Goal: Task Accomplishment & Management: Manage account settings

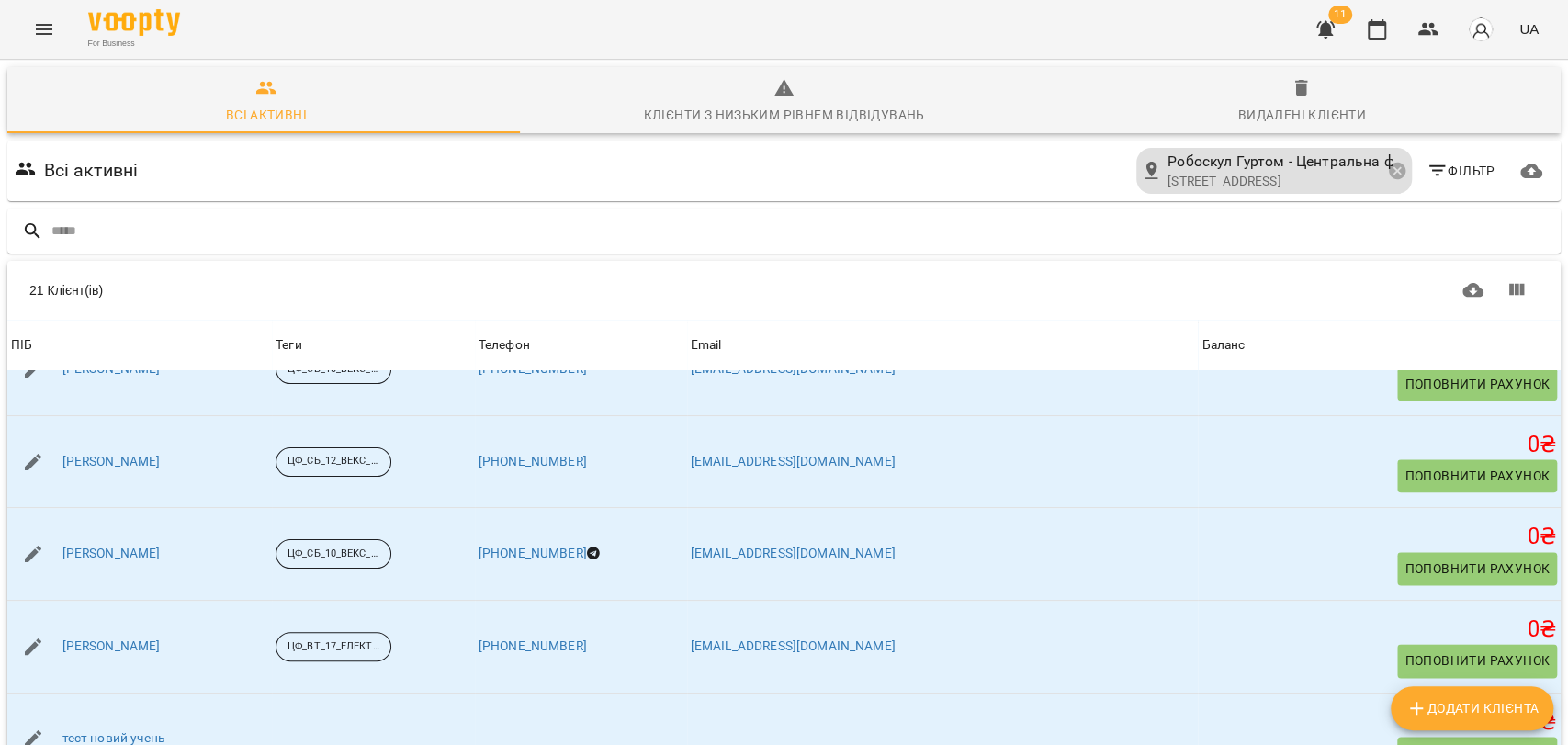
scroll to position [1529, 0]
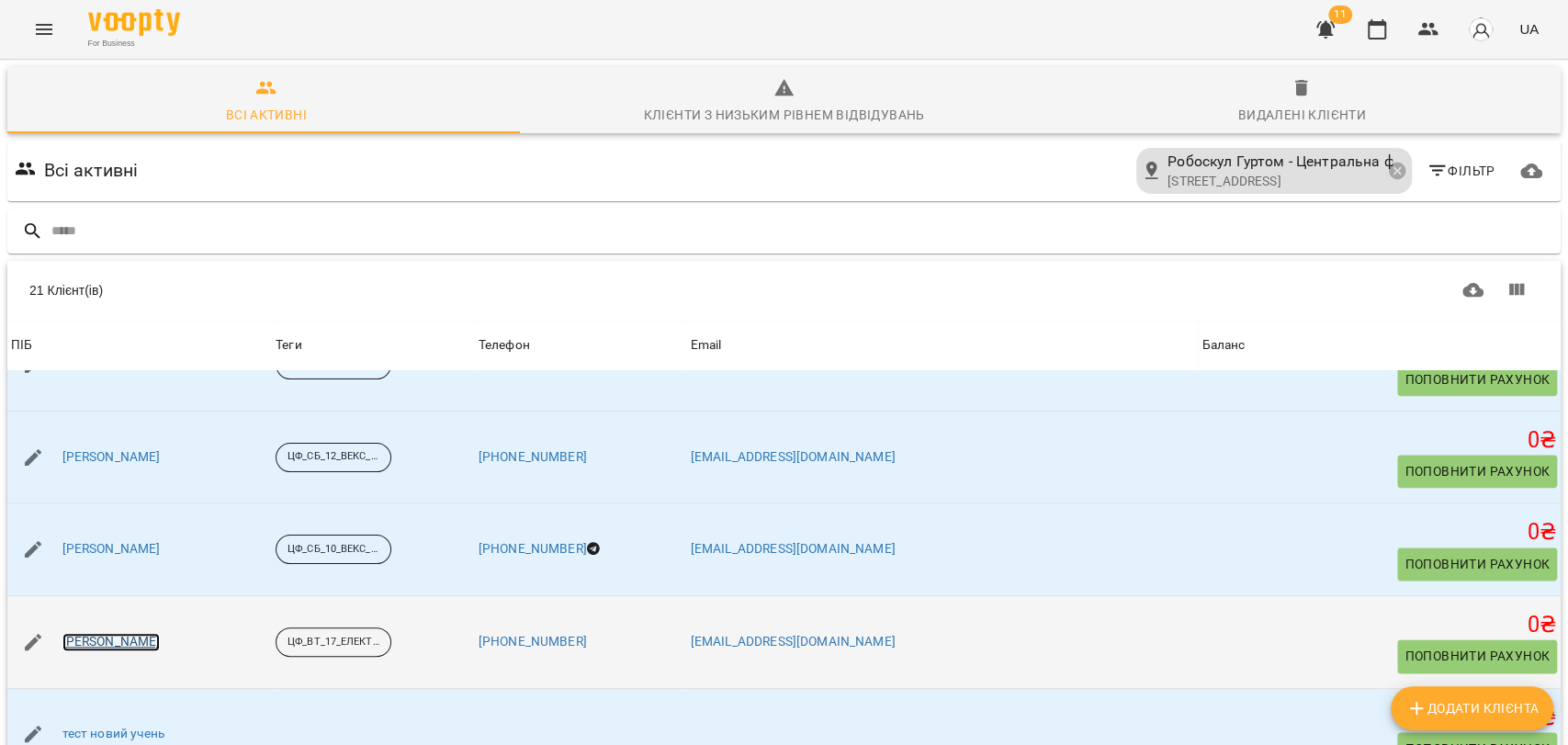
click at [161, 632] on link "[PERSON_NAME]" at bounding box center [112, 641] width 99 height 18
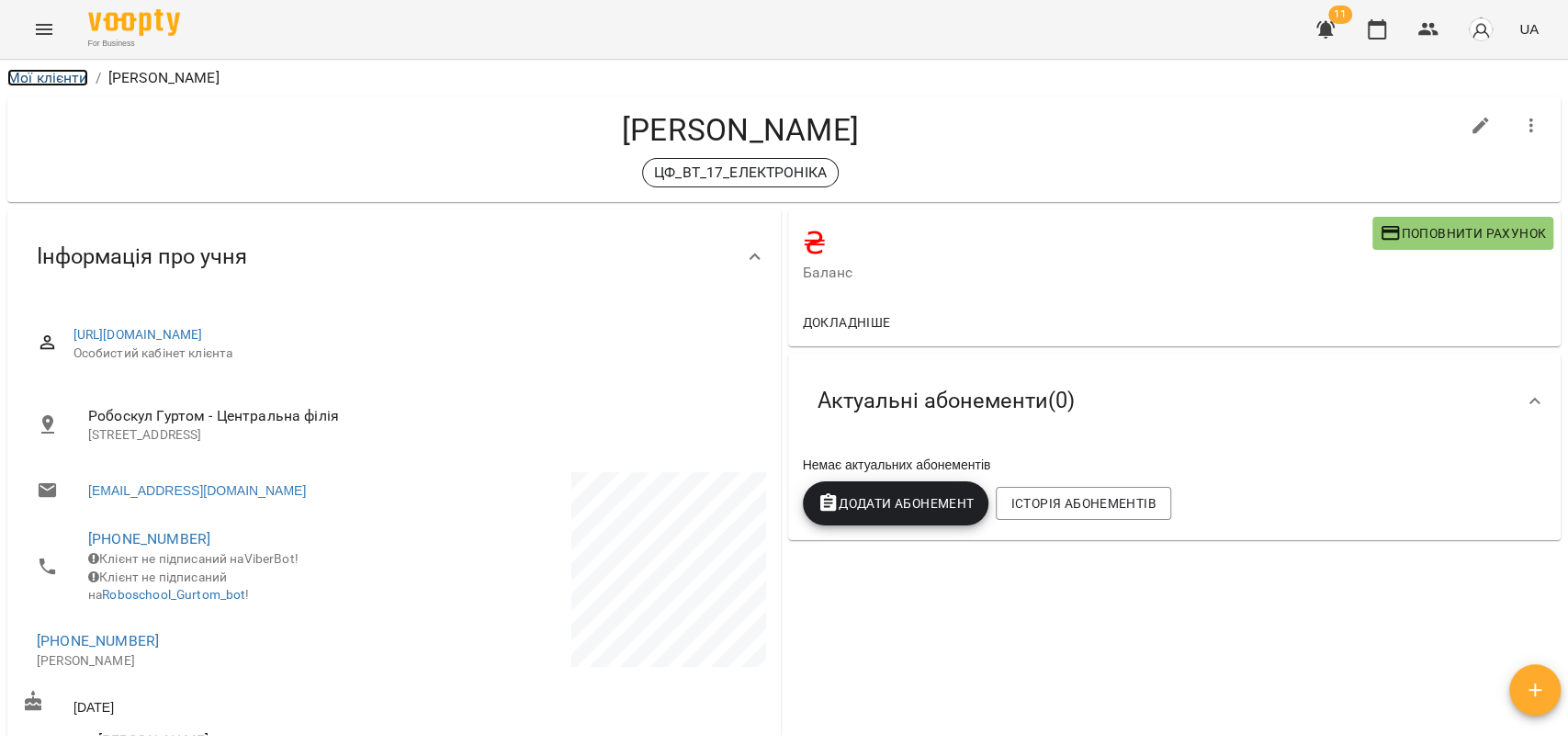
click at [55, 72] on link "Мої клієнти" at bounding box center [47, 77] width 81 height 17
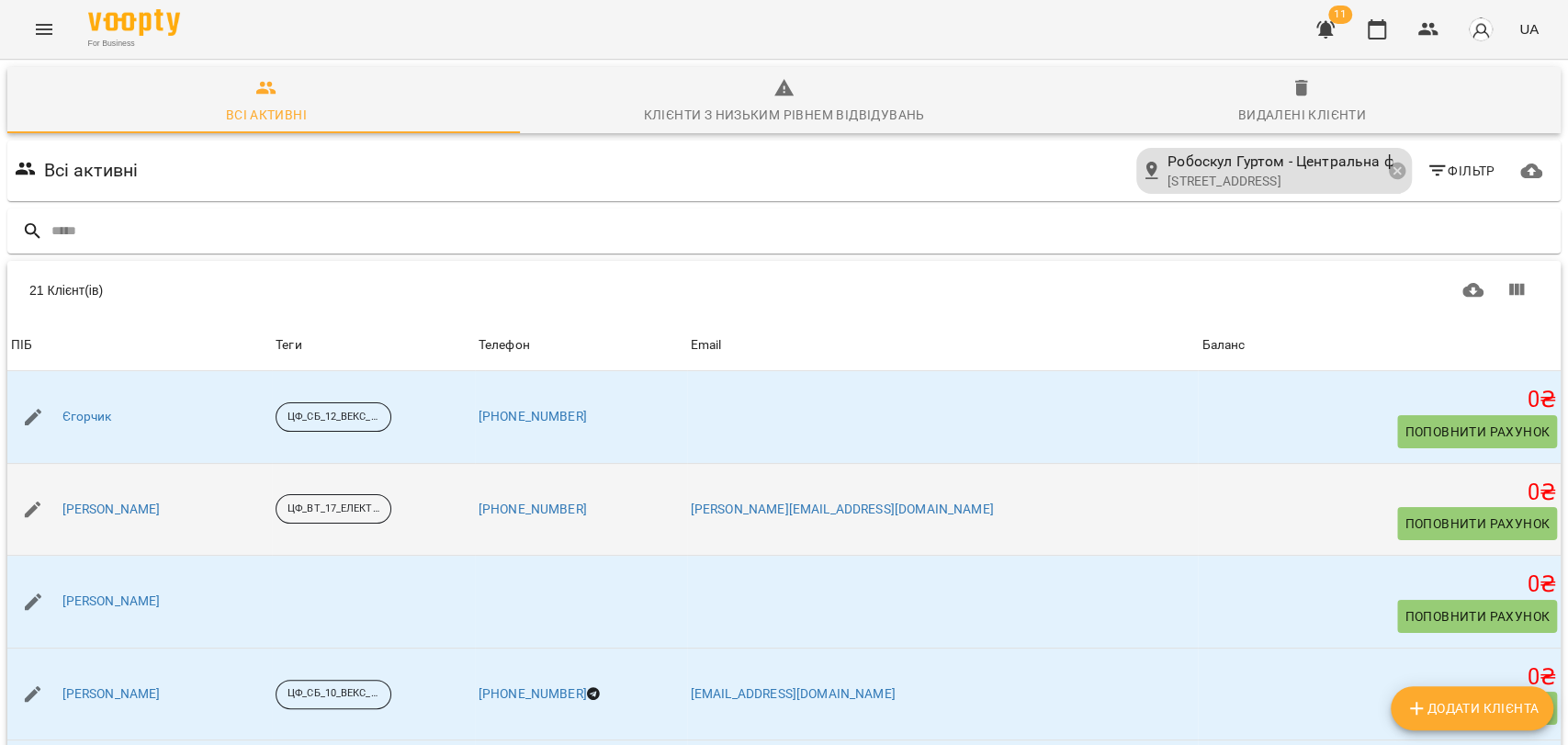
click at [29, 510] on icon "button" at bounding box center [33, 510] width 17 height 17
select select "**"
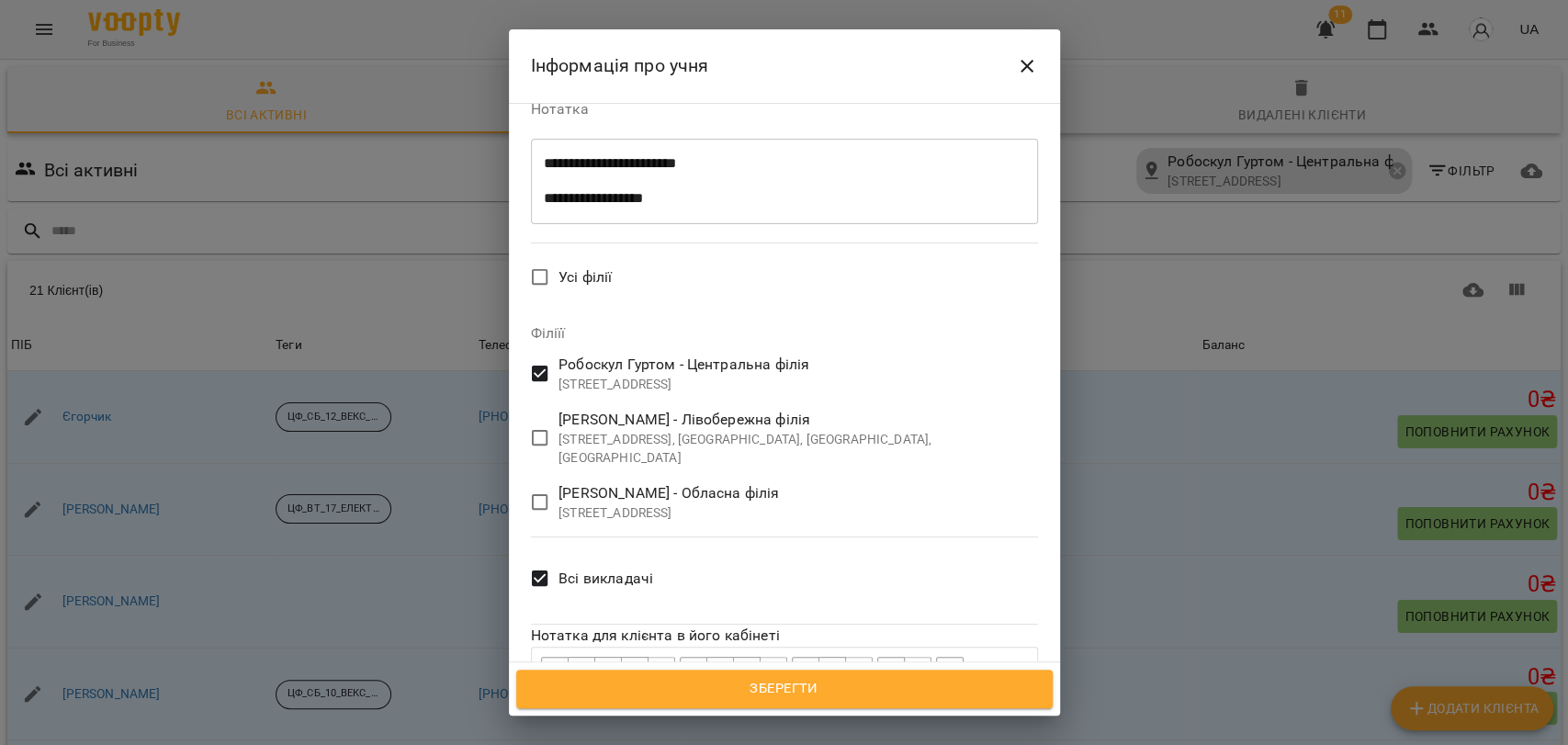
scroll to position [827, 0]
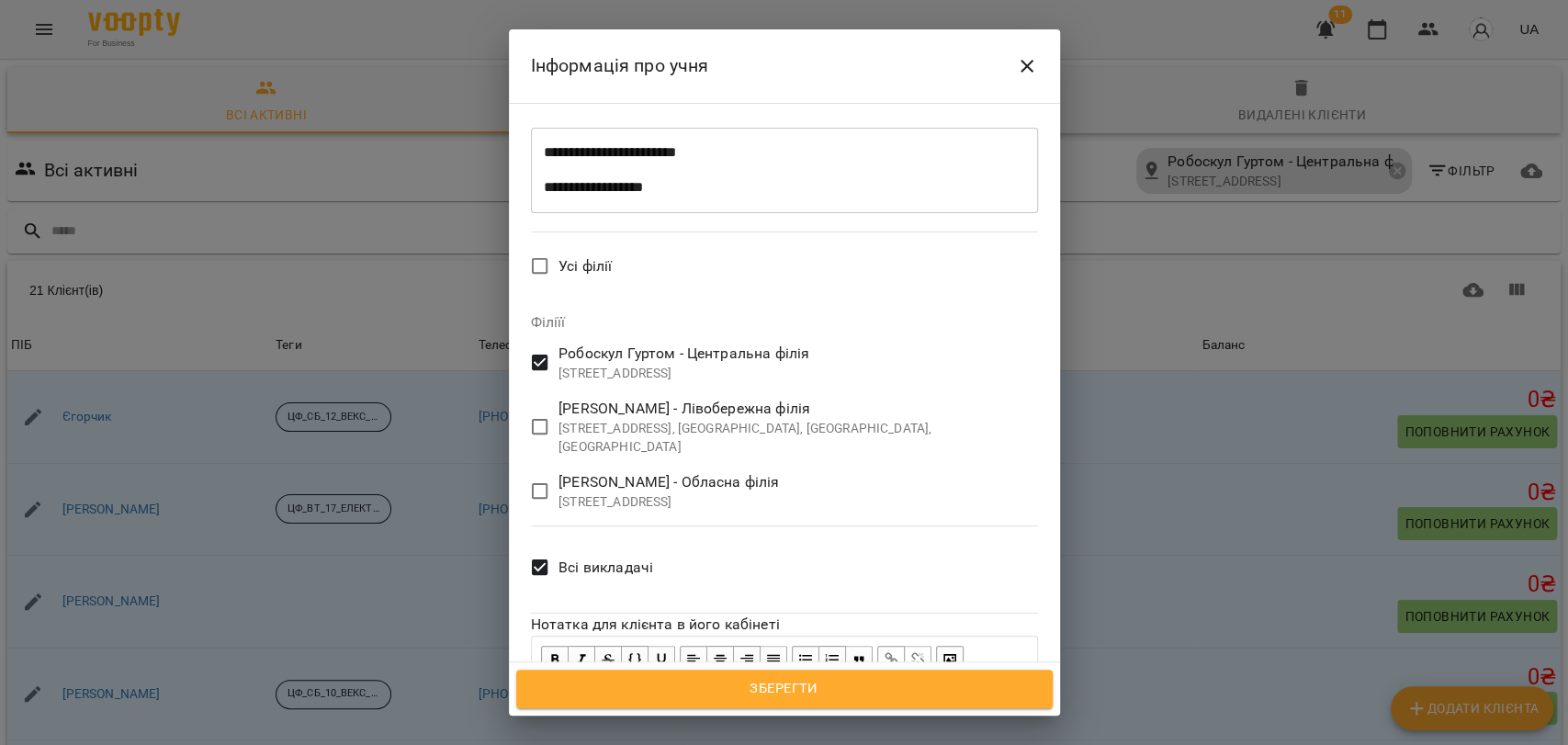
drag, startPoint x: 544, startPoint y: 568, endPoint x: 770, endPoint y: 629, distance: 234.1
copy span "**********"
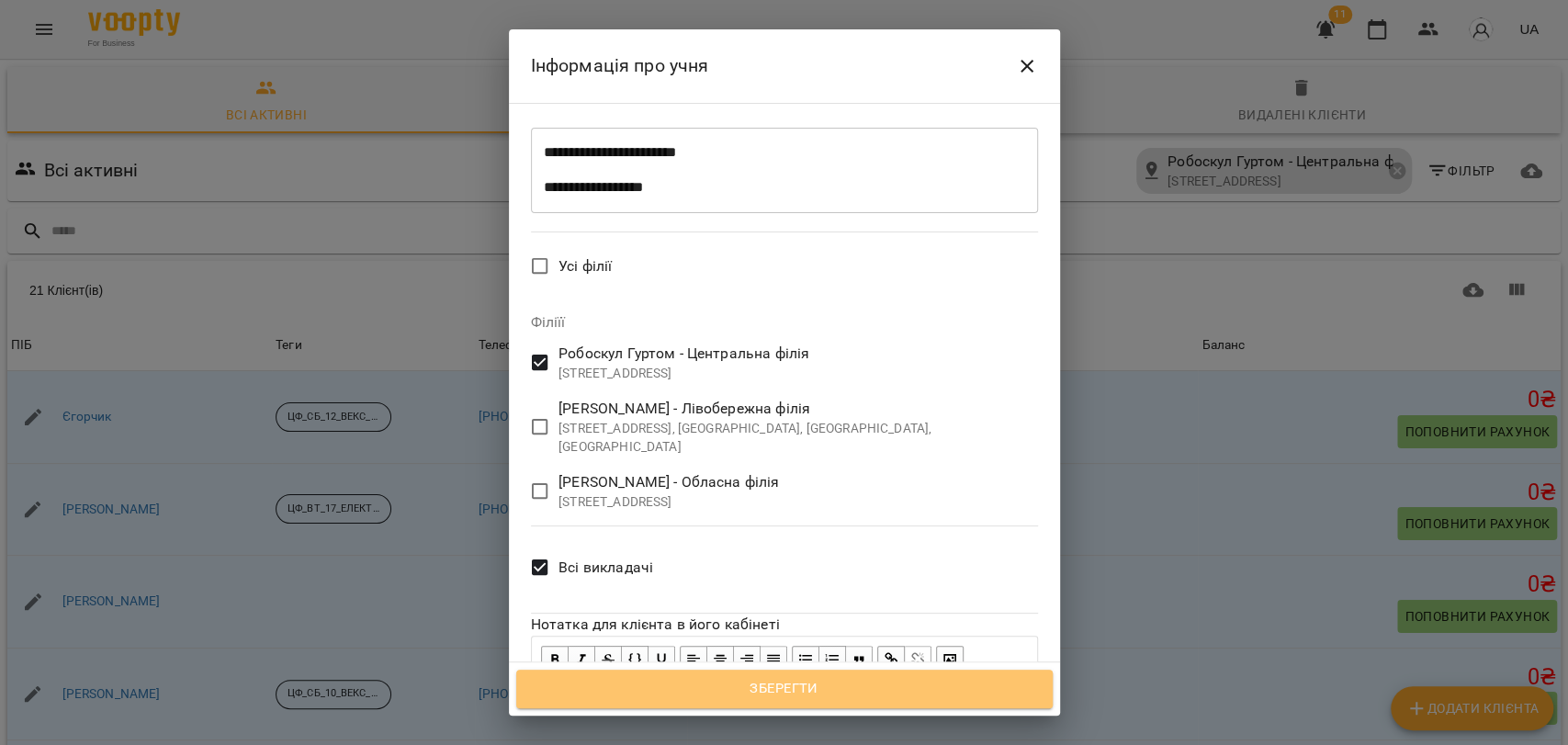
click at [752, 691] on span "Зберегти" at bounding box center [784, 689] width 496 height 24
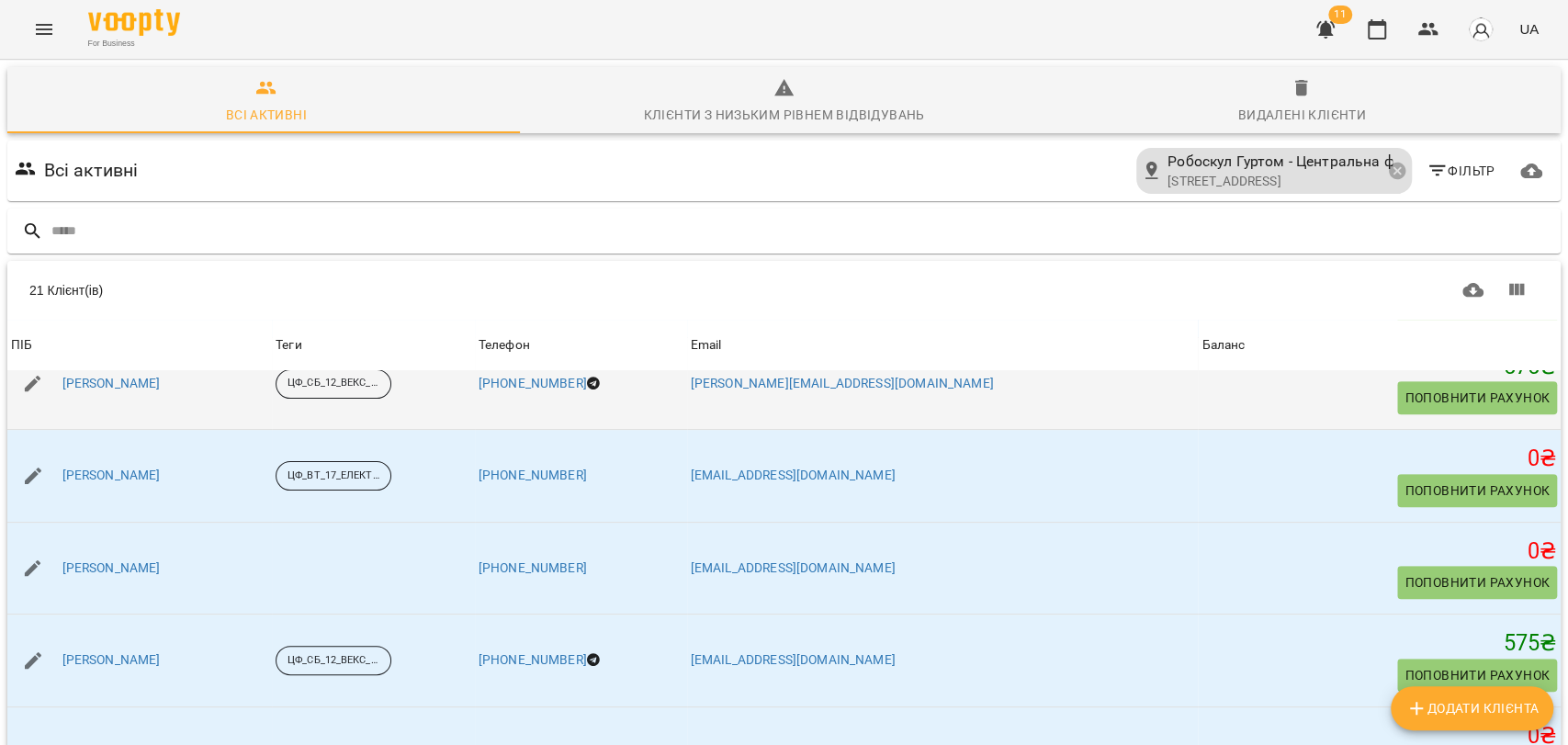
scroll to position [713, 0]
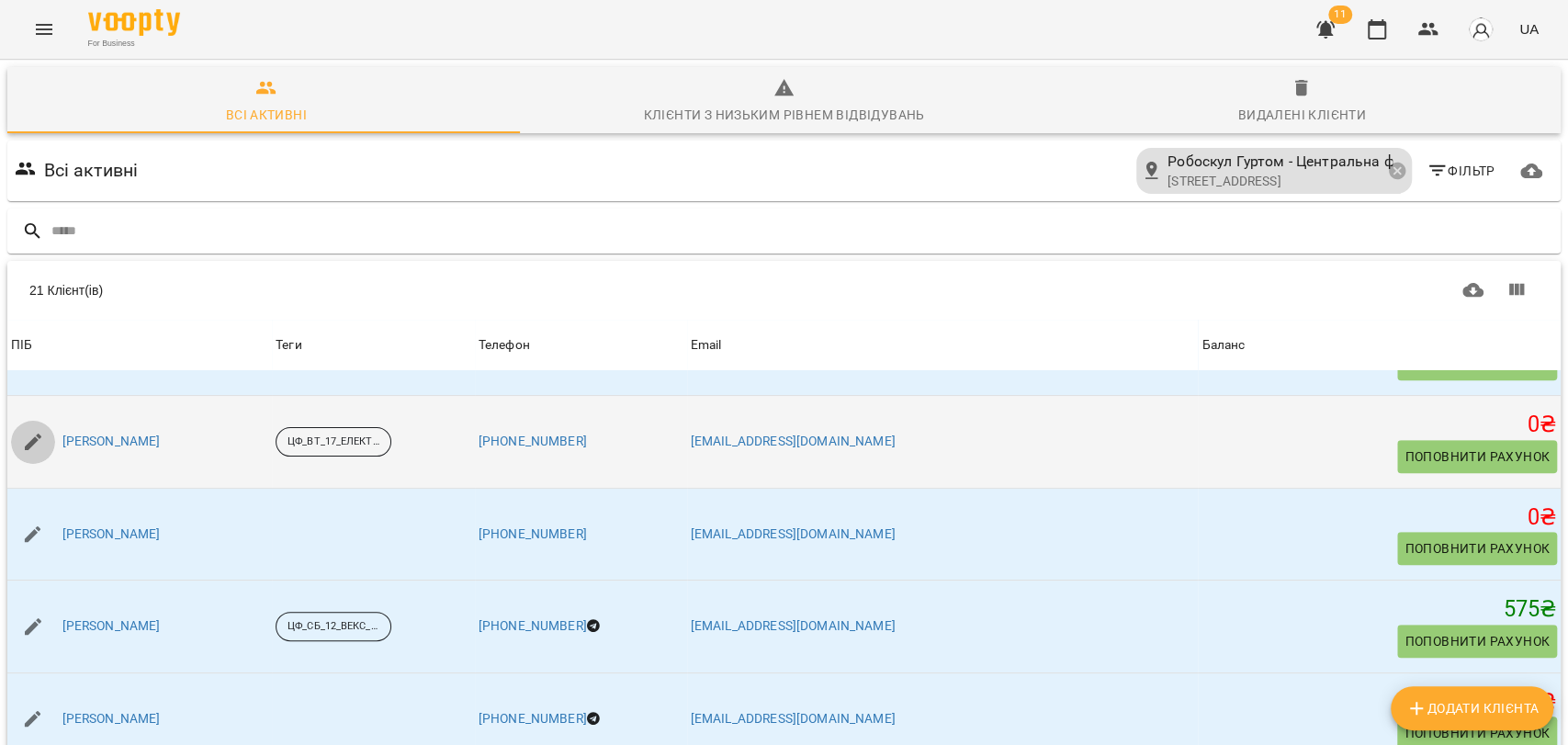
click at [33, 437] on icon "button" at bounding box center [33, 442] width 17 height 17
select select "**"
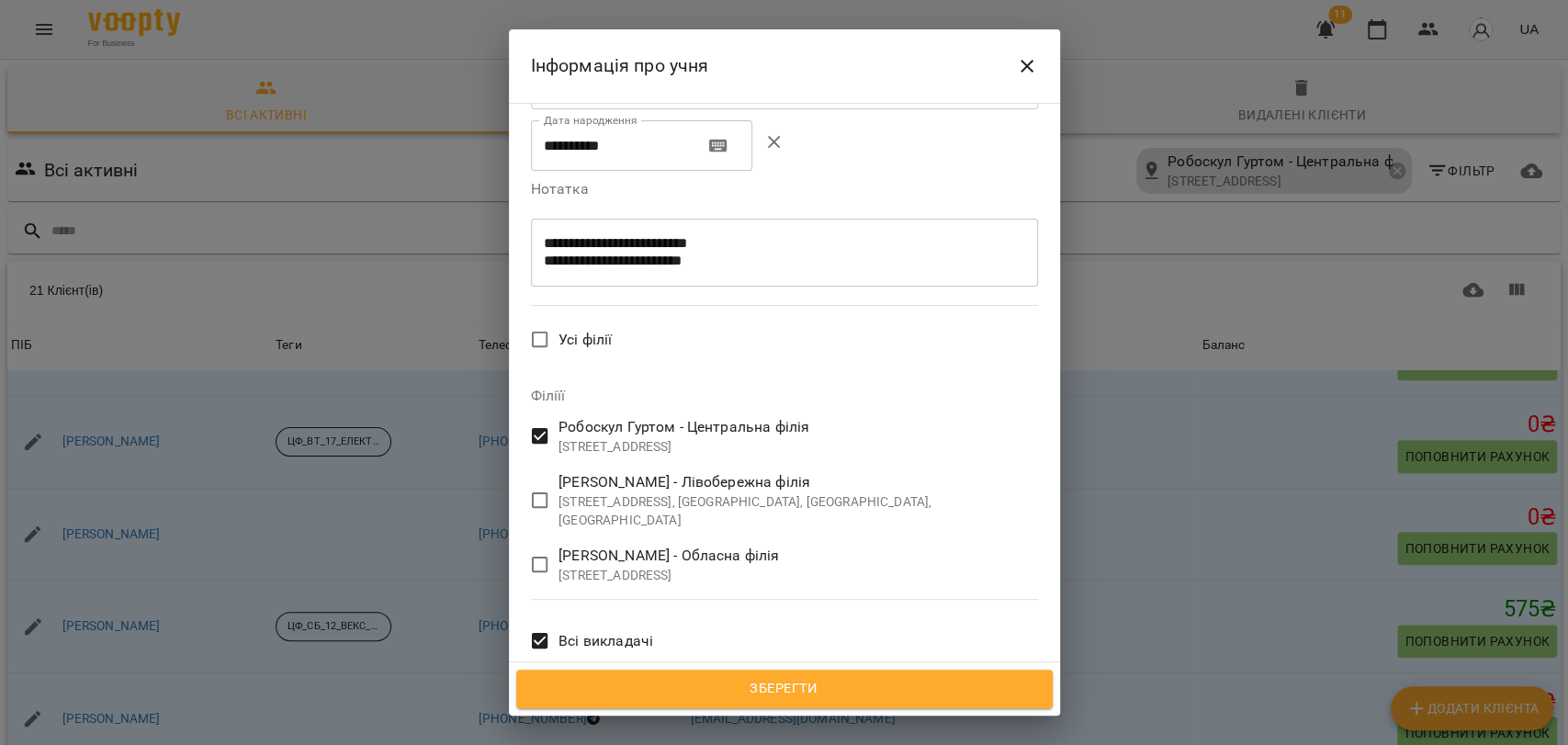
scroll to position [746, 0]
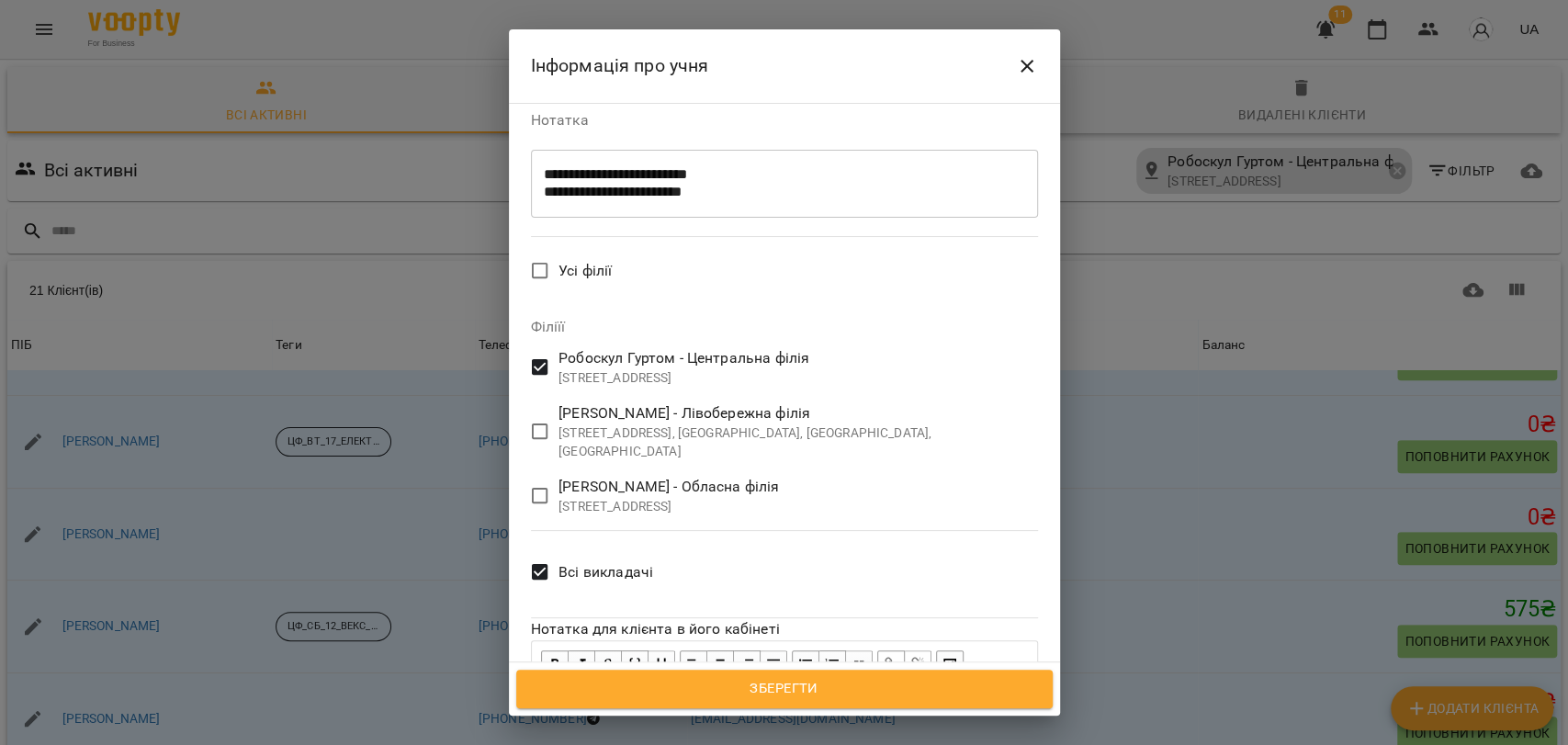
scroll to position [809, 0]
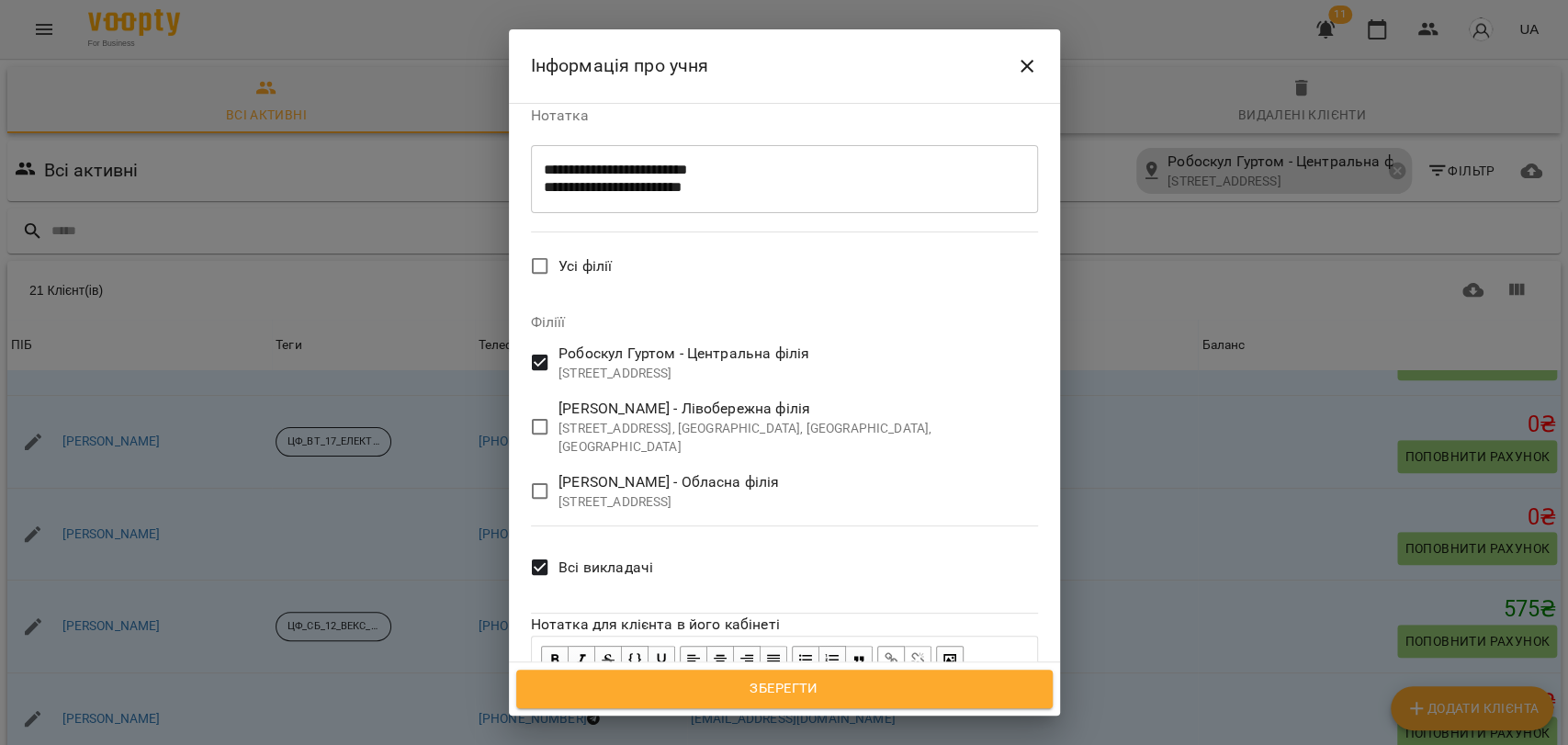
click at [797, 687] on span "Зберегти" at bounding box center [784, 689] width 496 height 24
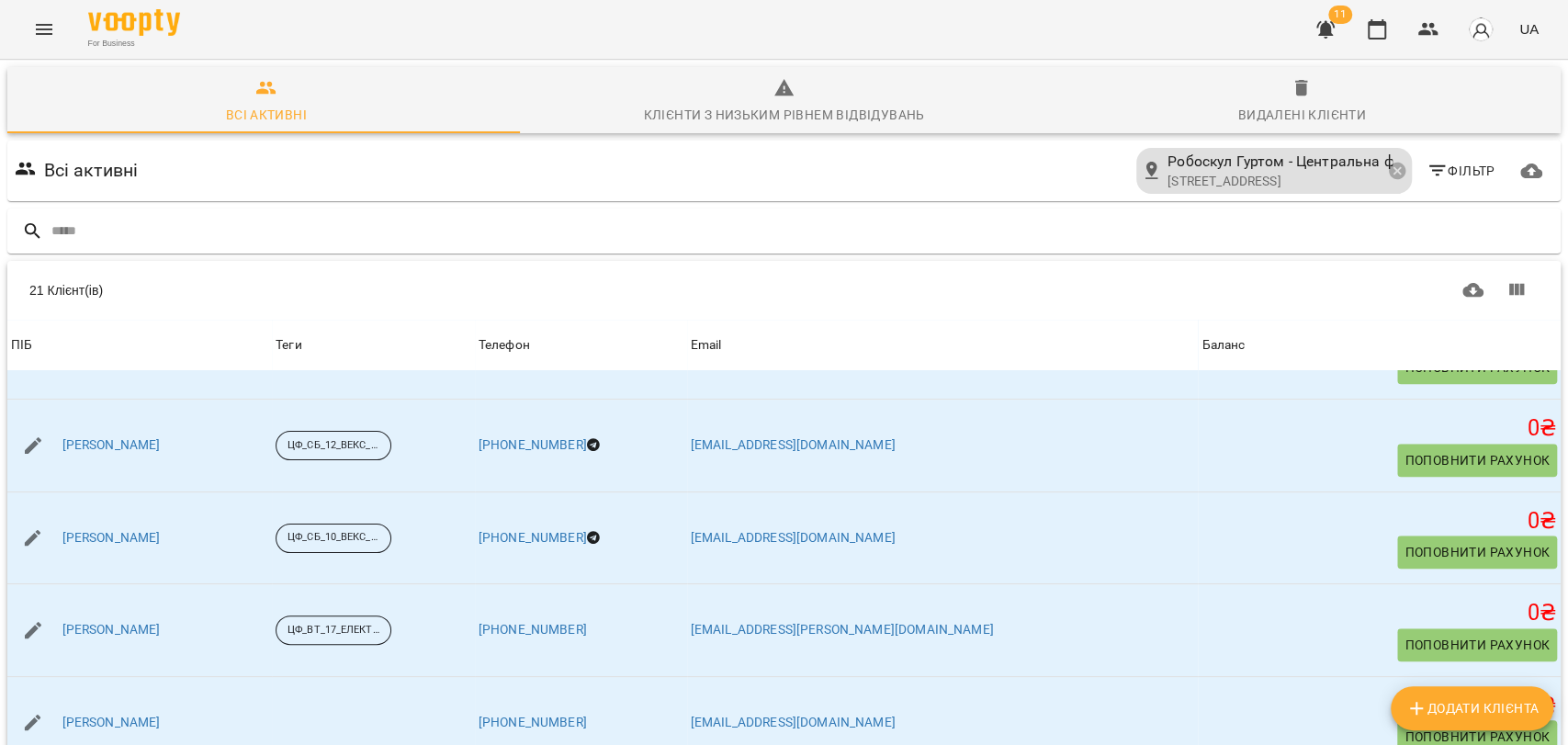
scroll to position [1122, 0]
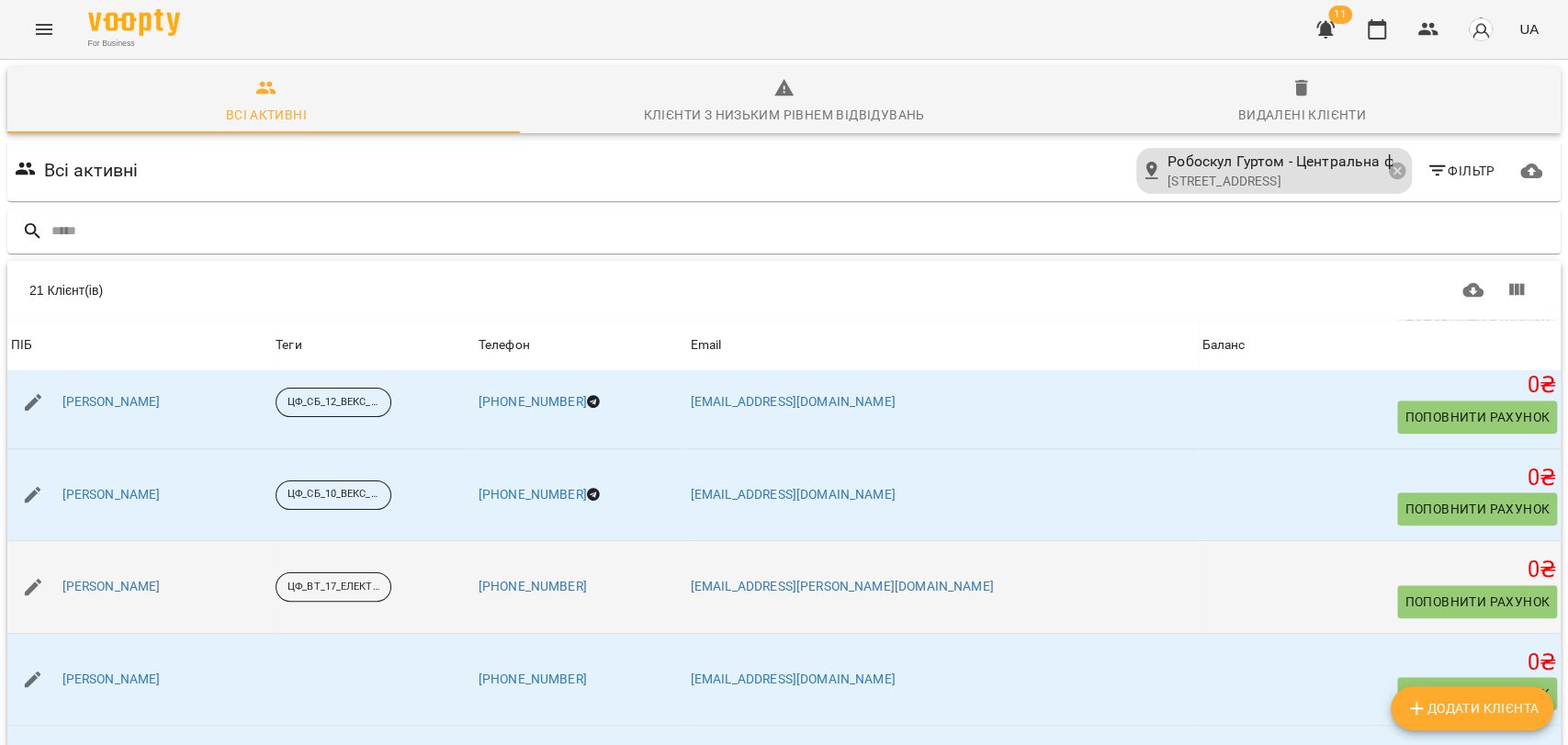
click at [31, 589] on icon "button" at bounding box center [33, 586] width 22 height 22
select select "**"
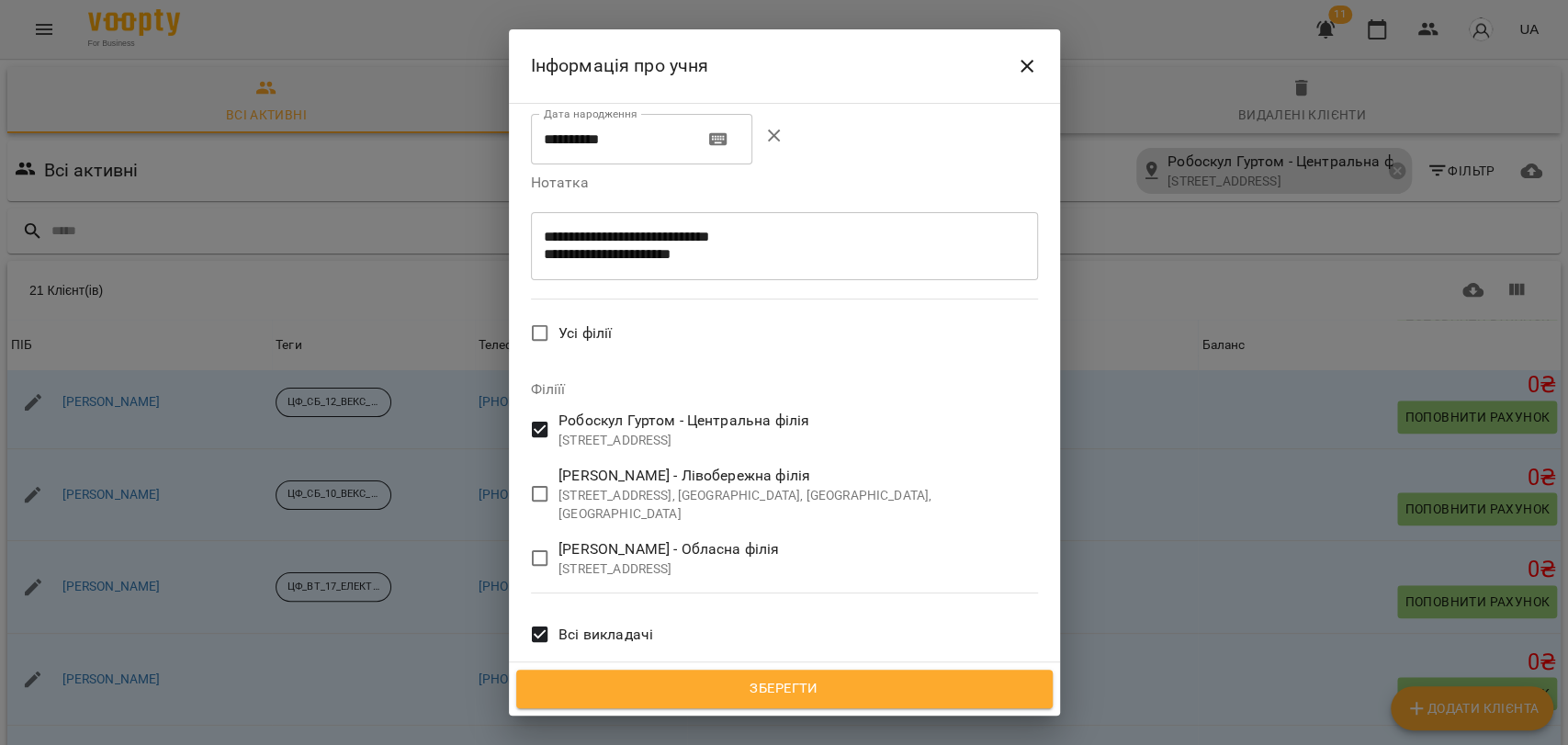
scroll to position [746, 0]
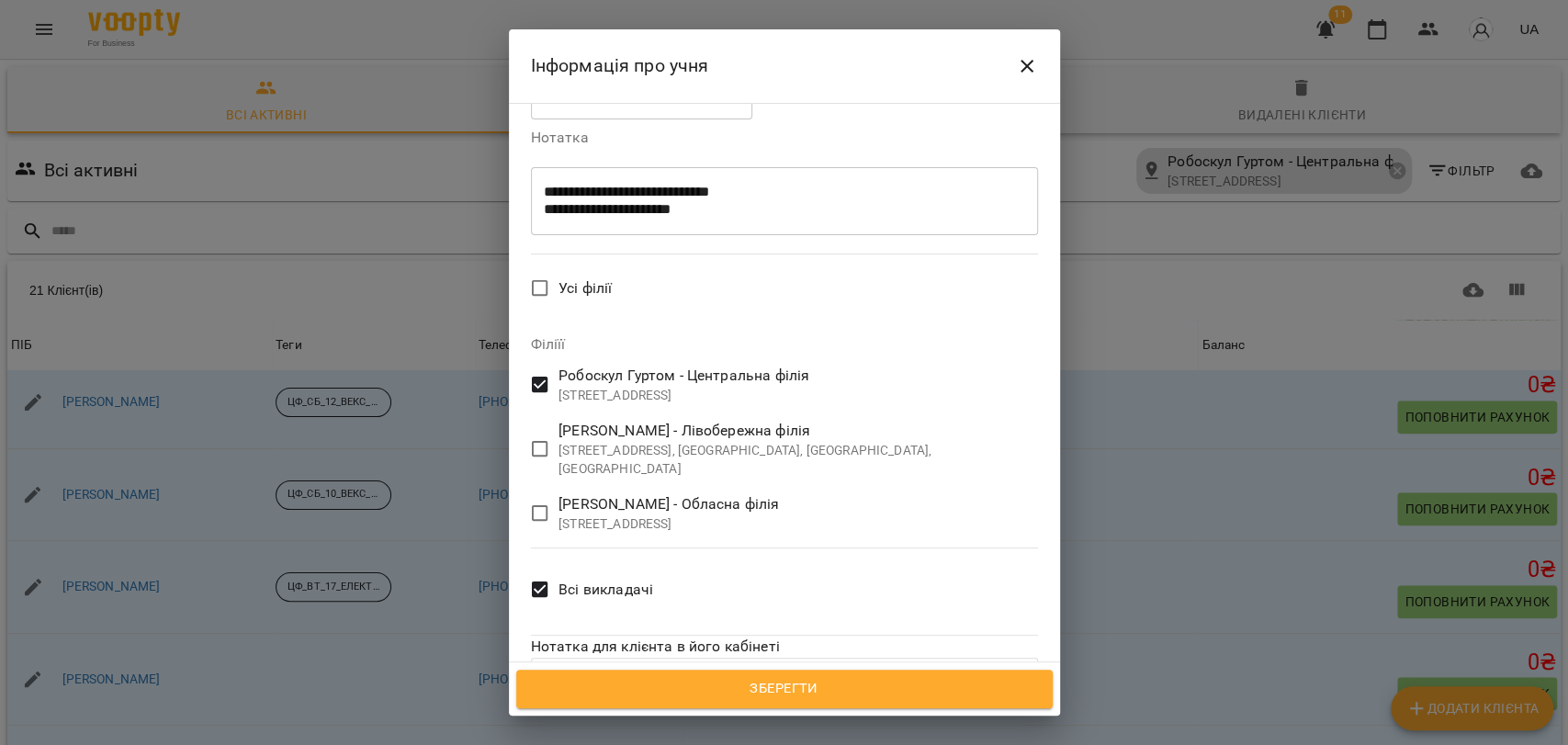
scroll to position [788, 0]
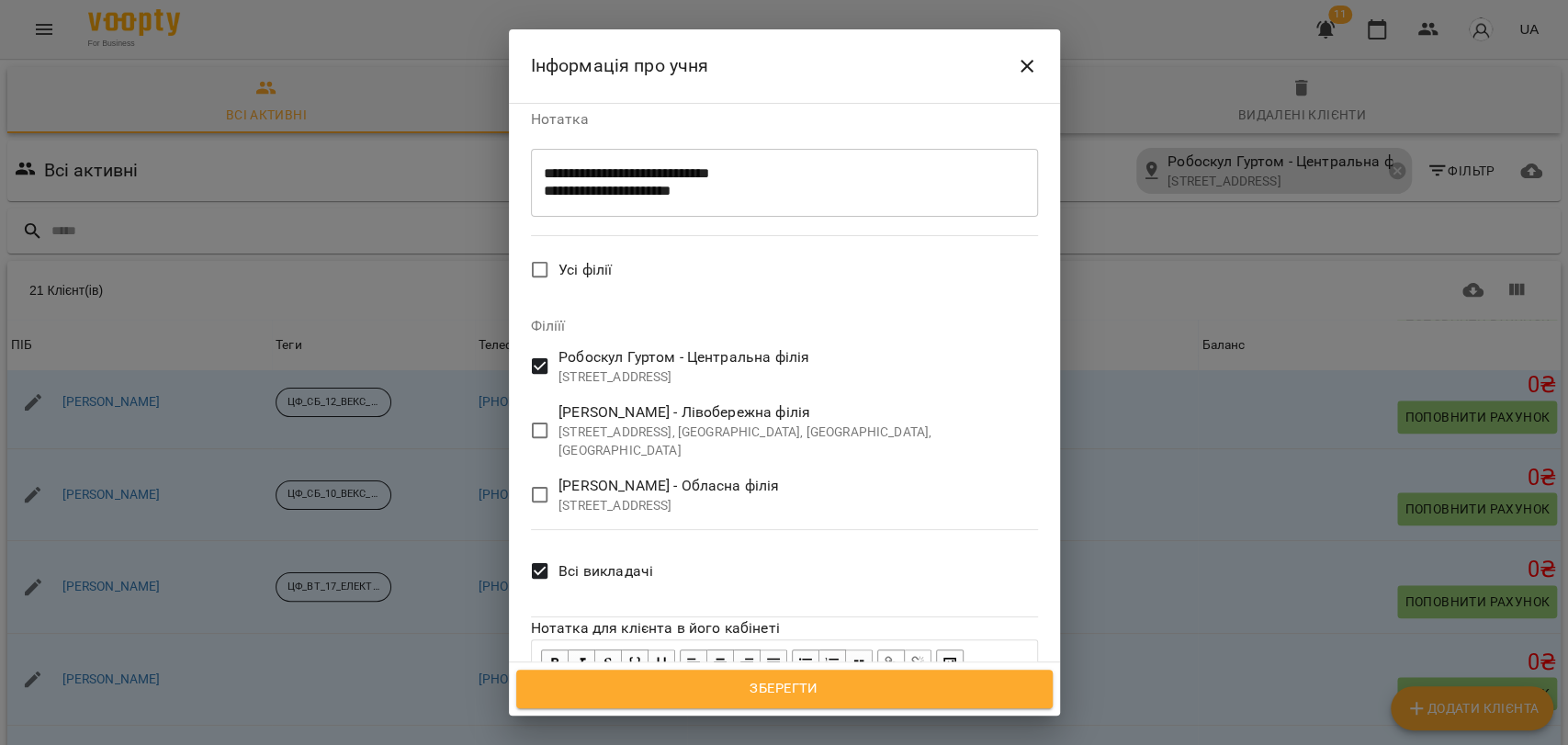
scroll to position [809, 0]
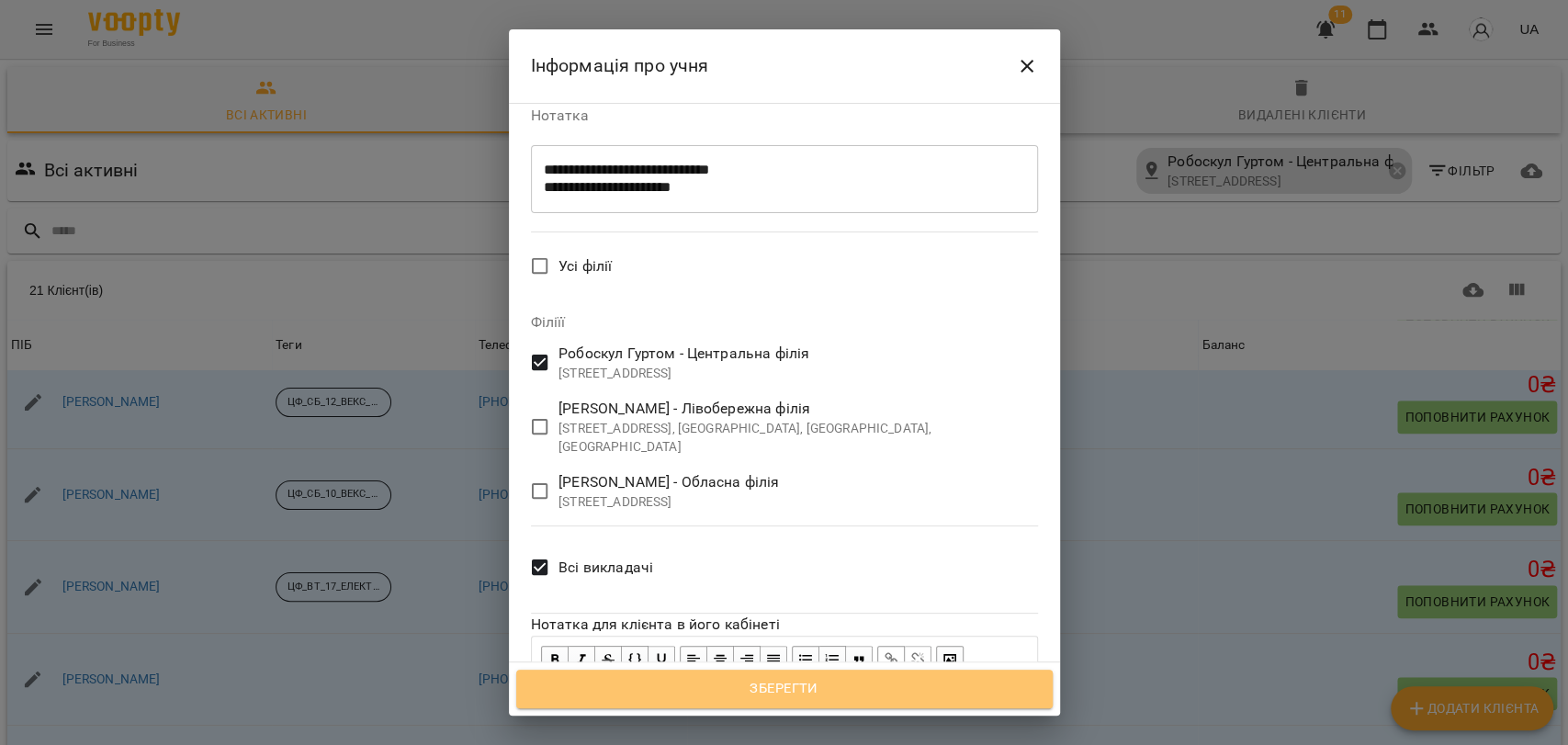
click at [810, 692] on span "Зберегти" at bounding box center [784, 689] width 496 height 24
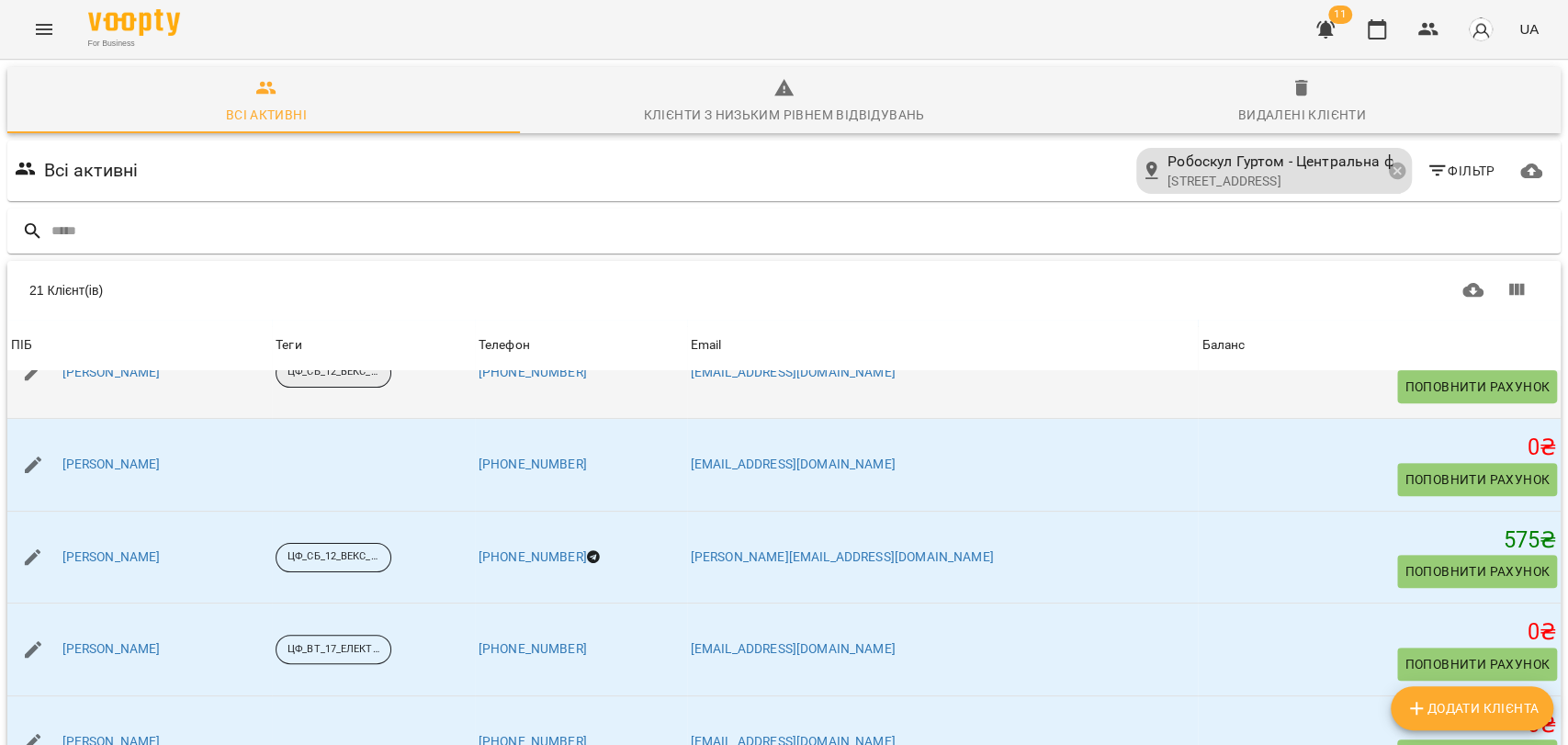
scroll to position [611, 0]
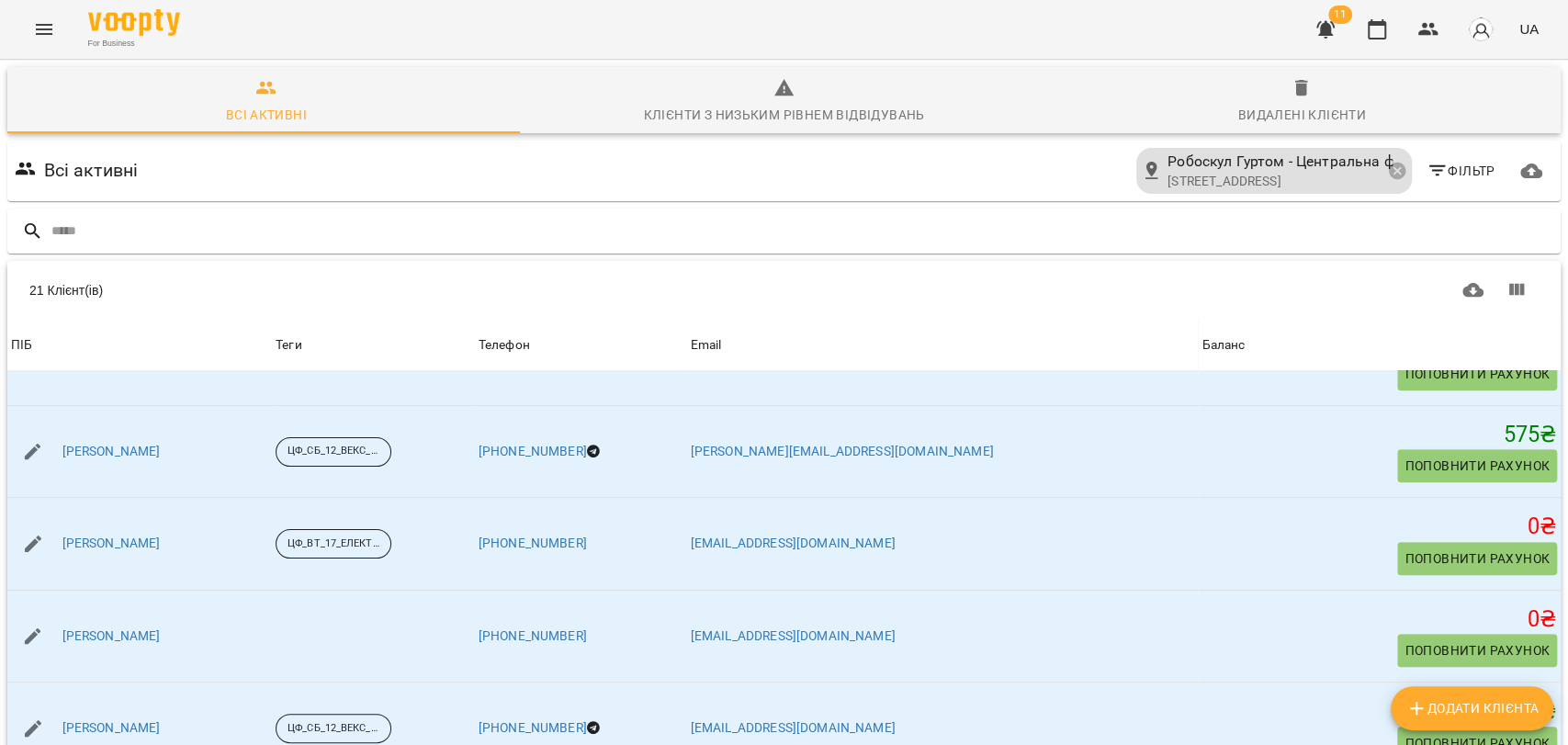
click at [1470, 173] on span "Фільтр" at bounding box center [1460, 171] width 69 height 22
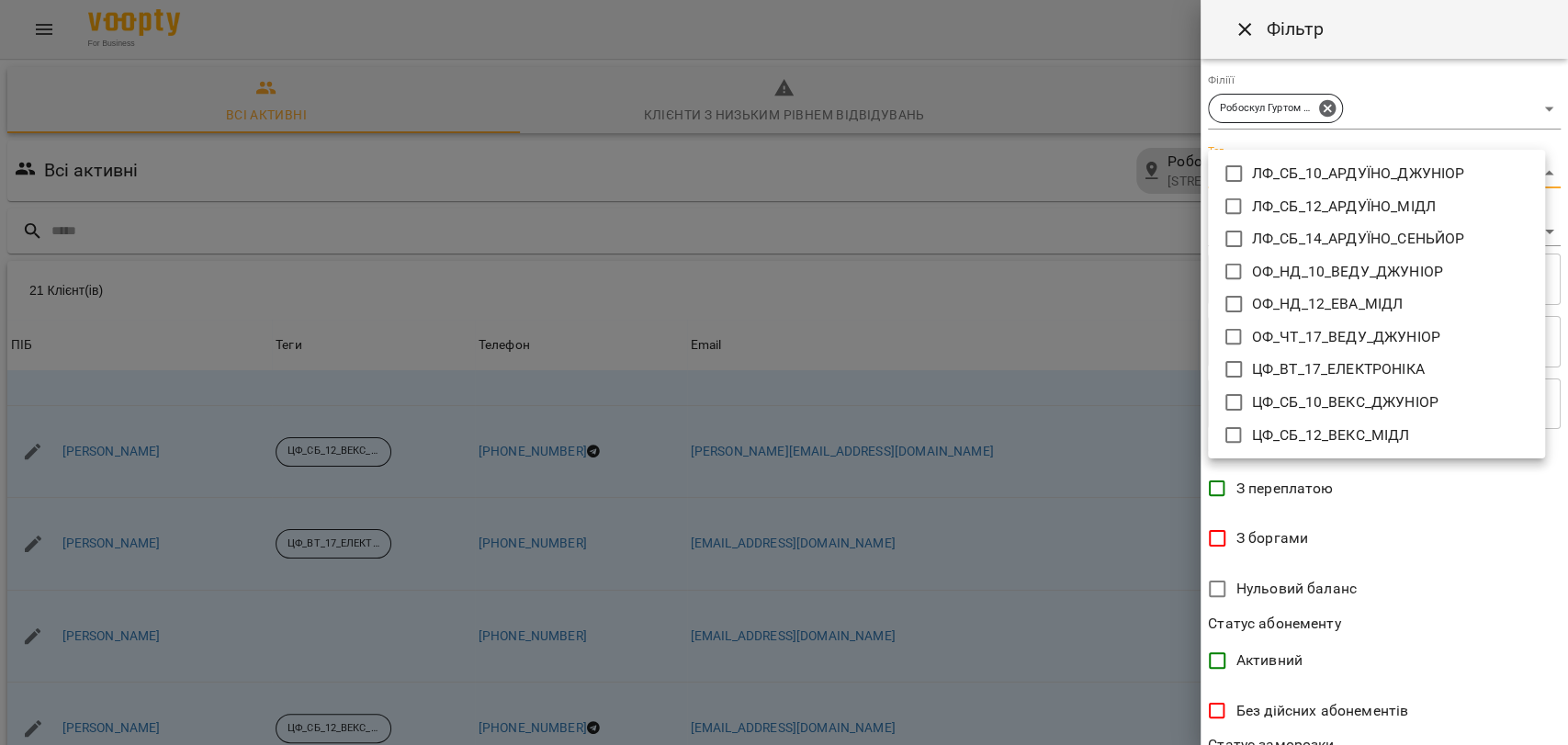
click at [1516, 175] on body "For Business 11 UA Всі активні Клієнти з низьким рівнем відвідувань Видалені кл…" at bounding box center [784, 479] width 1568 height 957
click at [1234, 368] on icon at bounding box center [1233, 369] width 22 height 22
type input "**********"
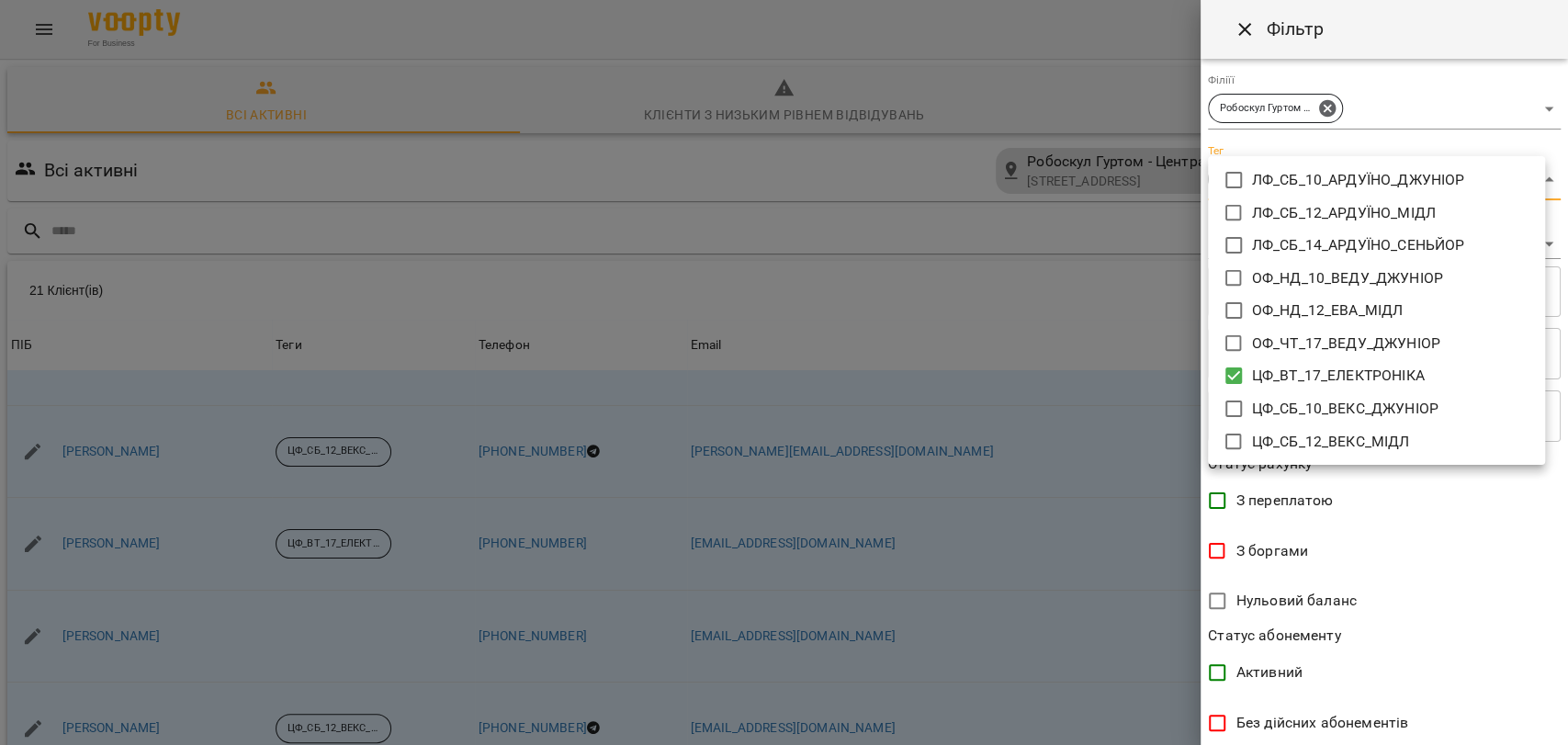
drag, startPoint x: 1559, startPoint y: 474, endPoint x: 1566, endPoint y: 671, distance: 197.1
click at [1566, 671] on div at bounding box center [784, 372] width 1568 height 745
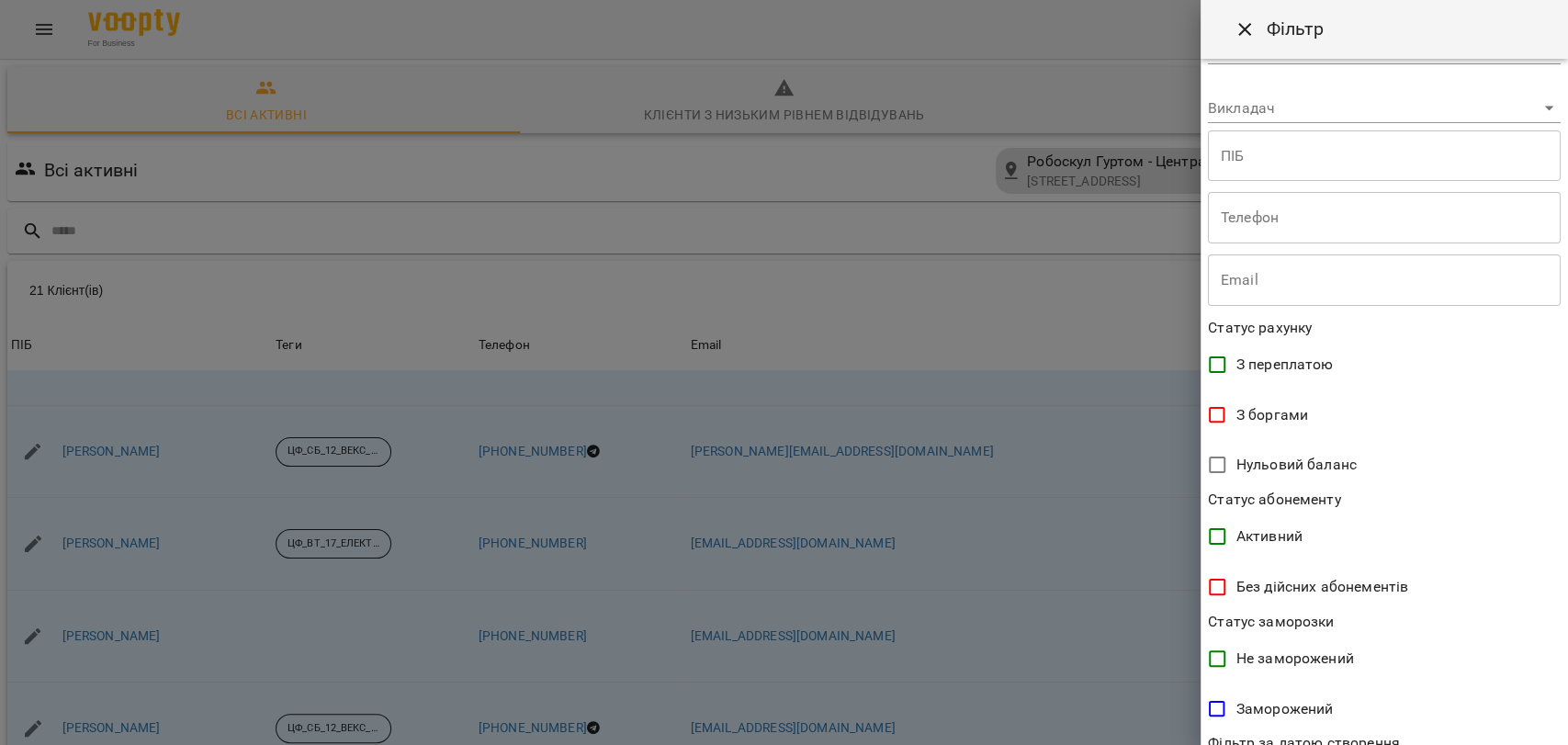
scroll to position [302, 0]
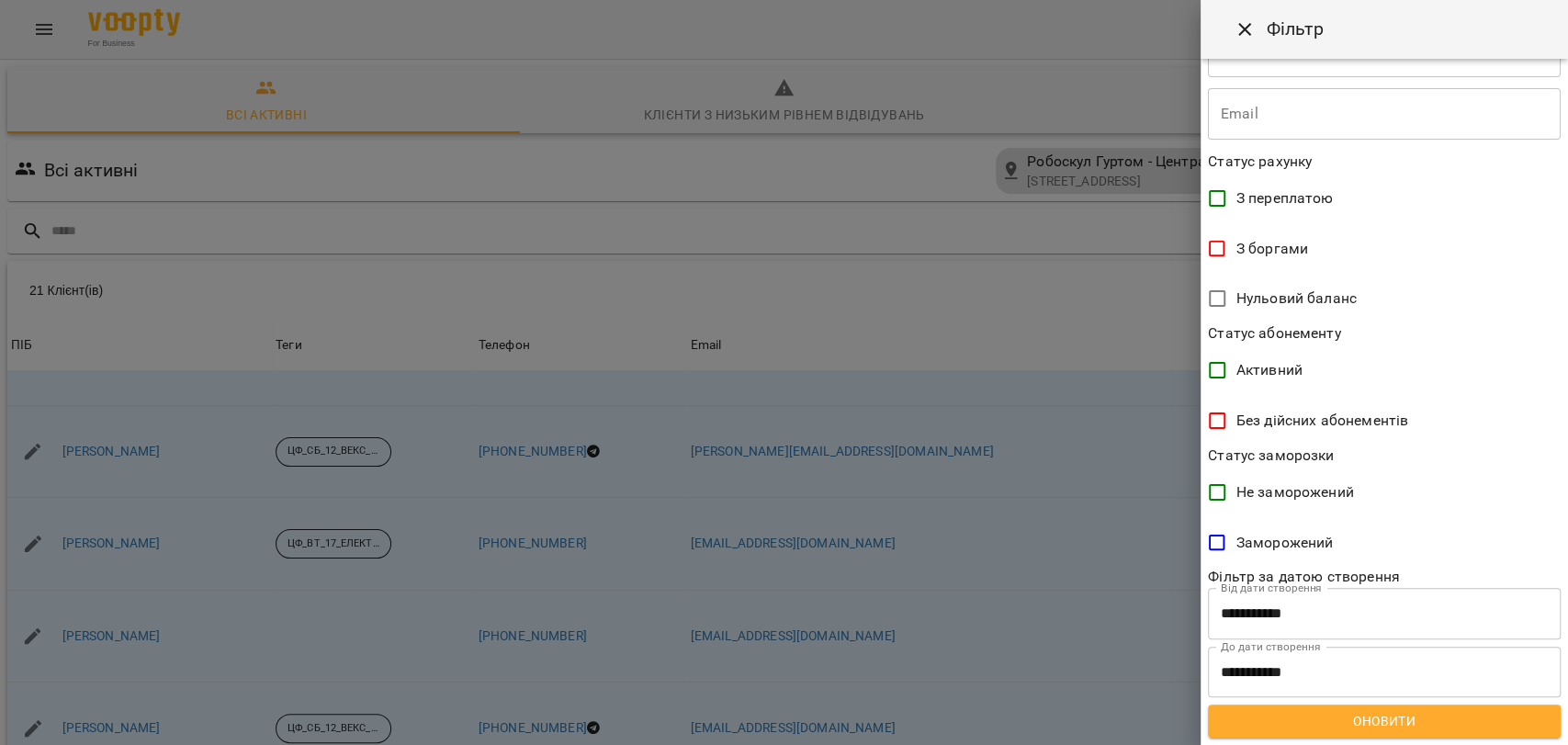
click at [1447, 710] on span "Оновити" at bounding box center [1383, 721] width 323 height 22
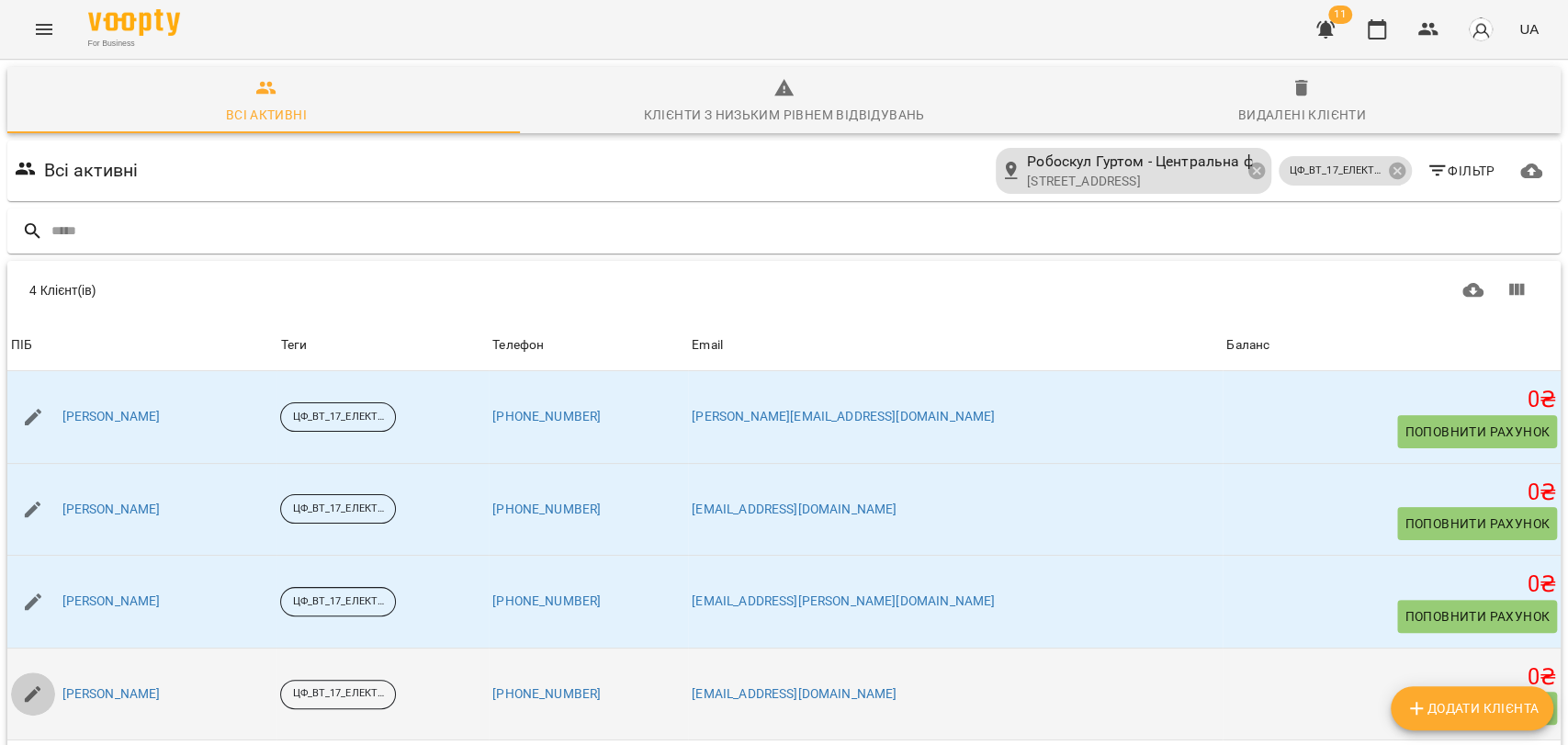
click at [31, 697] on icon "button" at bounding box center [33, 694] width 17 height 17
select select "**"
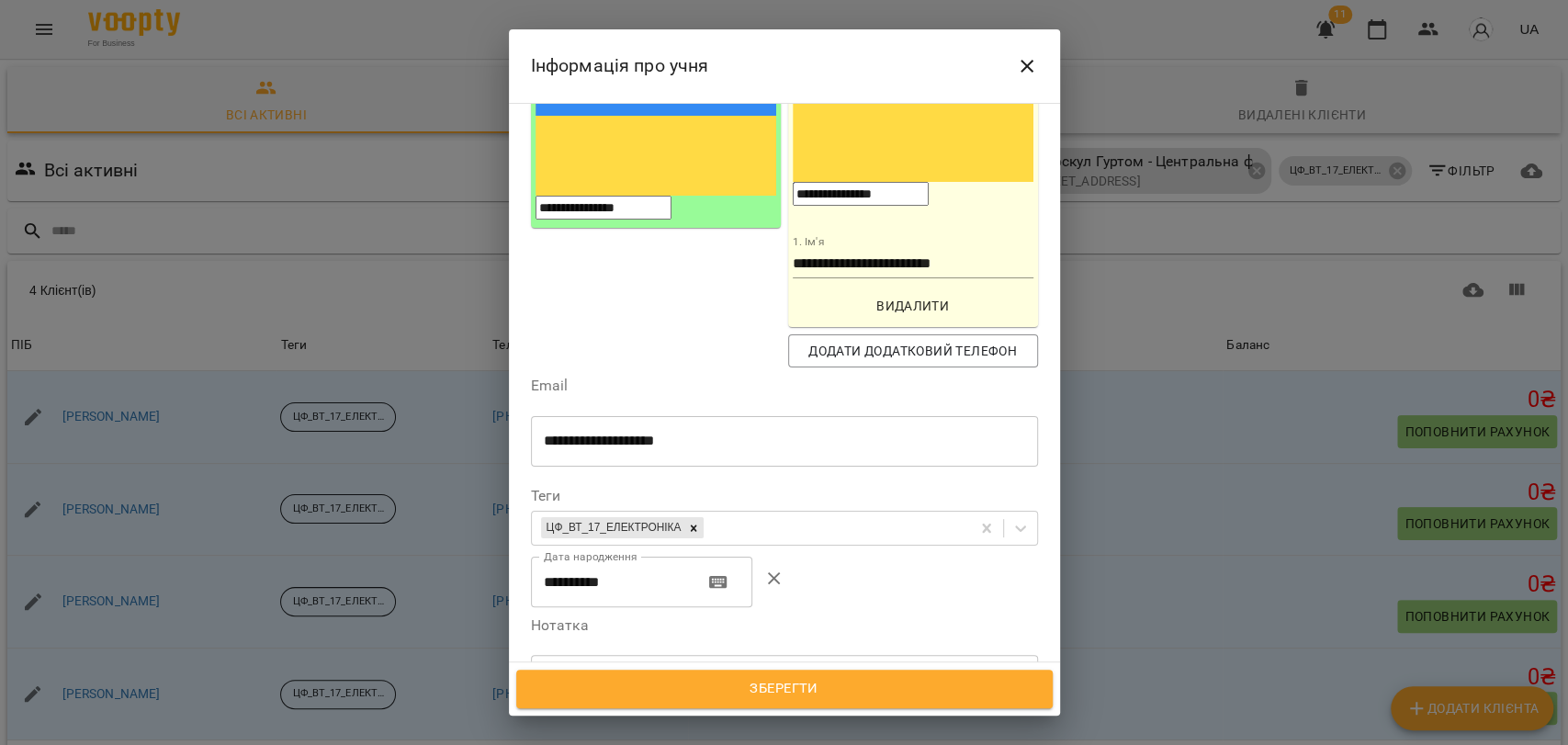
scroll to position [729, 0]
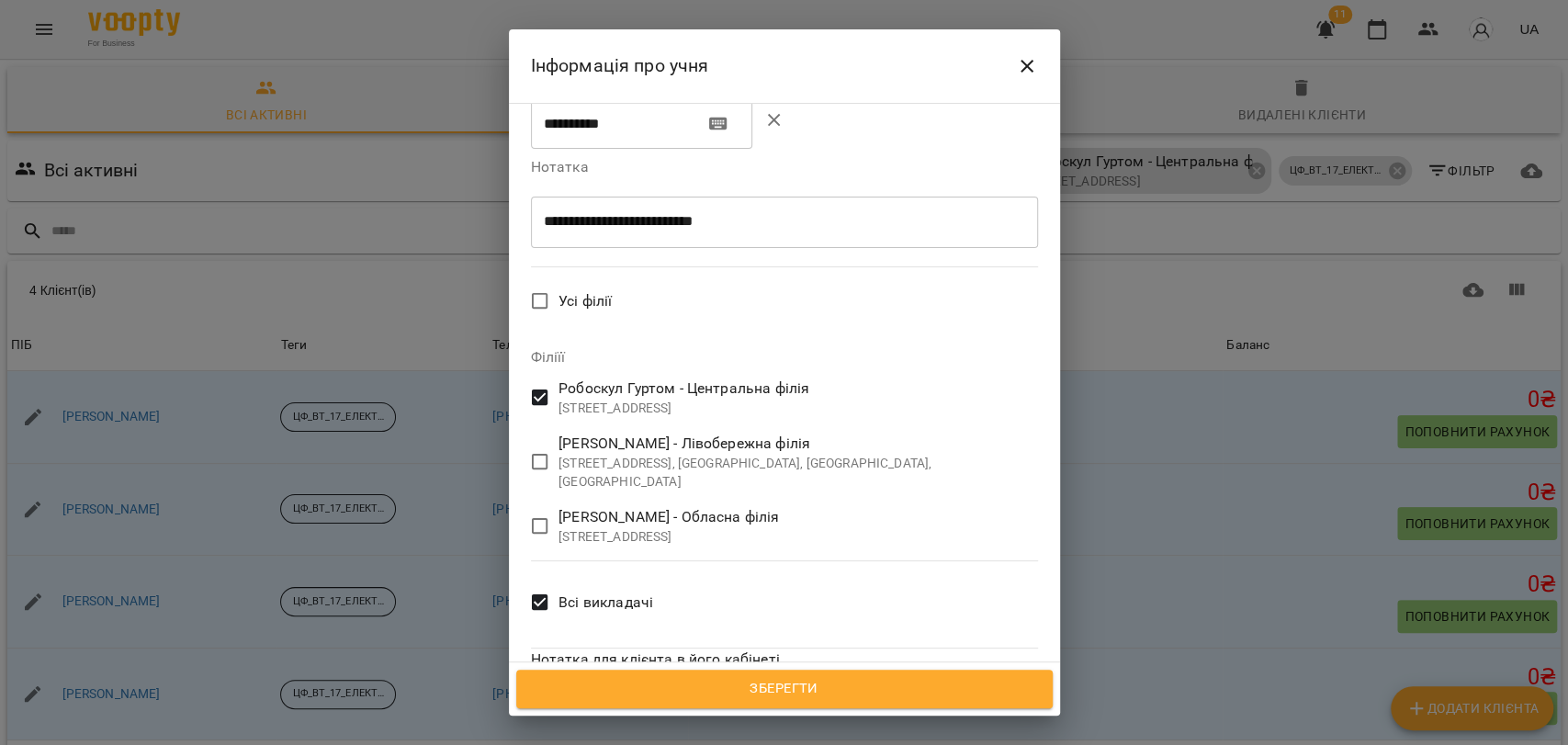
scroll to position [771, 0]
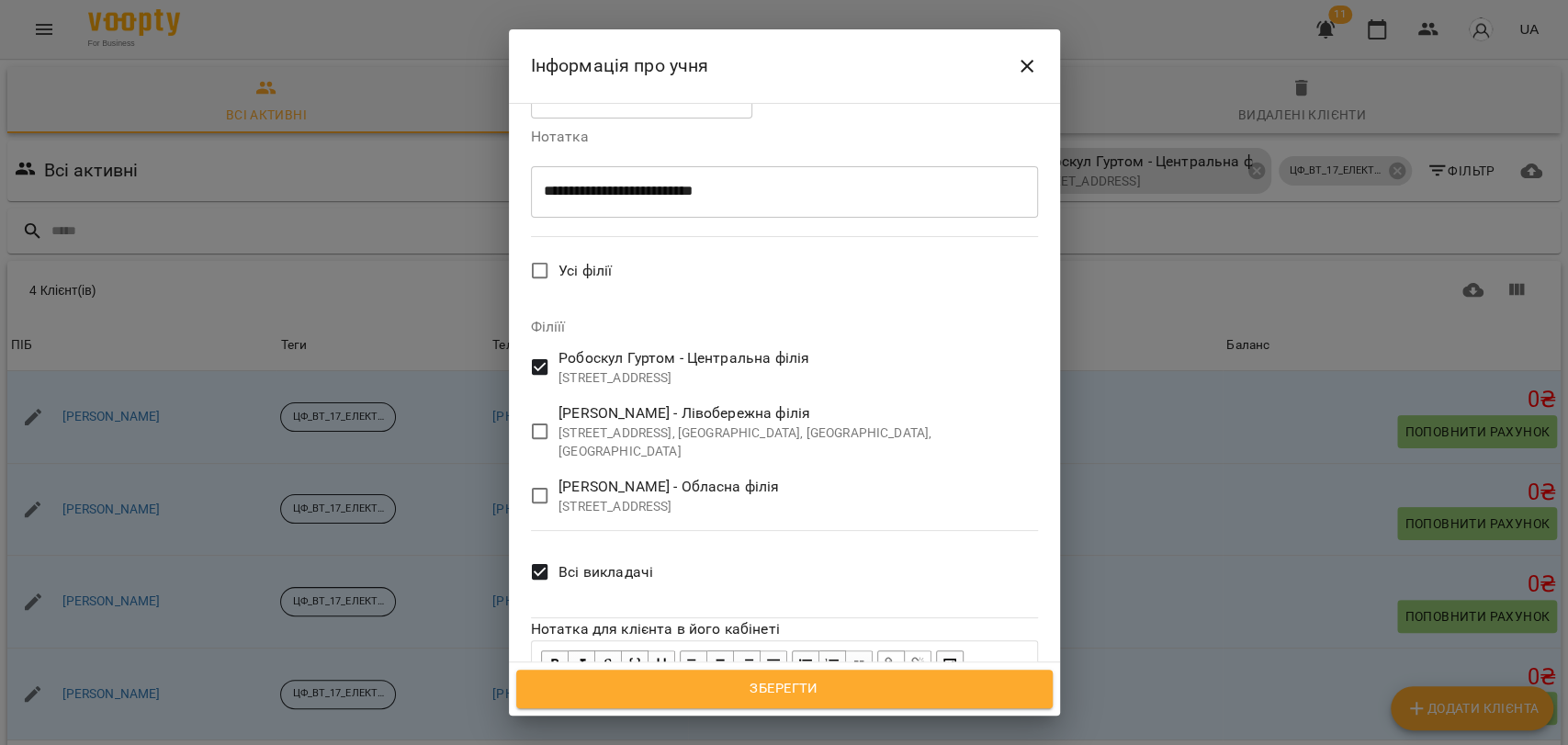
scroll to position [793, 0]
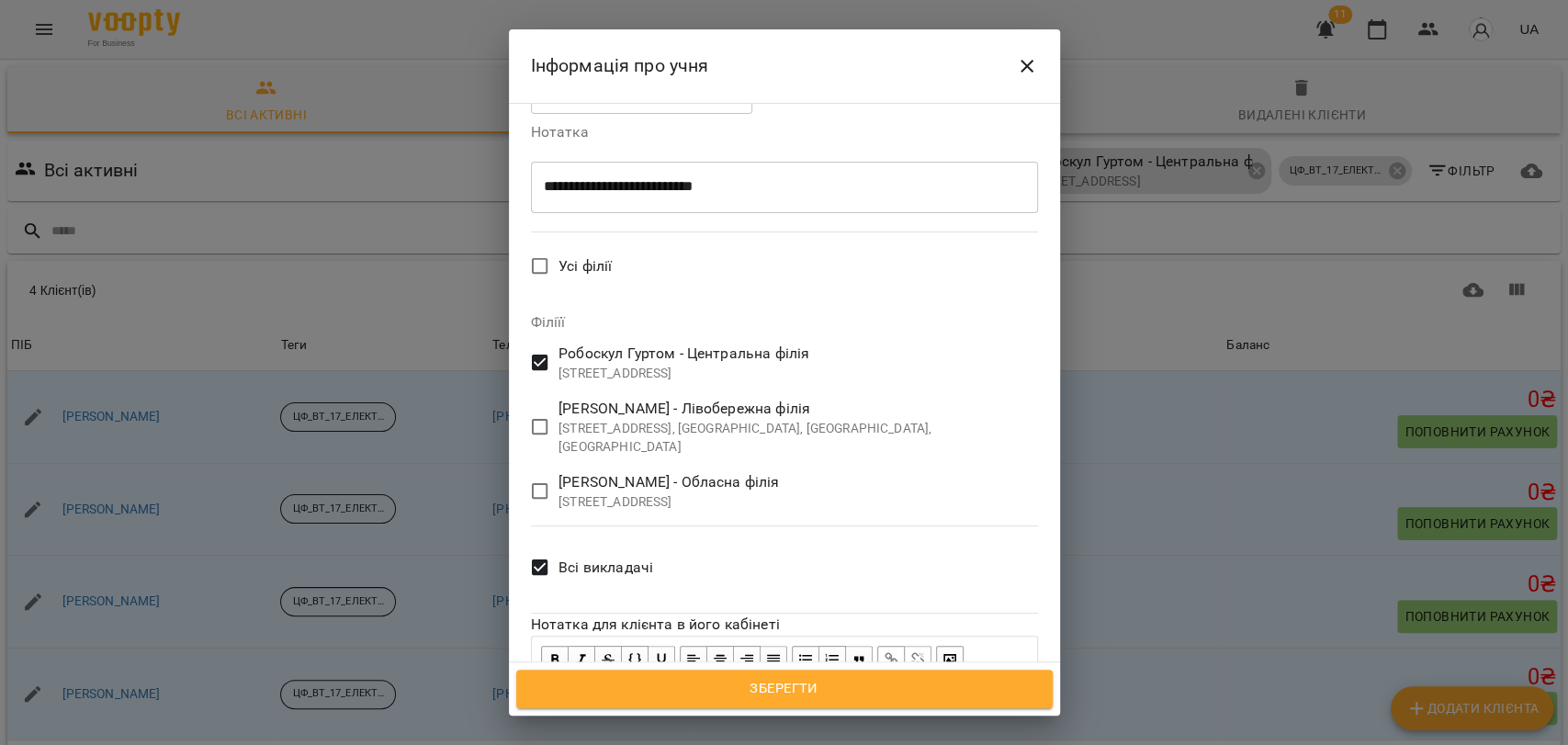
click at [846, 684] on span "Зберегти" at bounding box center [784, 689] width 496 height 24
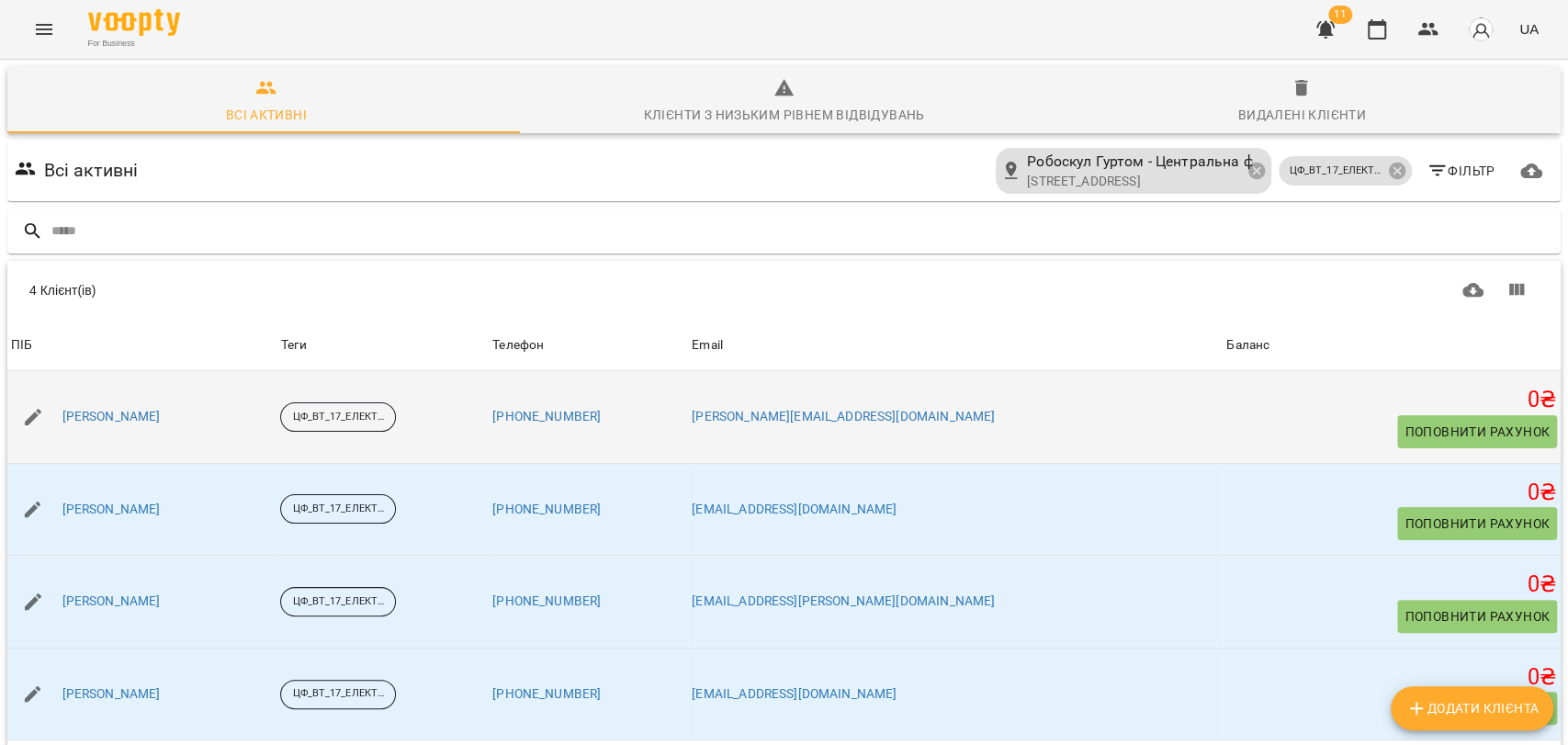
scroll to position [81, 0]
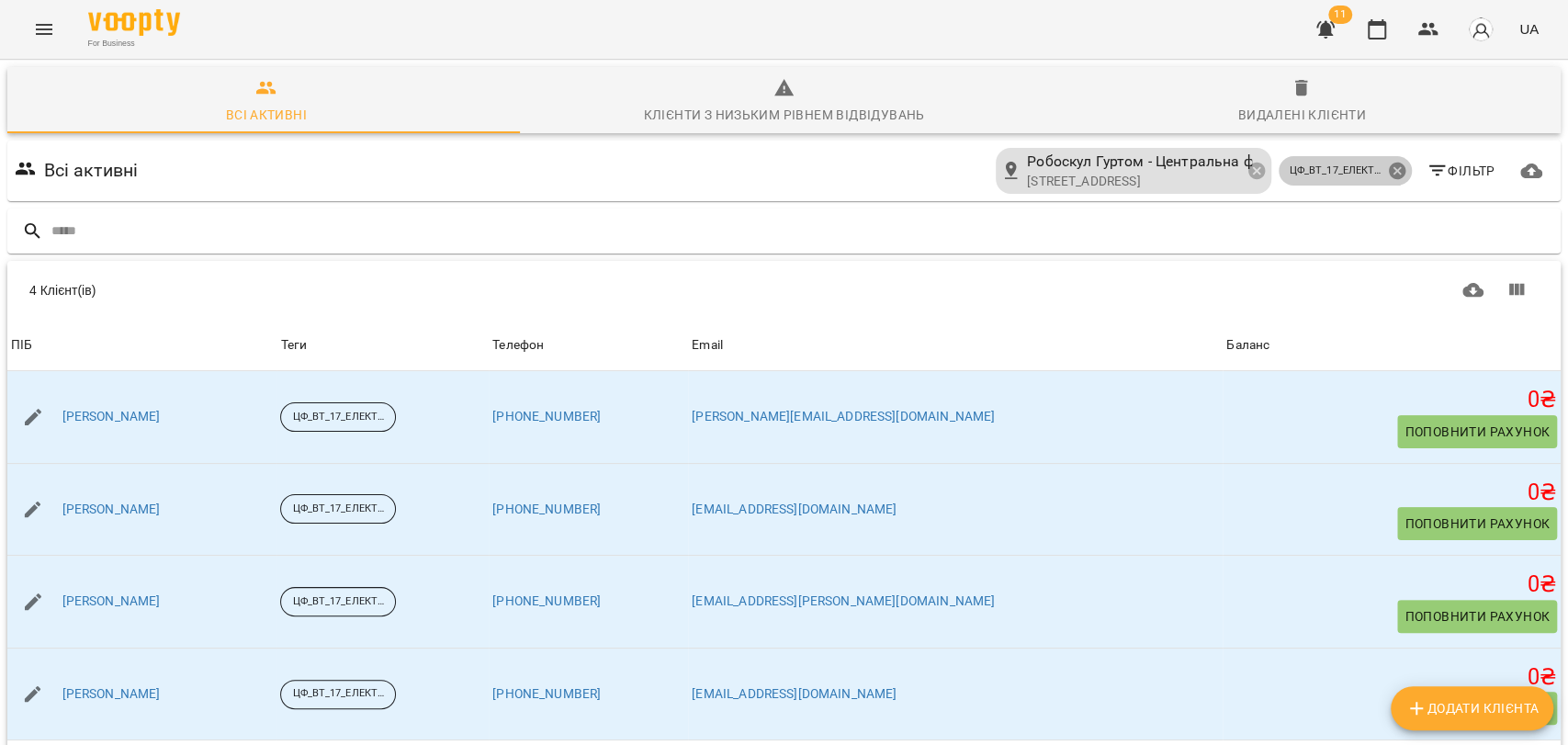
click at [1387, 163] on icon at bounding box center [1395, 171] width 17 height 17
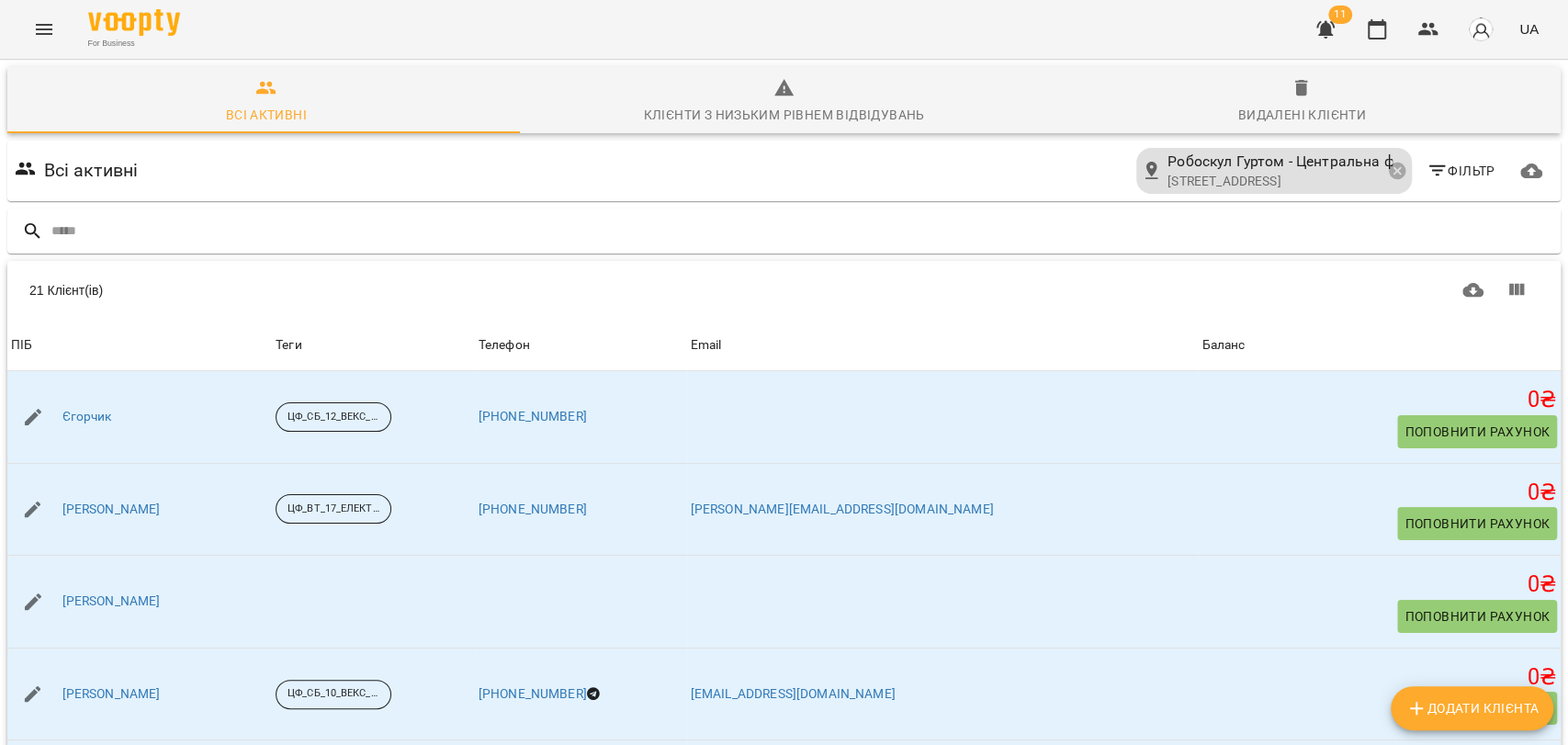
click at [1452, 155] on button "Фільтр" at bounding box center [1460, 171] width 84 height 33
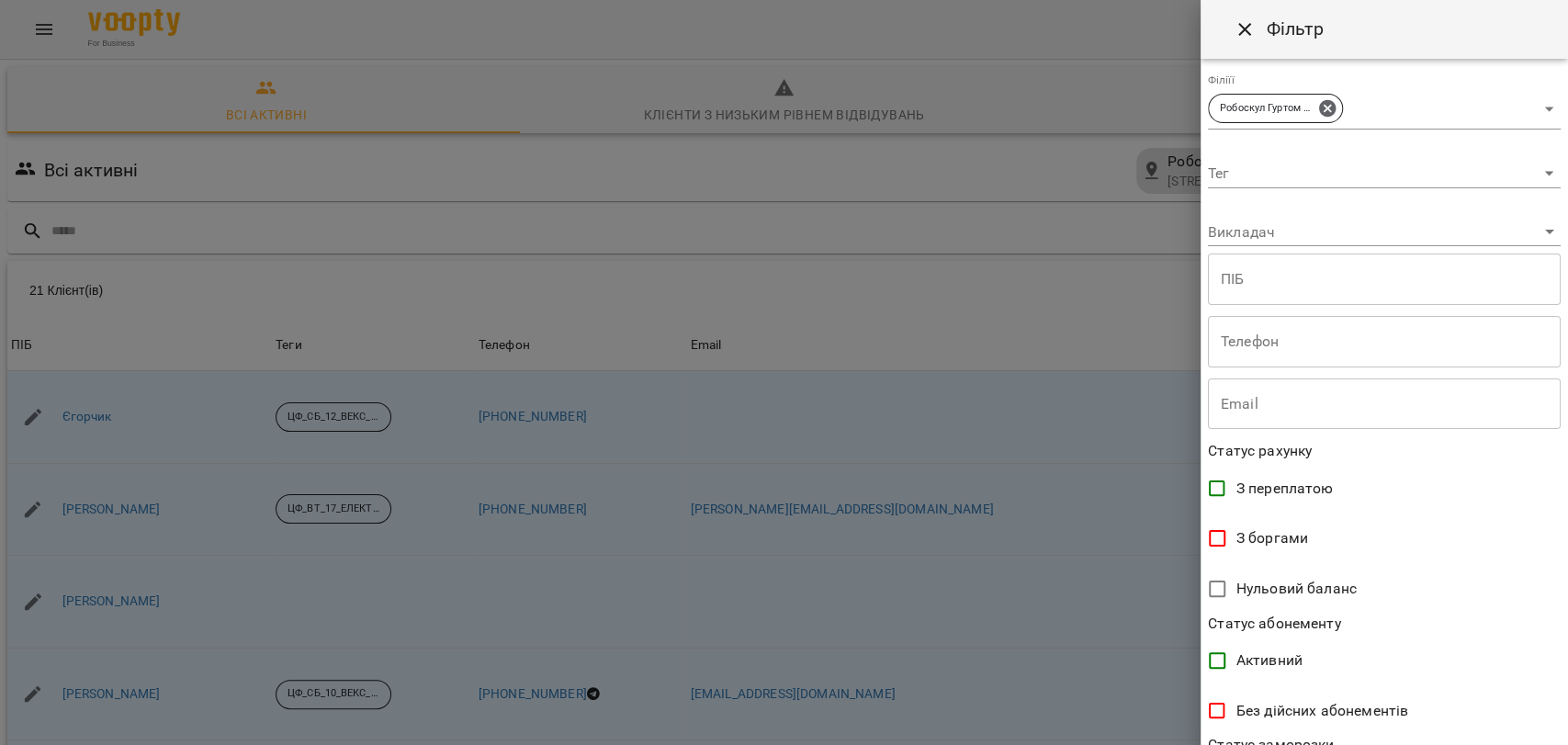
click at [1451, 164] on body "For Business 11 UA Всі активні Клієнти з низьким рівнем відвідувань Видалені кл…" at bounding box center [784, 479] width 1568 height 957
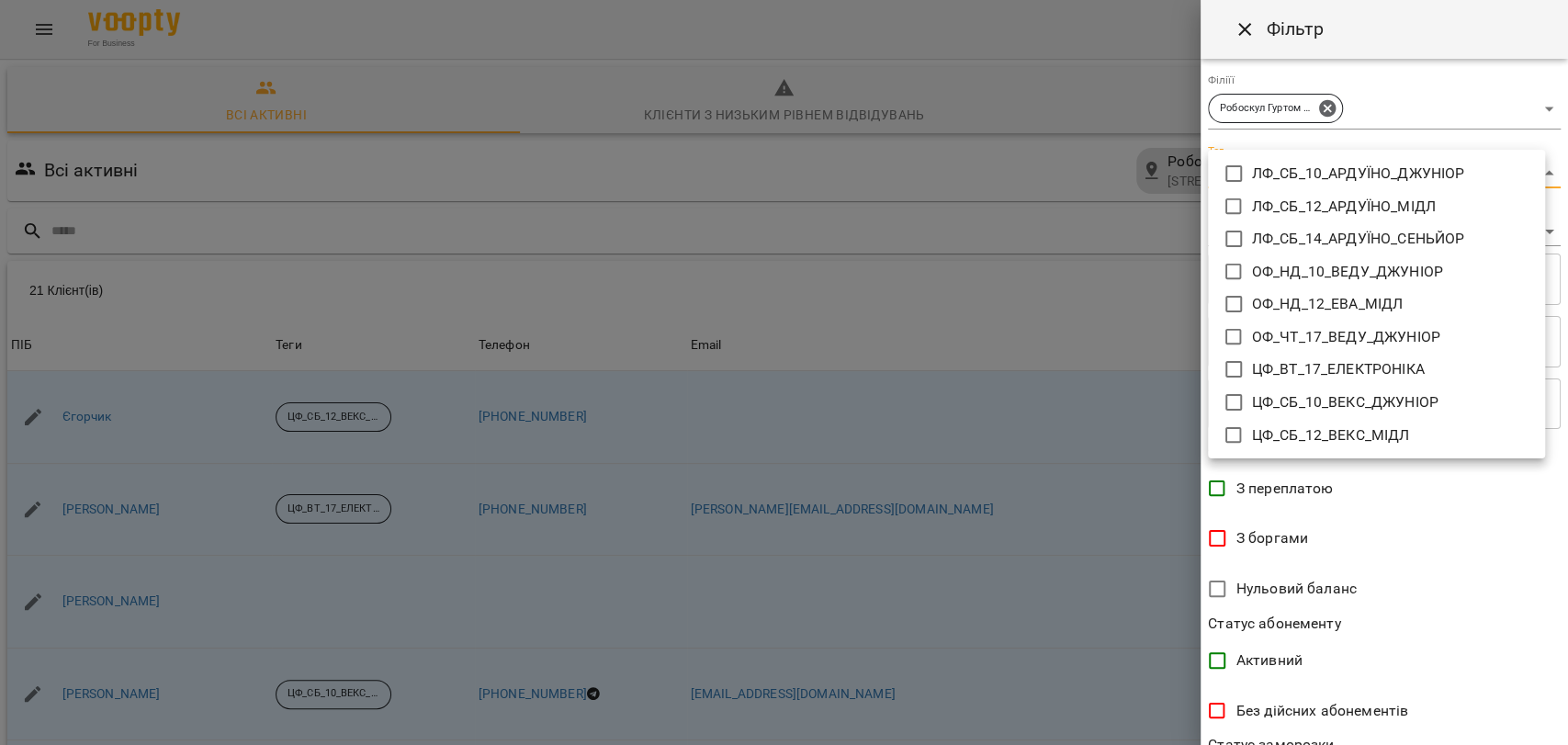
click at [1236, 399] on icon at bounding box center [1233, 402] width 22 height 22
type input "**********"
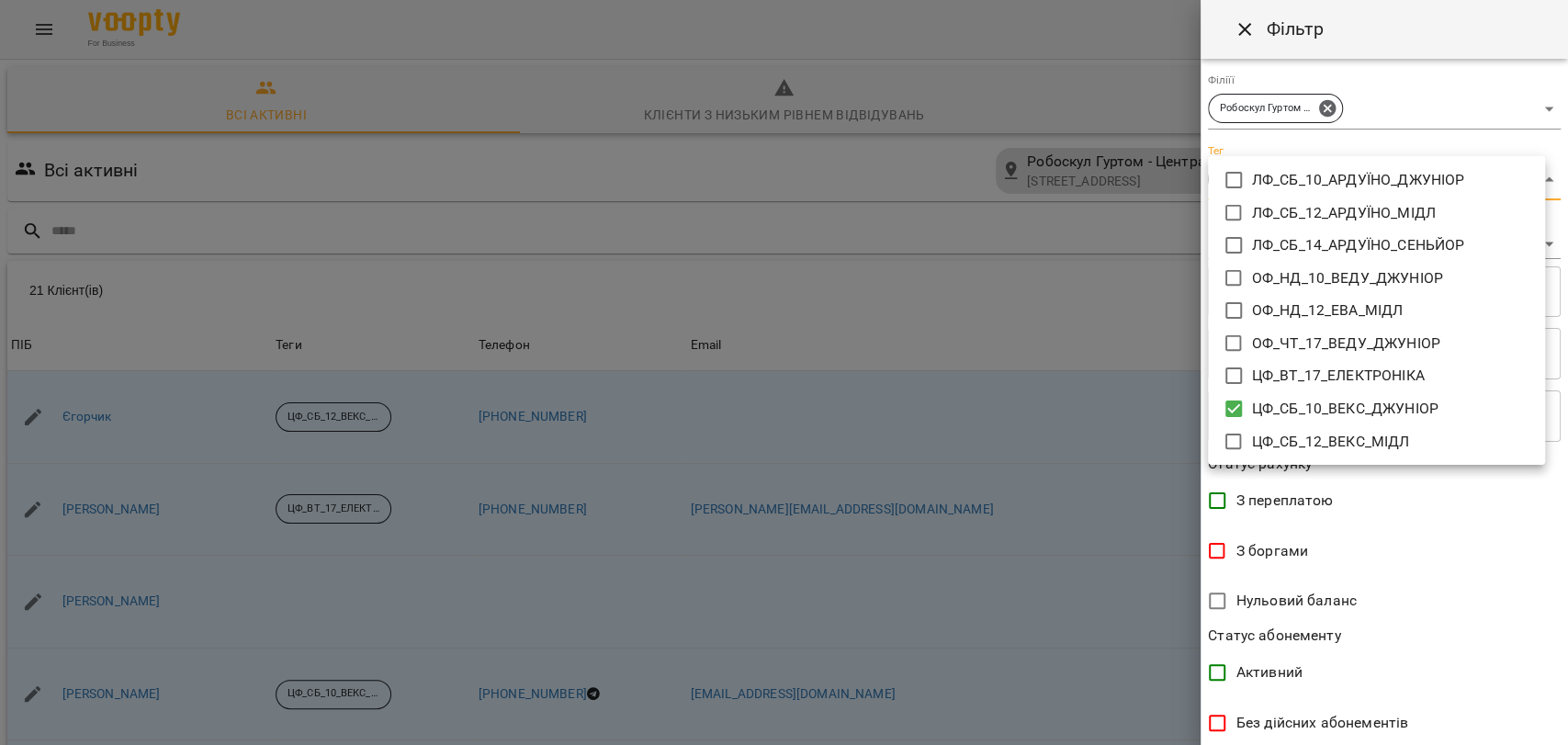
click at [1564, 734] on div at bounding box center [784, 372] width 1568 height 745
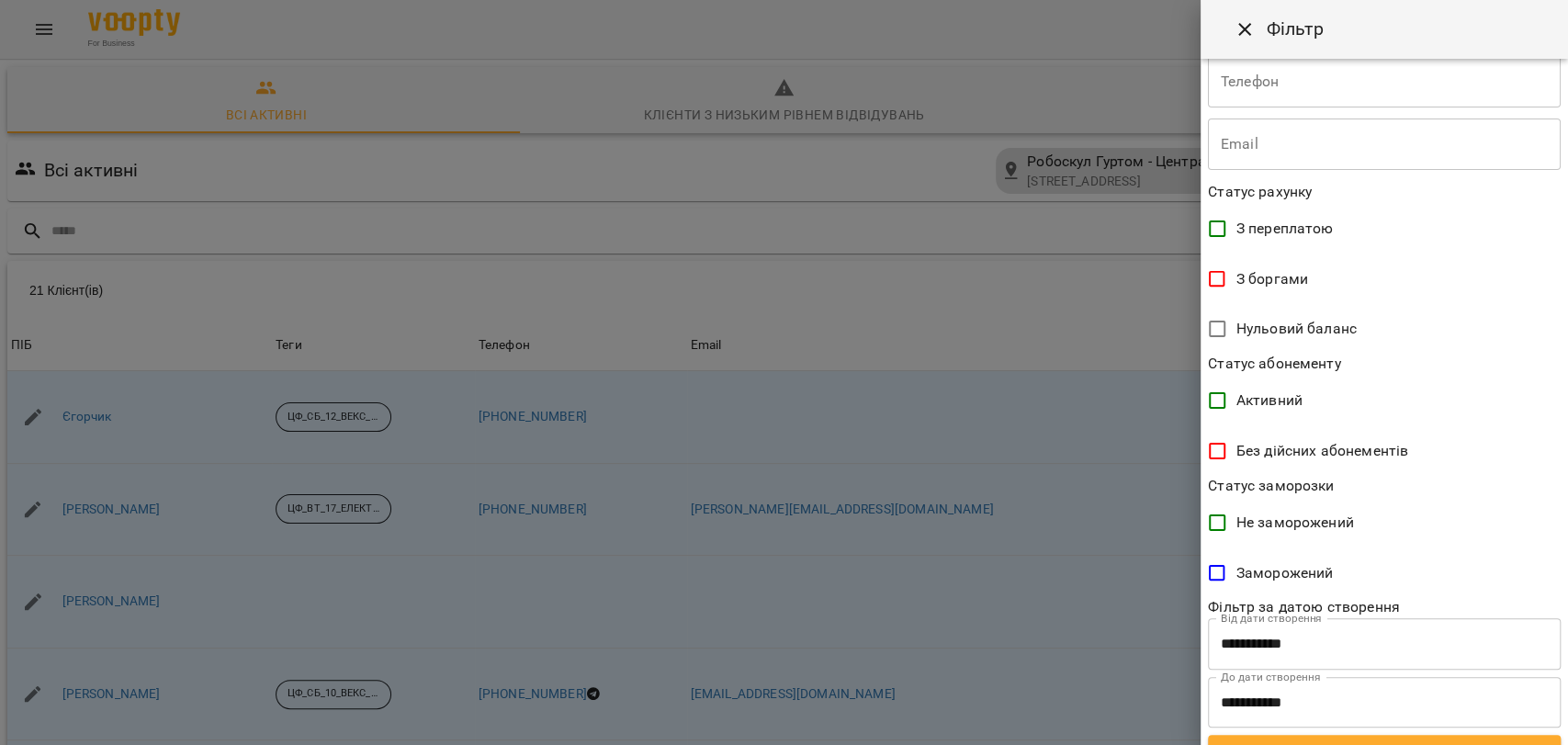
scroll to position [302, 0]
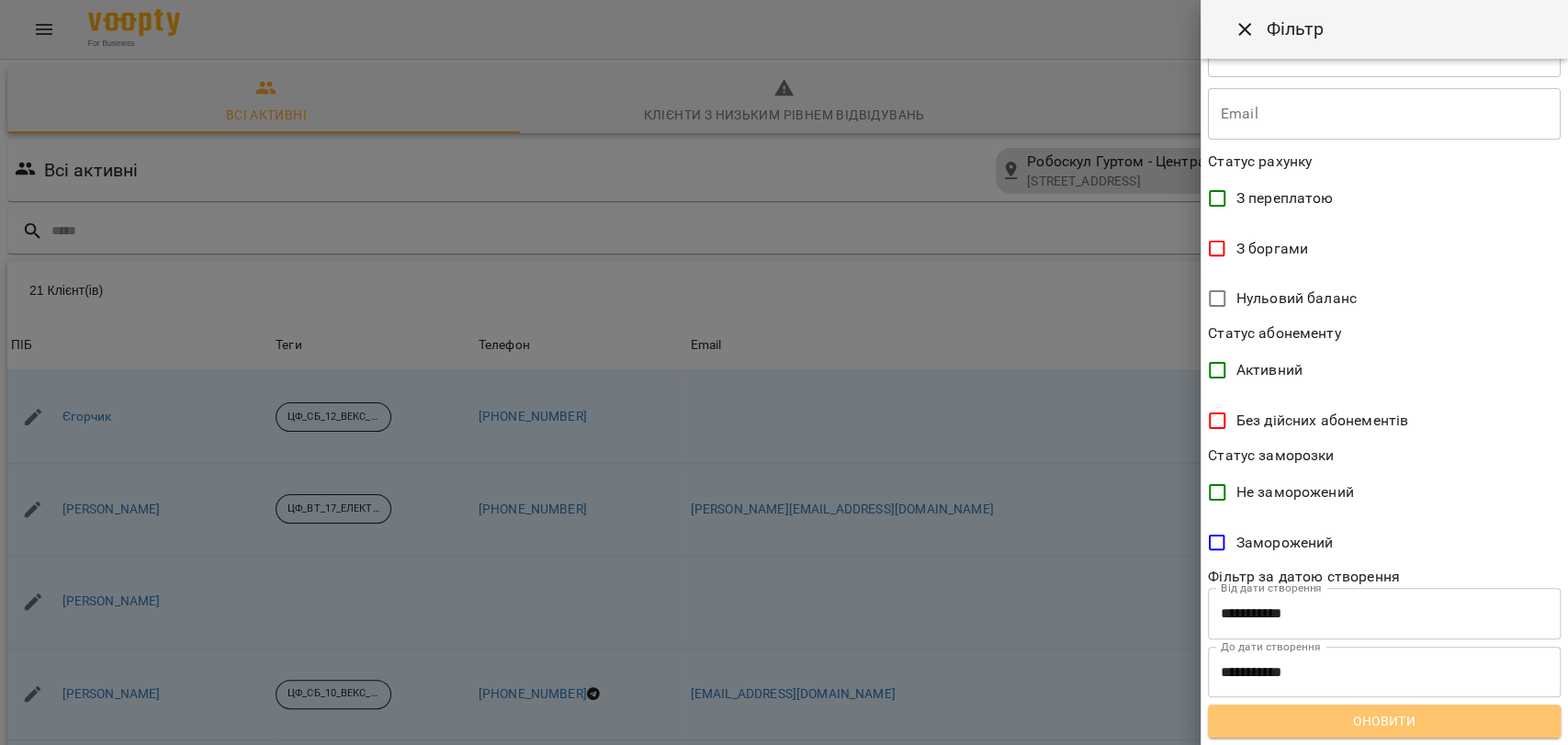
click at [1454, 722] on span "Оновити" at bounding box center [1383, 721] width 323 height 22
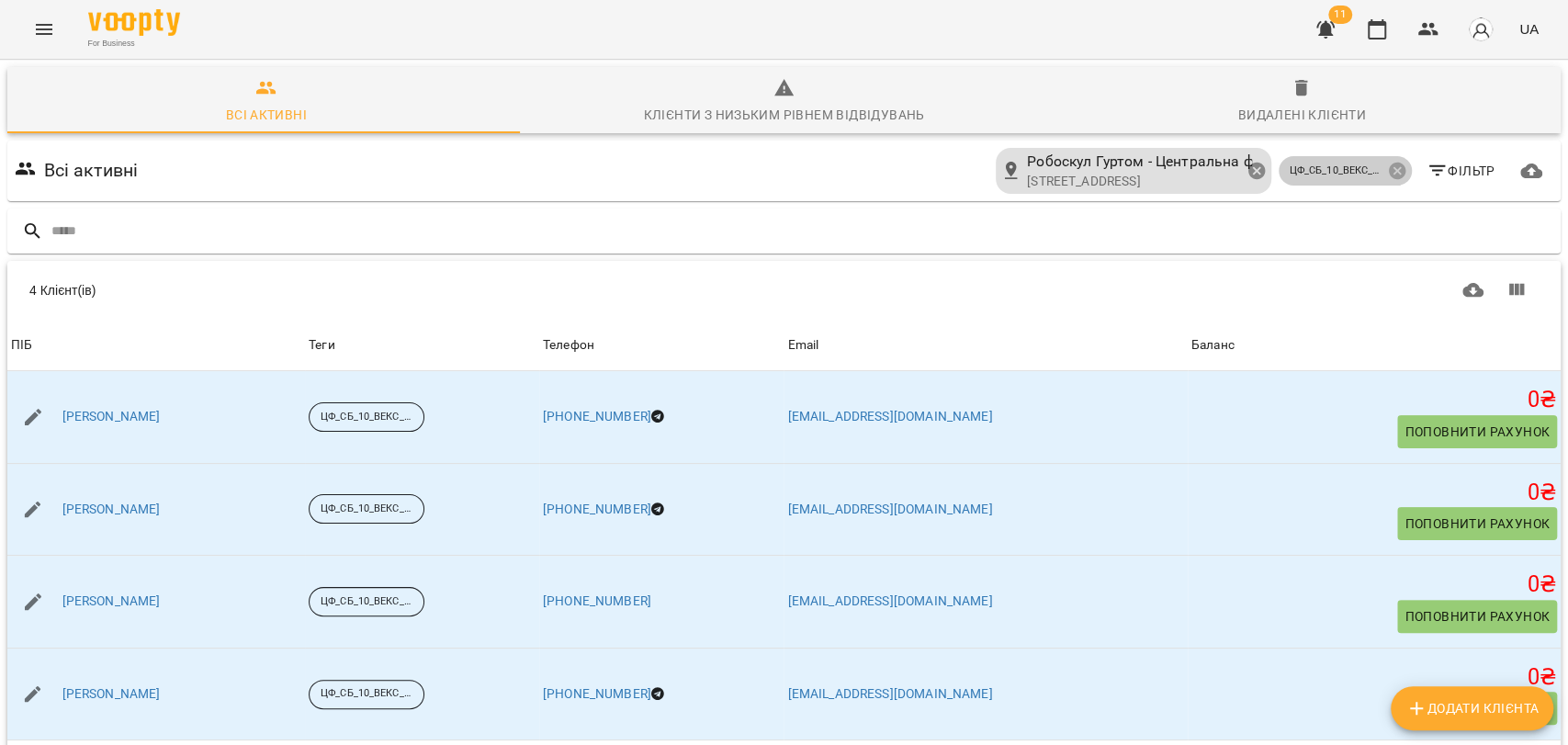
click at [1386, 161] on icon at bounding box center [1396, 171] width 20 height 20
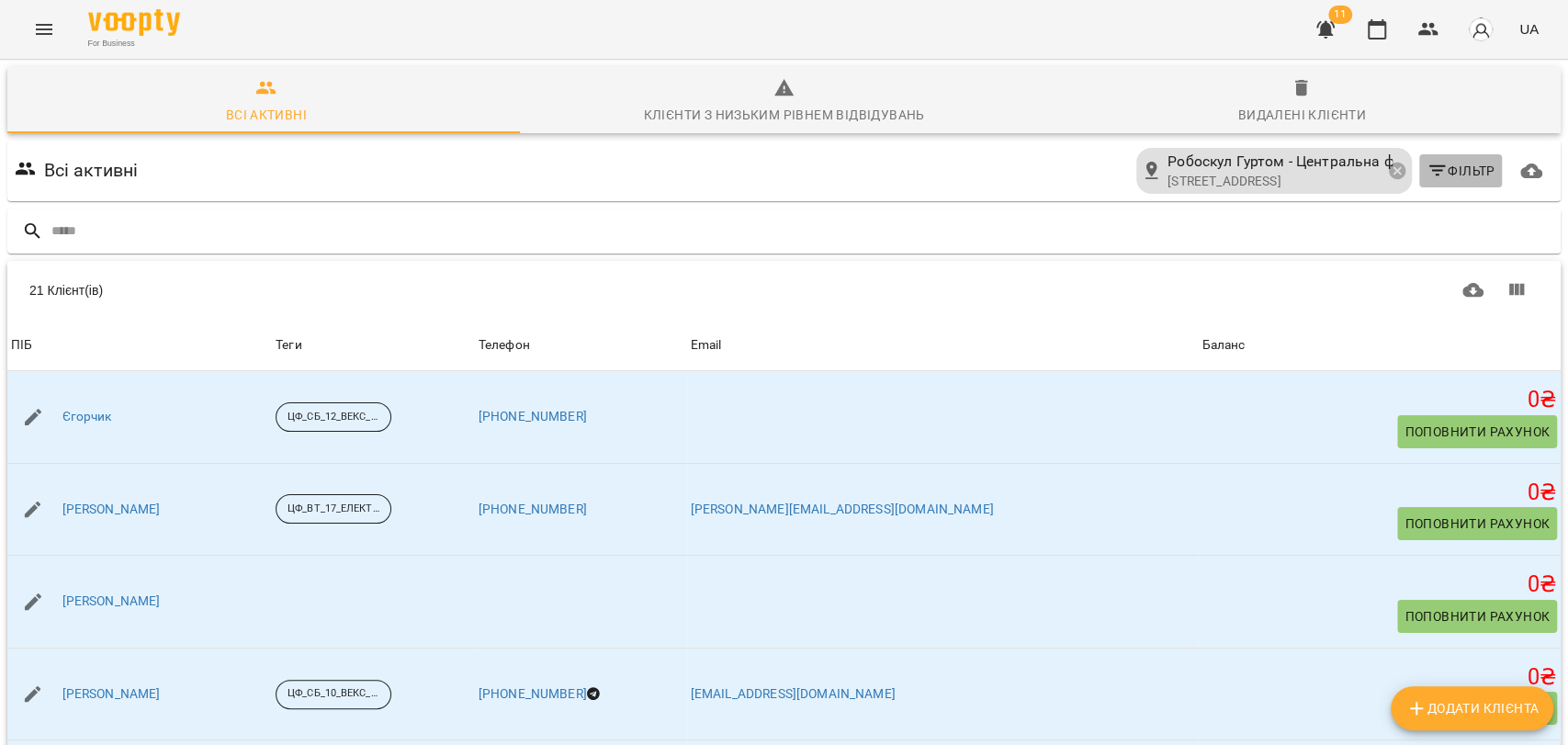
click at [1440, 160] on span "Фільтр" at bounding box center [1460, 171] width 69 height 22
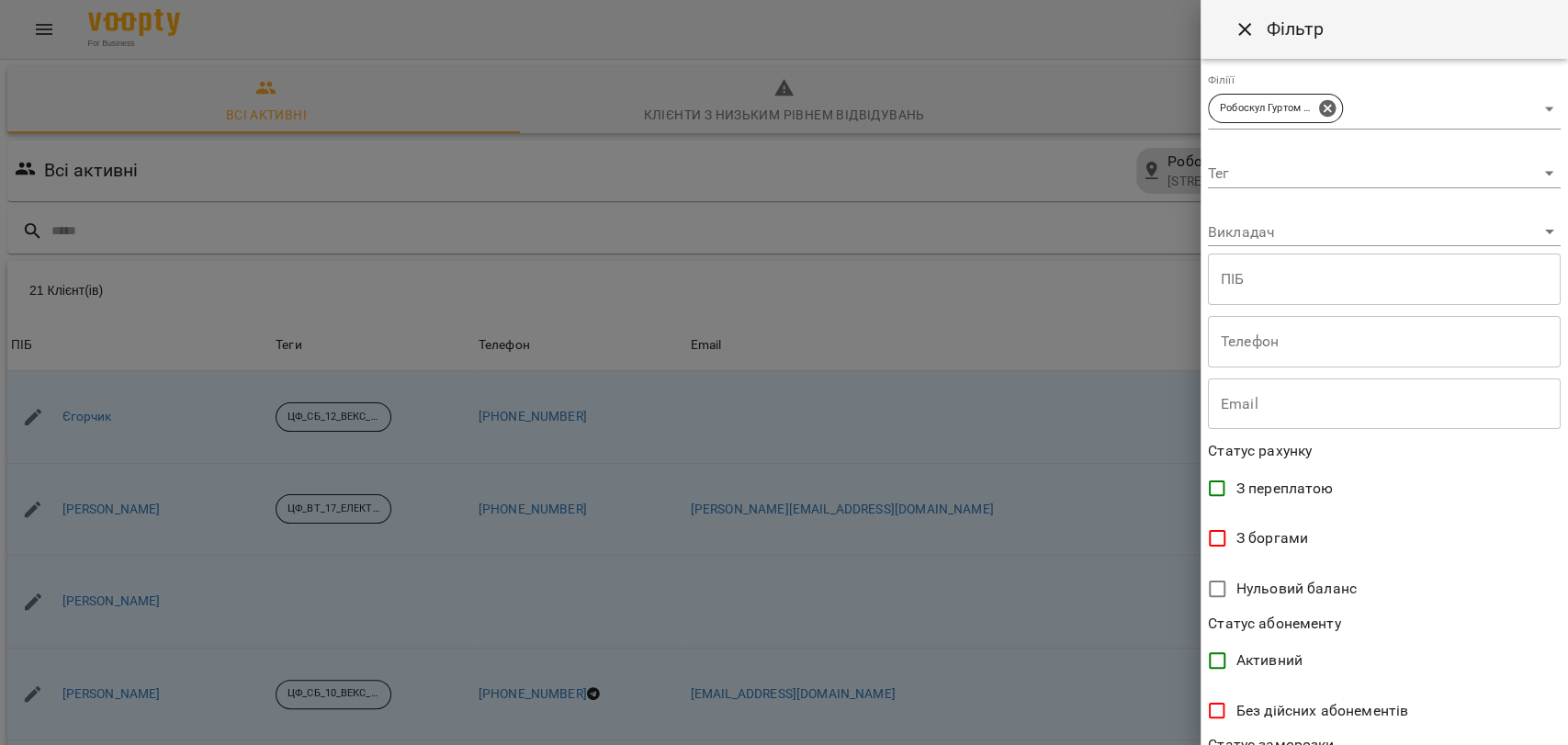
click at [1534, 176] on body "For Business 11 UA Всі активні Клієнти з низьким рівнем відвідувань Видалені кл…" at bounding box center [784, 479] width 1568 height 957
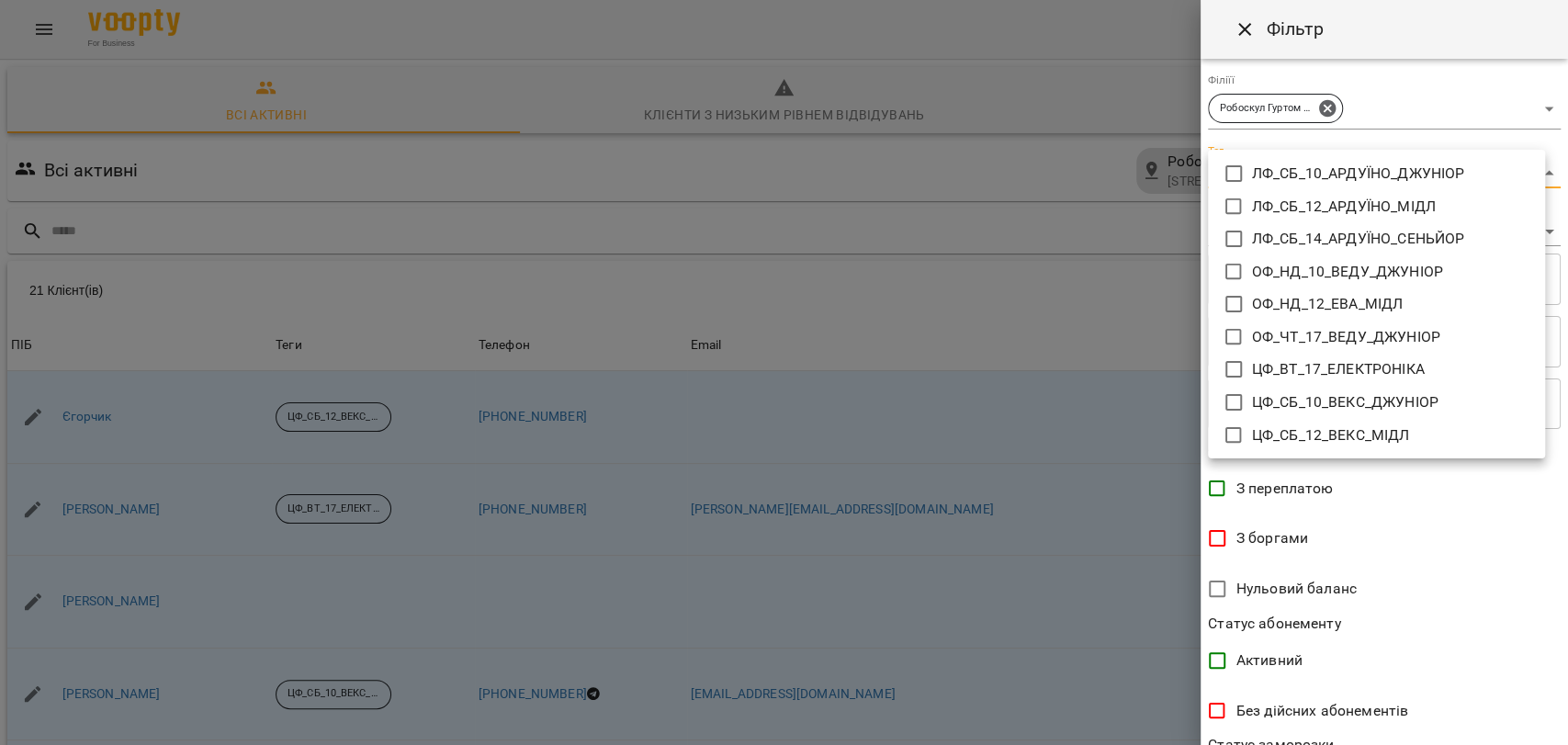
click at [1235, 435] on icon at bounding box center [1233, 435] width 22 height 22
type input "**********"
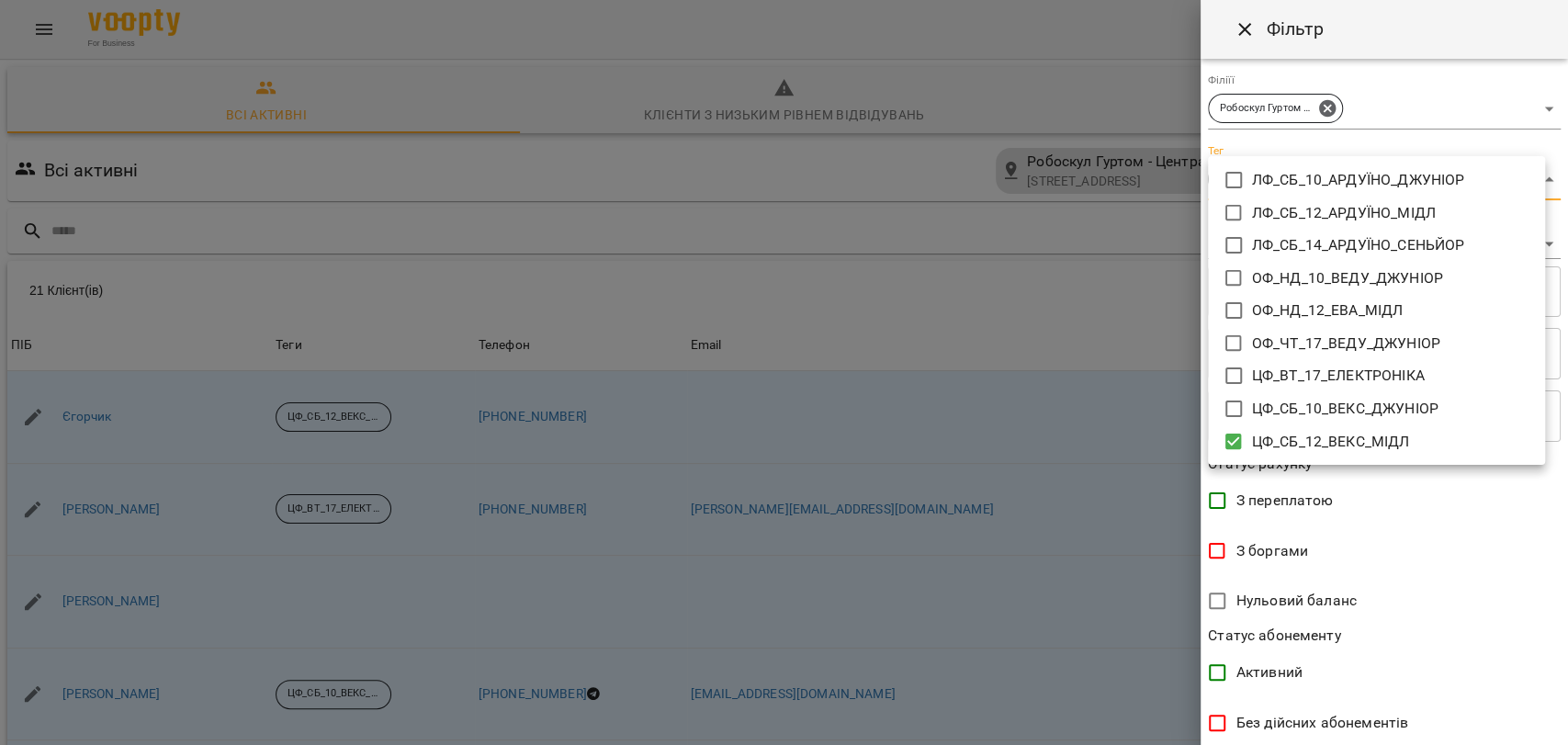
drag, startPoint x: 1557, startPoint y: 516, endPoint x: 1553, endPoint y: 654, distance: 138.1
click at [1555, 650] on div at bounding box center [784, 372] width 1568 height 745
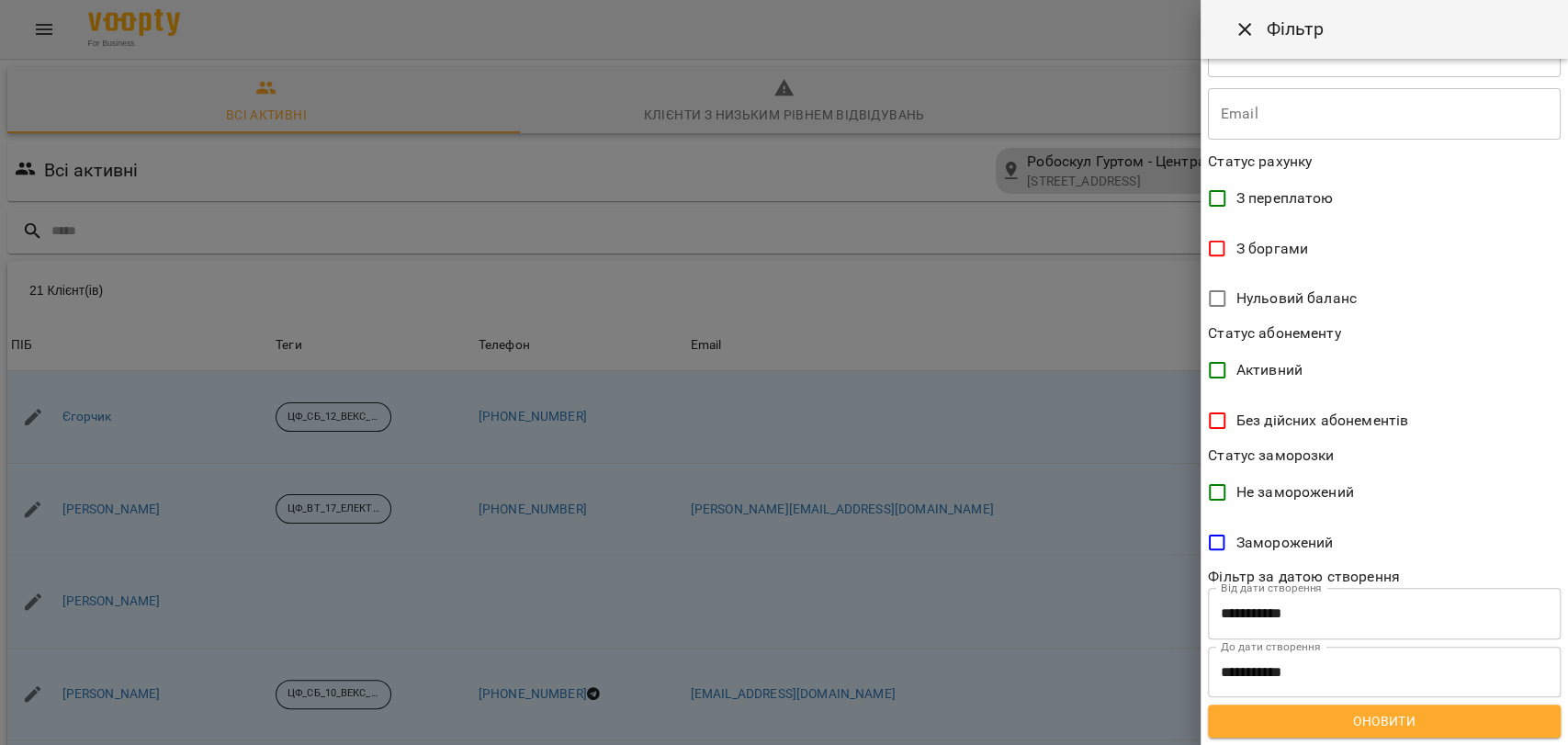
click at [1225, 723] on span "Оновити" at bounding box center [1383, 721] width 323 height 22
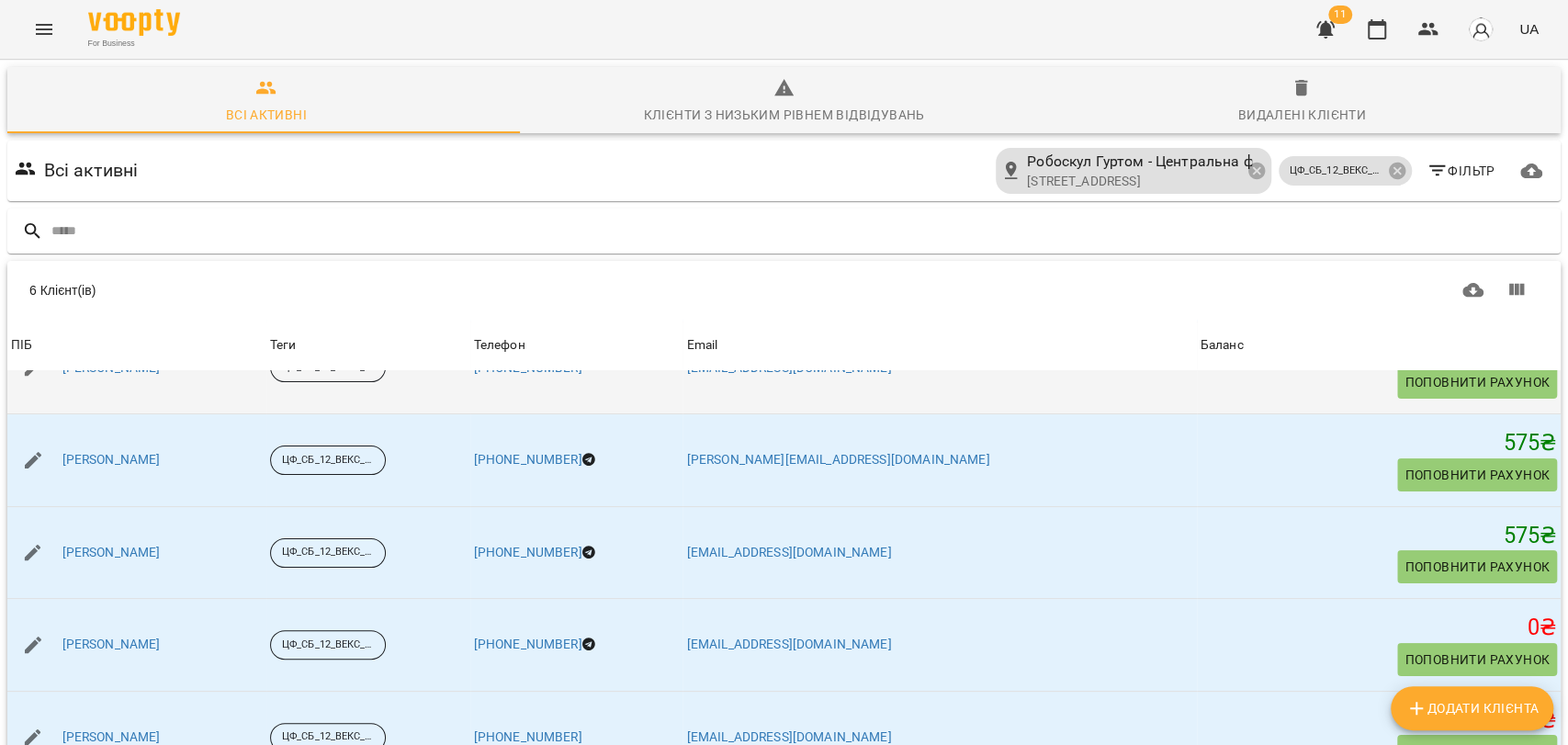
scroll to position [147, 0]
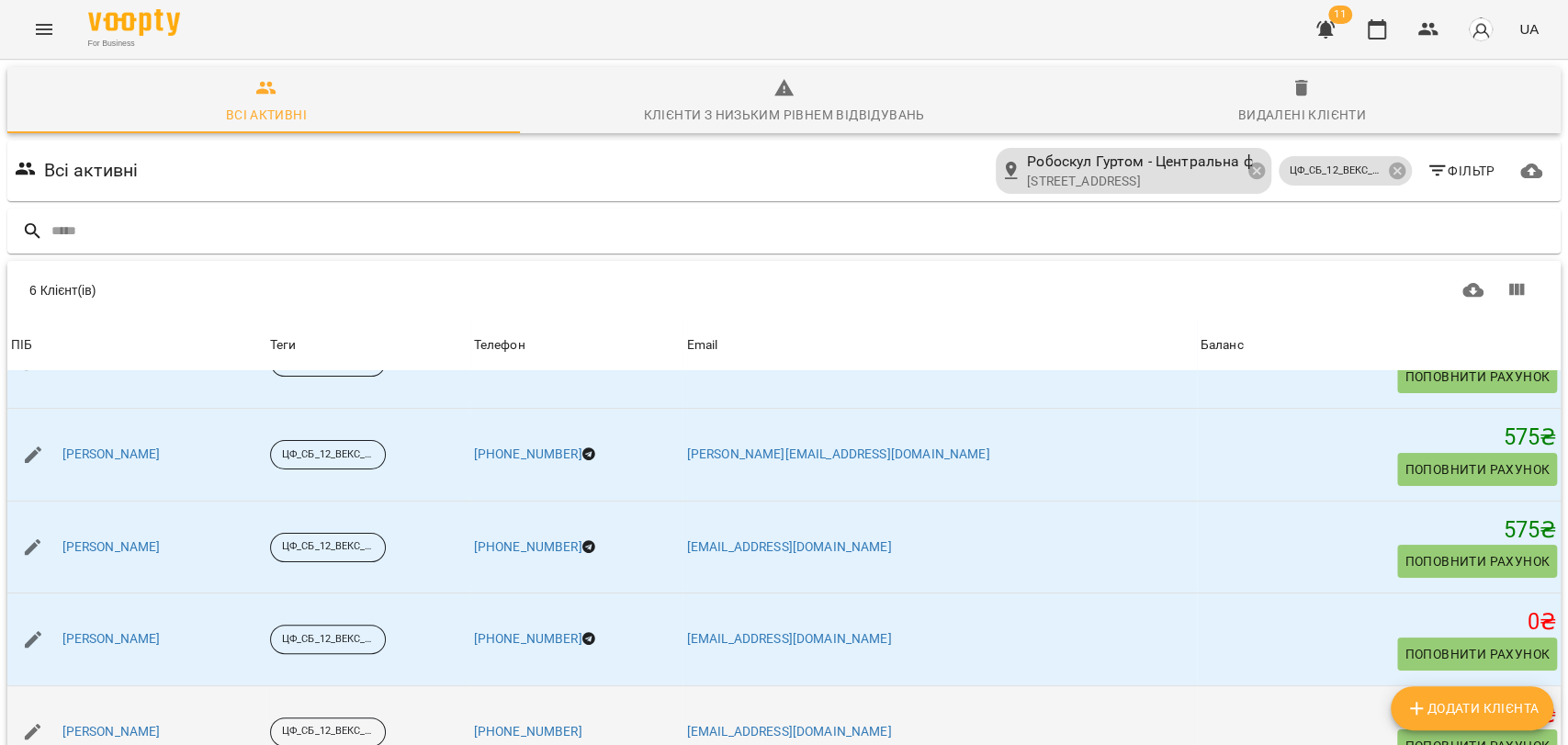
click at [29, 723] on icon "button" at bounding box center [33, 731] width 17 height 17
select select "**"
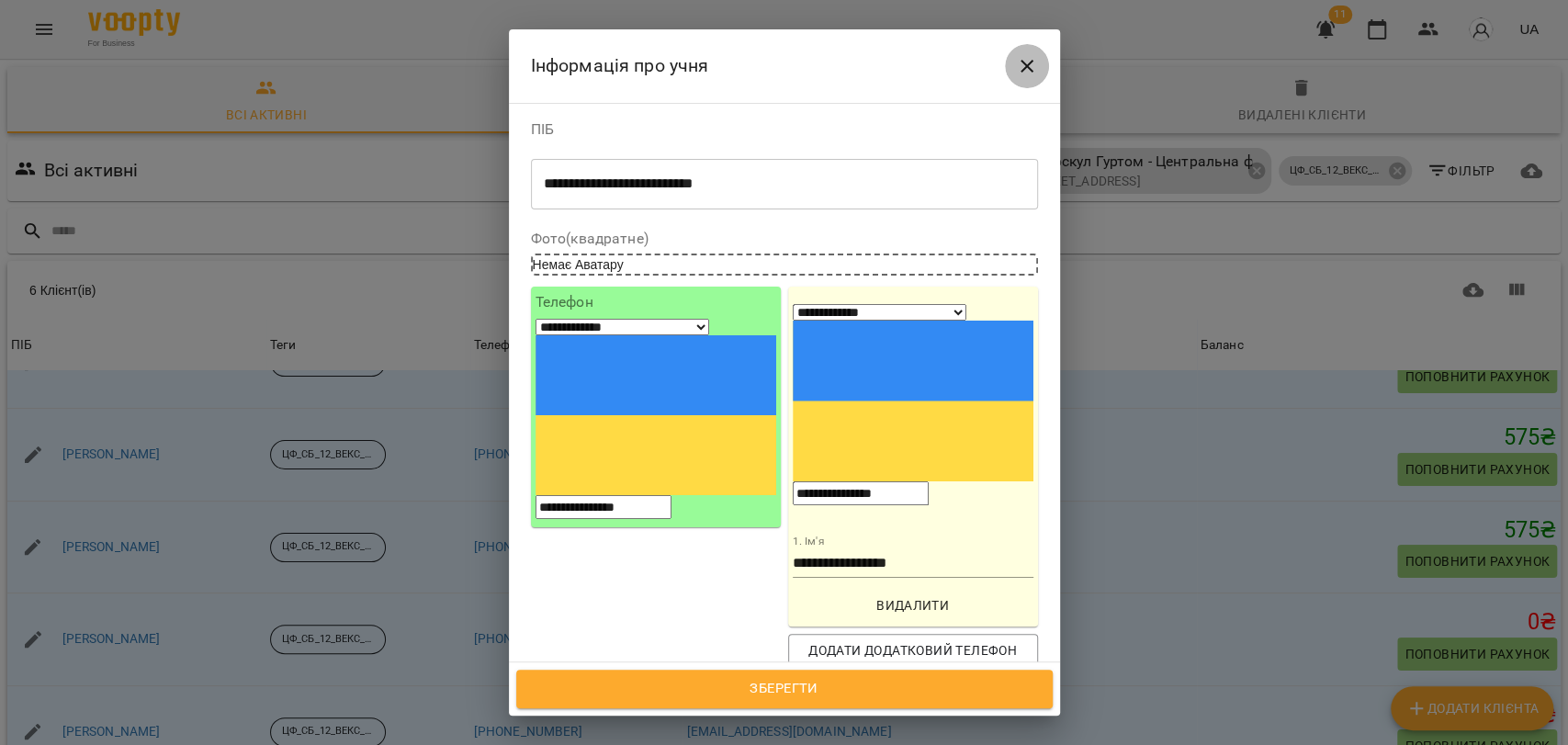
click at [1033, 65] on icon "Close" at bounding box center [1026, 66] width 22 height 22
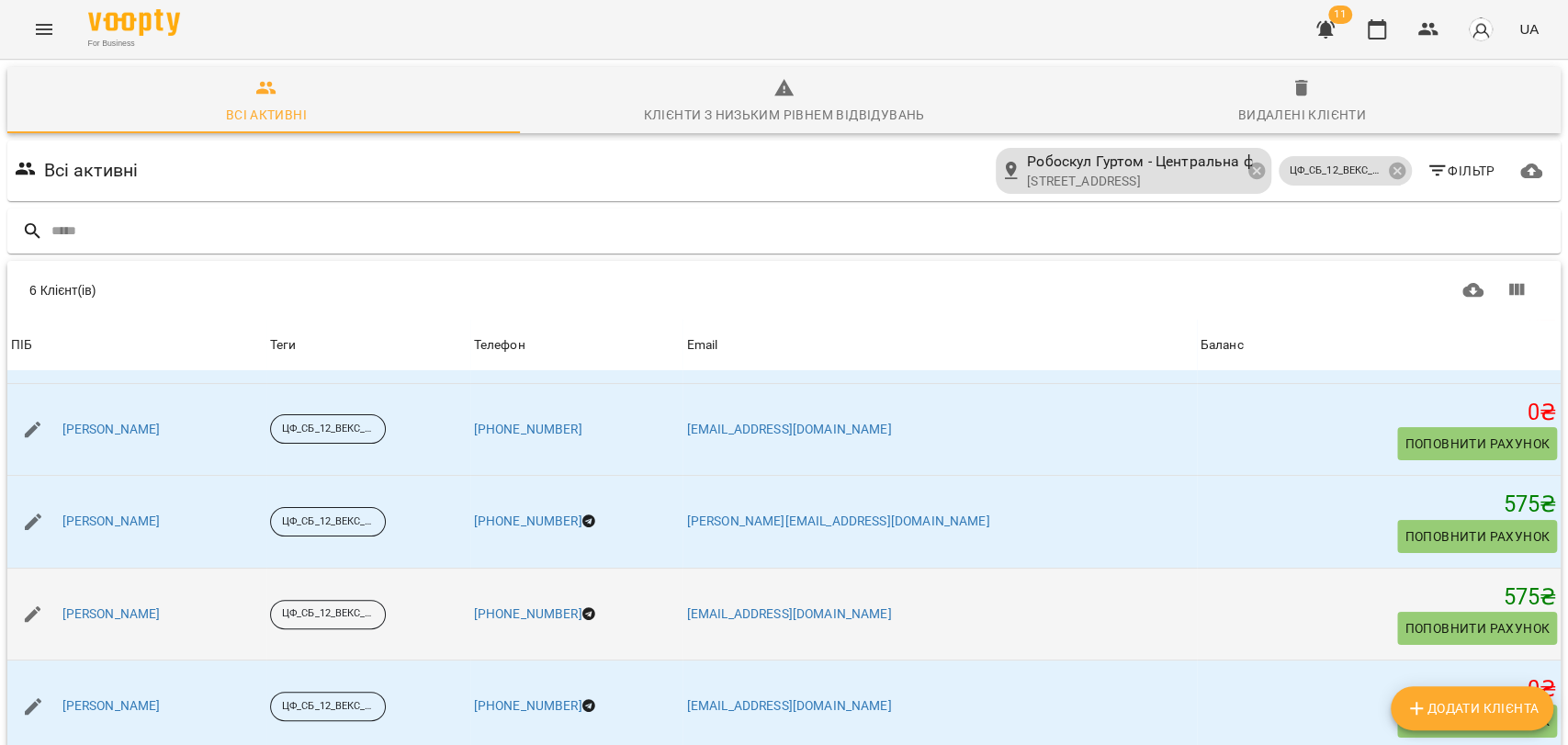
scroll to position [44, 0]
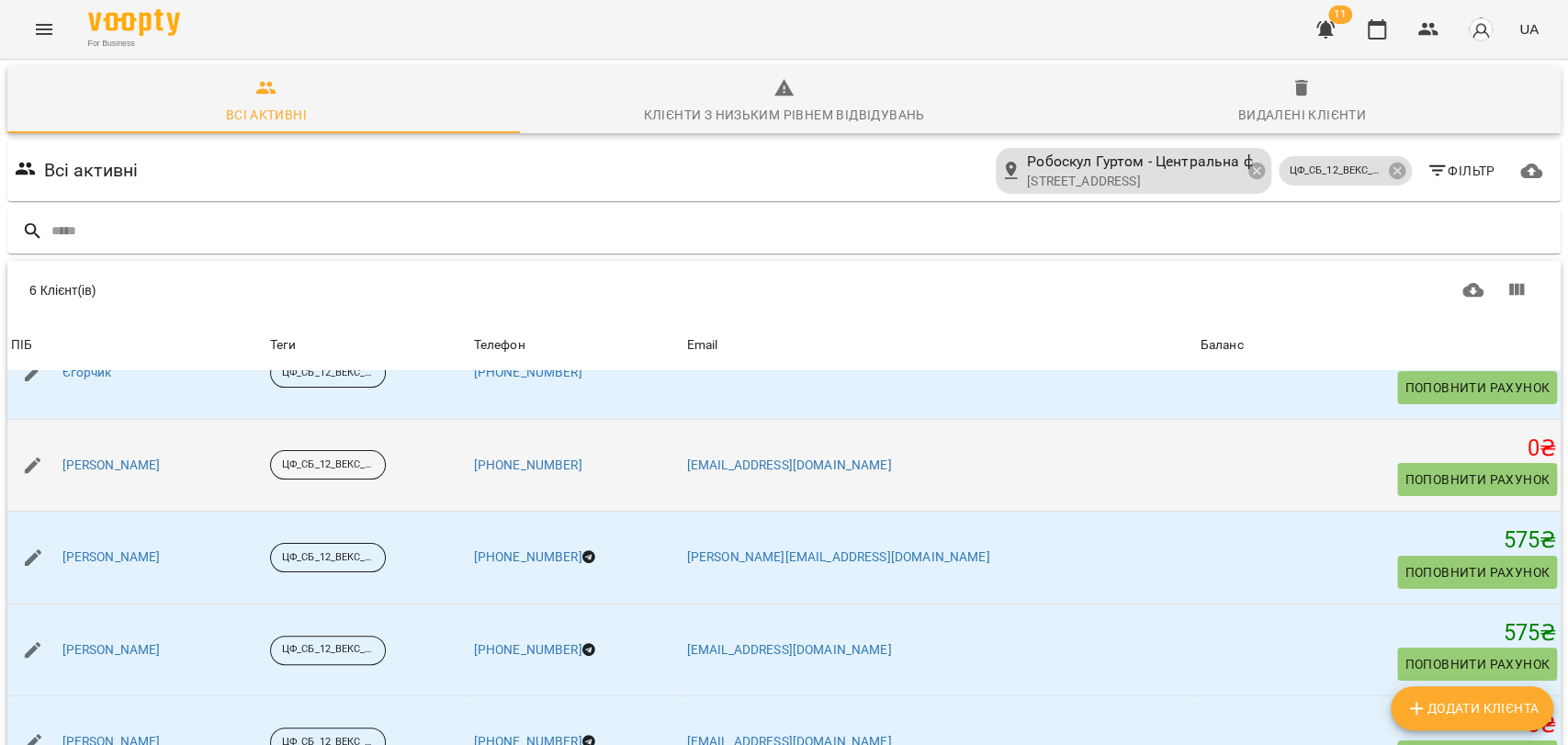
click at [37, 455] on icon "button" at bounding box center [33, 466] width 22 height 22
select select "**"
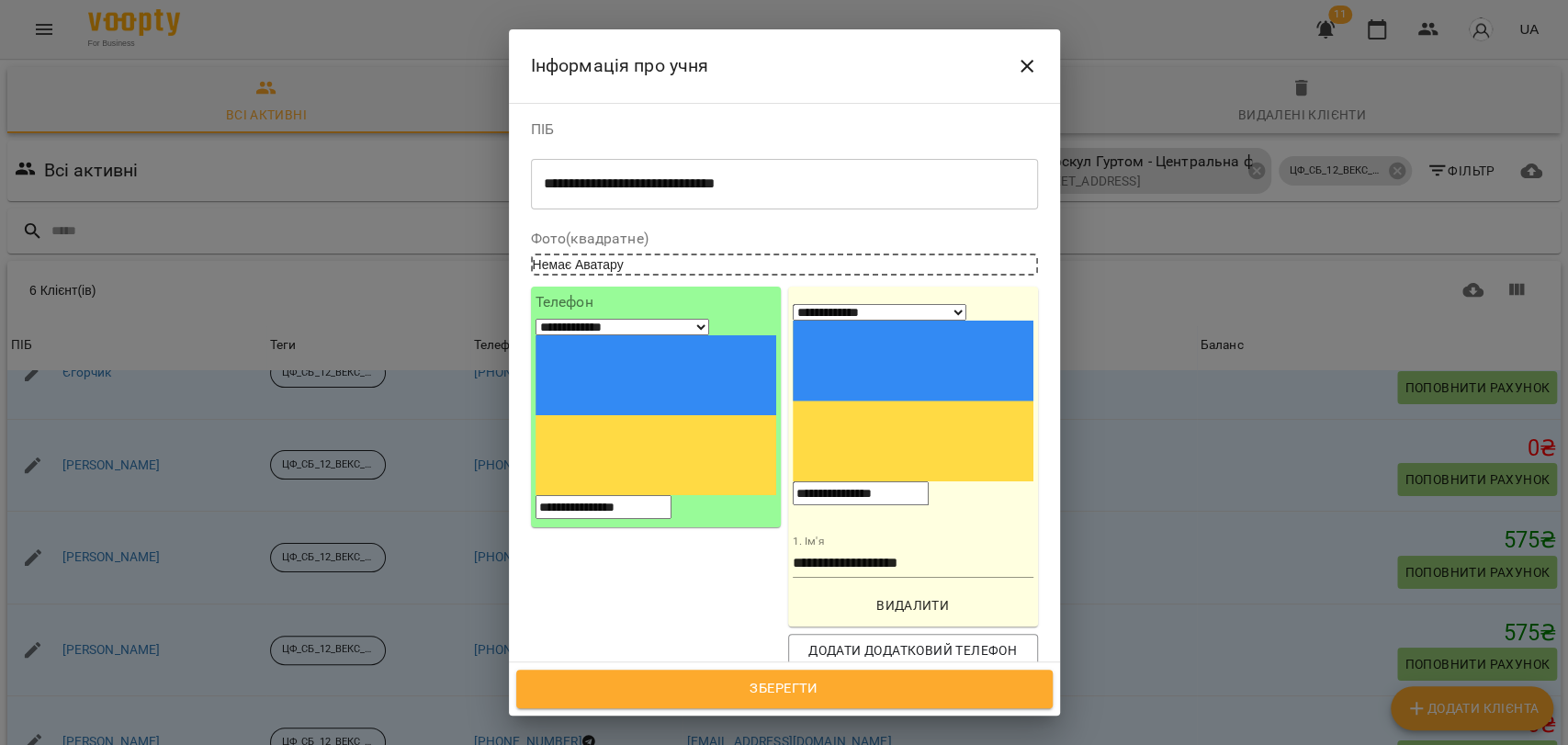
click at [1033, 68] on icon "Close" at bounding box center [1026, 66] width 22 height 22
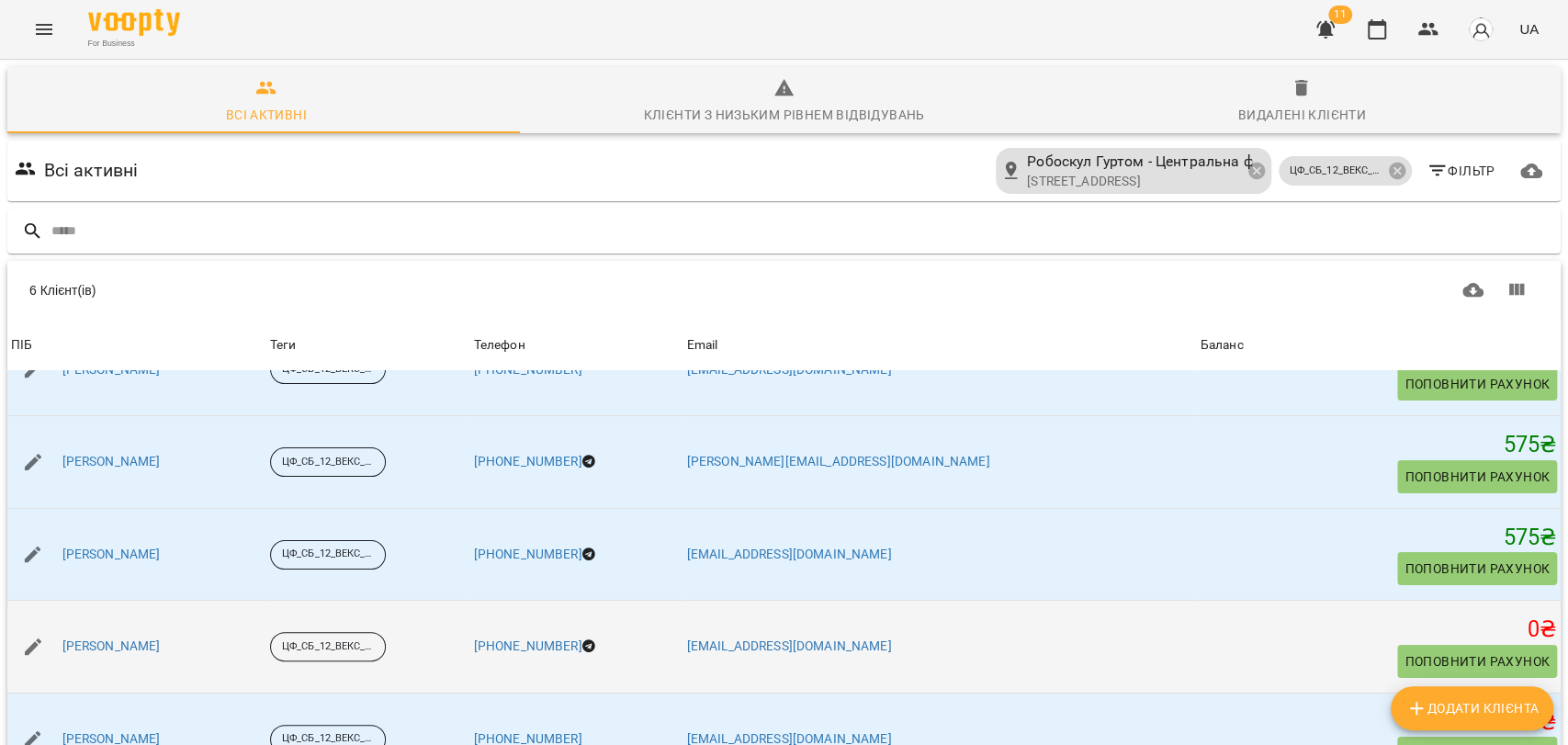
scroll to position [147, 0]
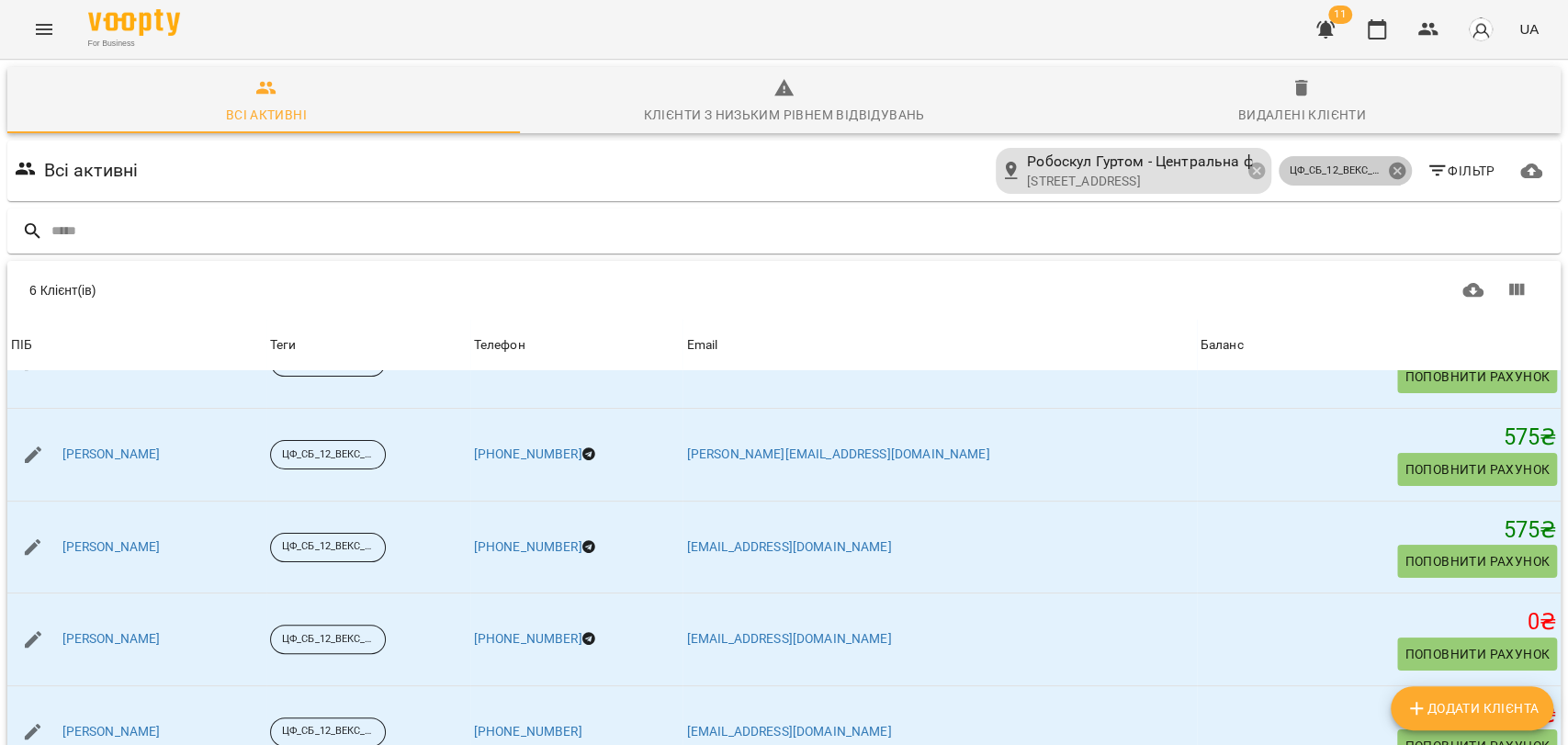
click at [1388, 163] on icon at bounding box center [1395, 171] width 17 height 17
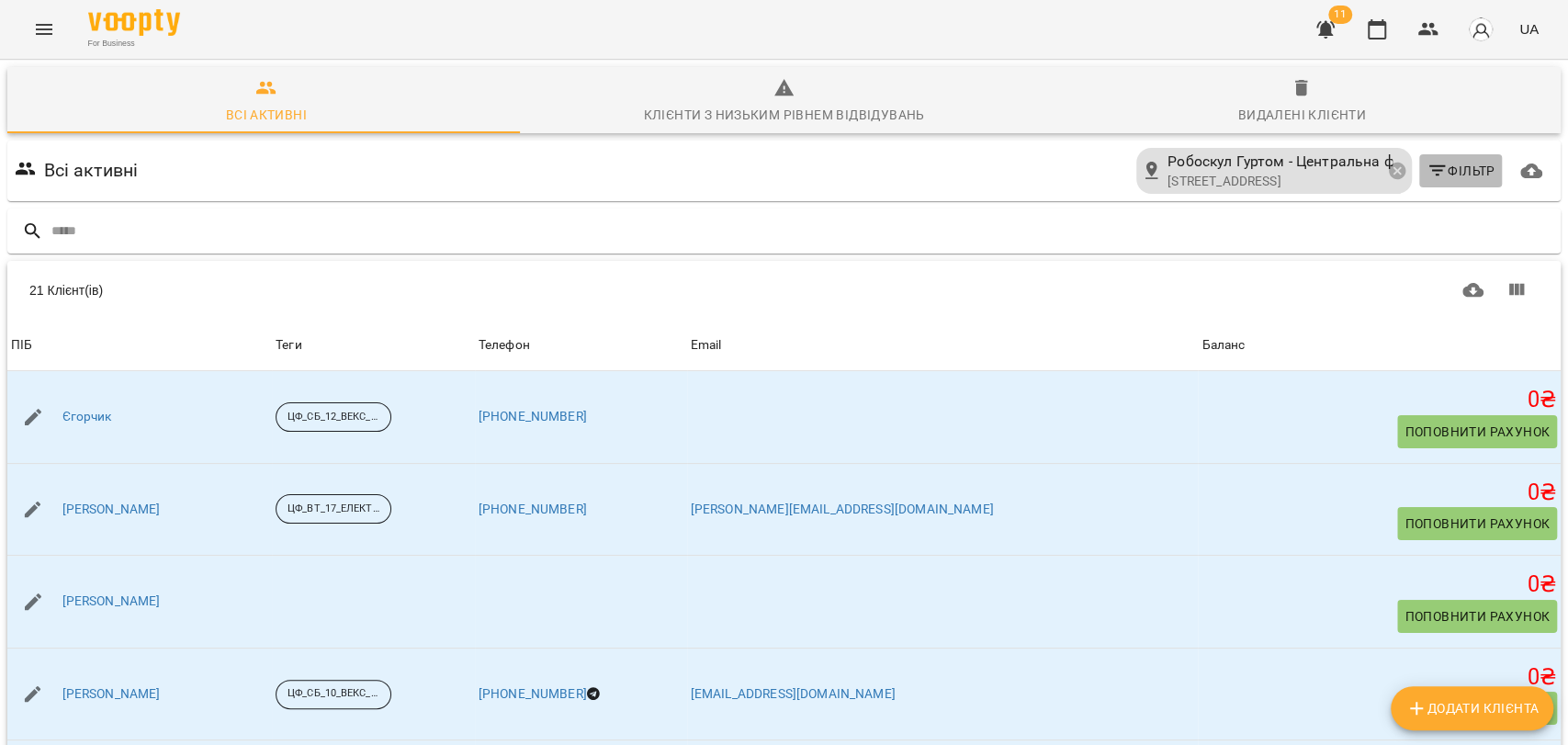
click at [1443, 160] on span "Фільтр" at bounding box center [1460, 171] width 69 height 22
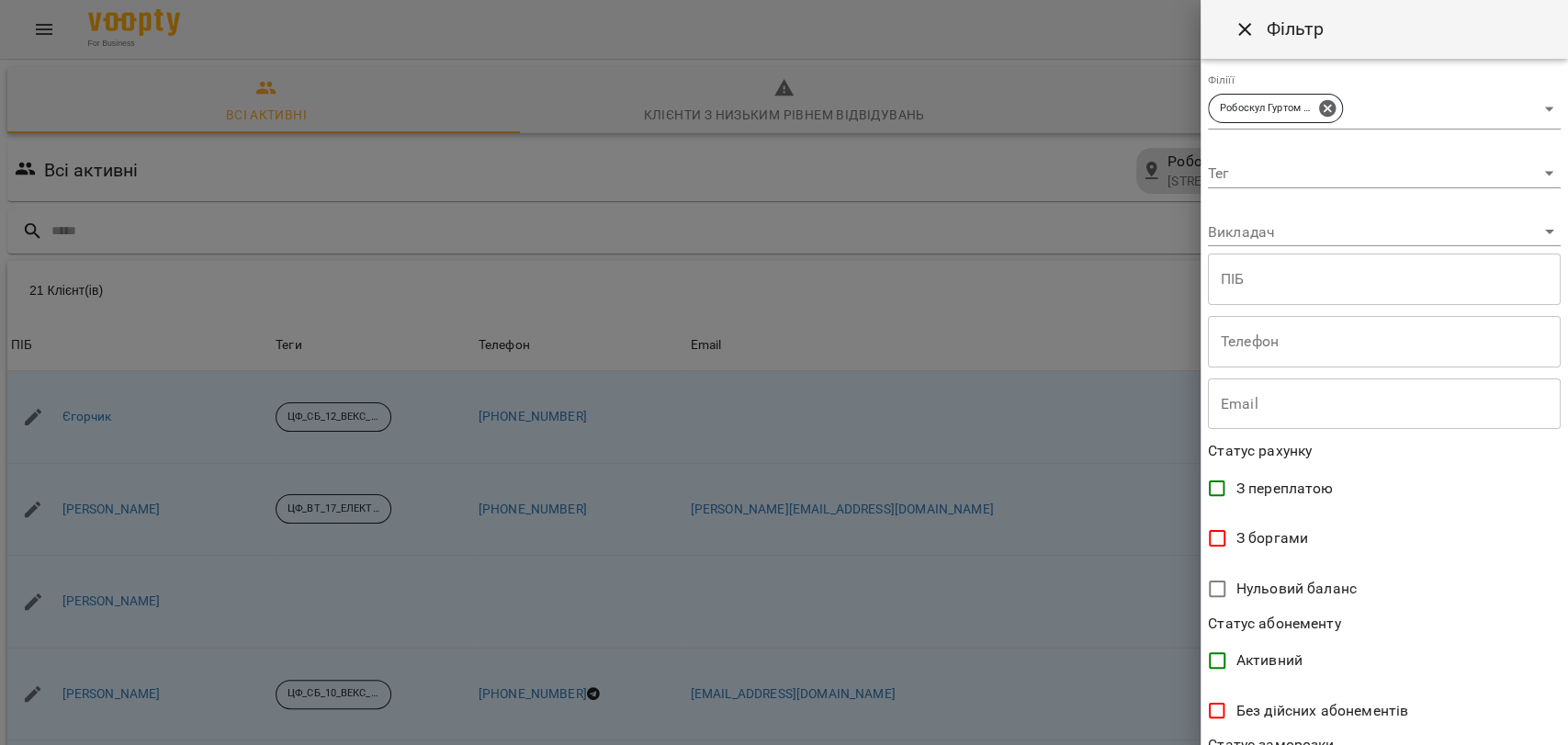
click at [710, 190] on div at bounding box center [784, 372] width 1568 height 745
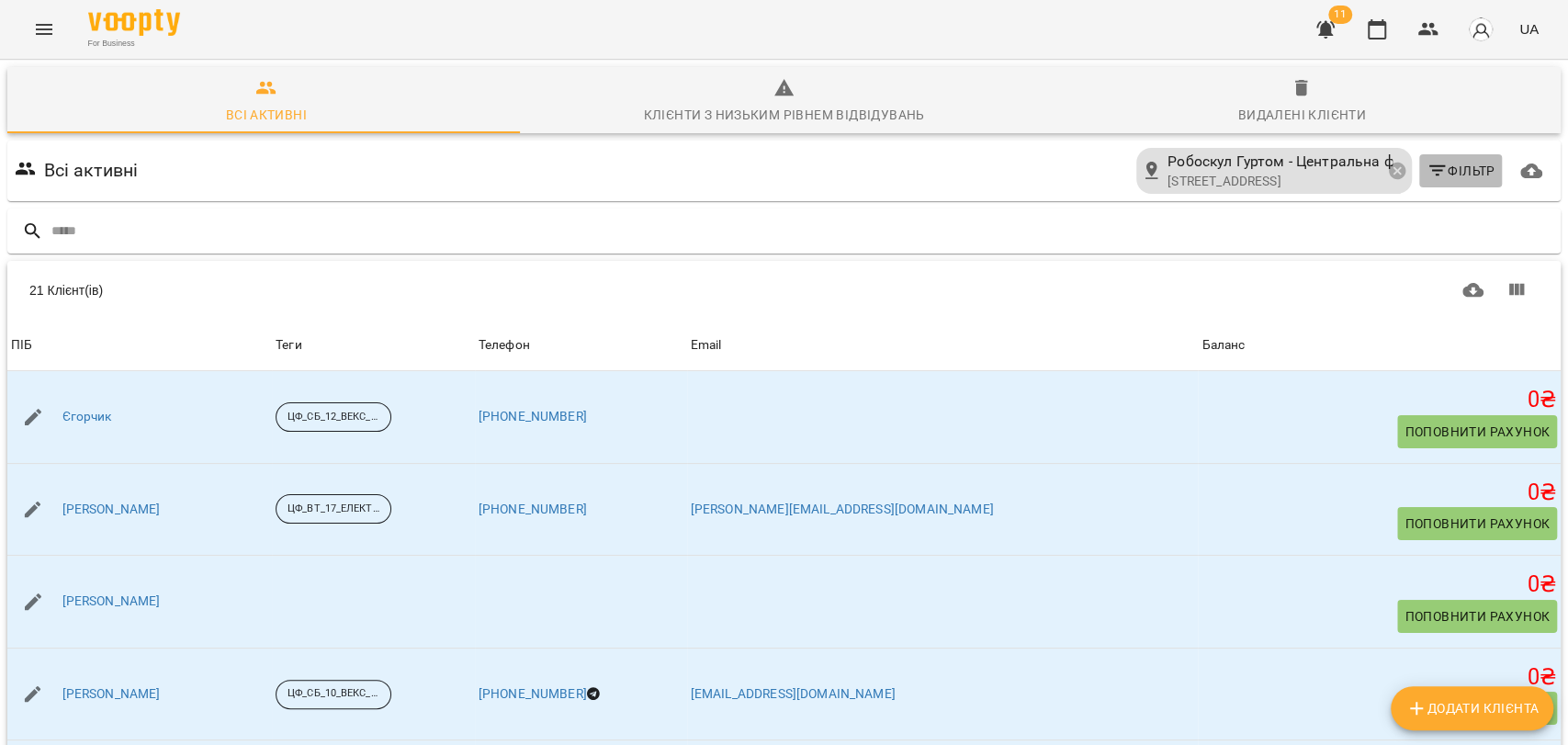
click at [1442, 160] on span "Фільтр" at bounding box center [1460, 171] width 69 height 22
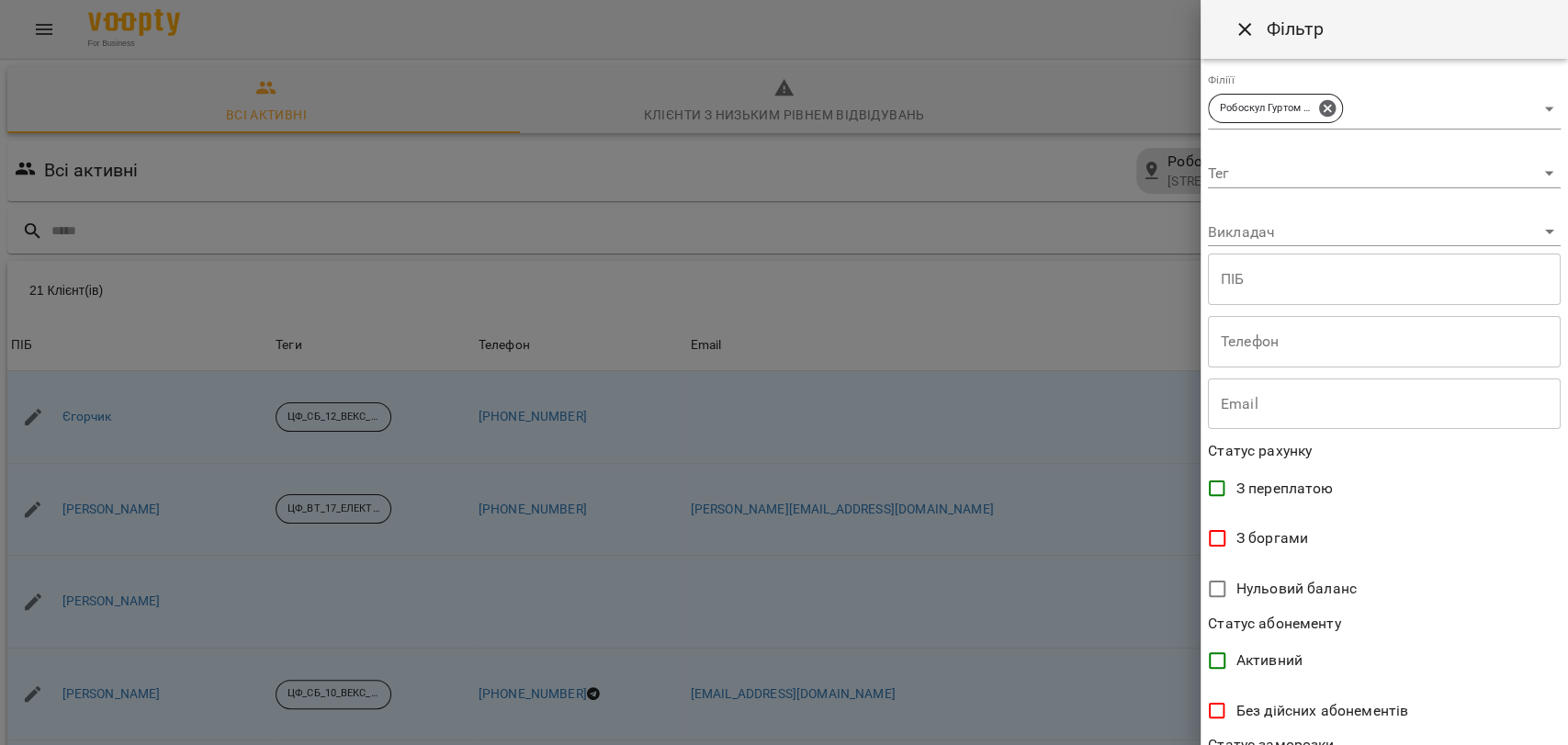
click at [1435, 170] on body "For Business 11 UA Всі активні Клієнти з низьким рівнем відвідувань Видалені кл…" at bounding box center [784, 479] width 1568 height 957
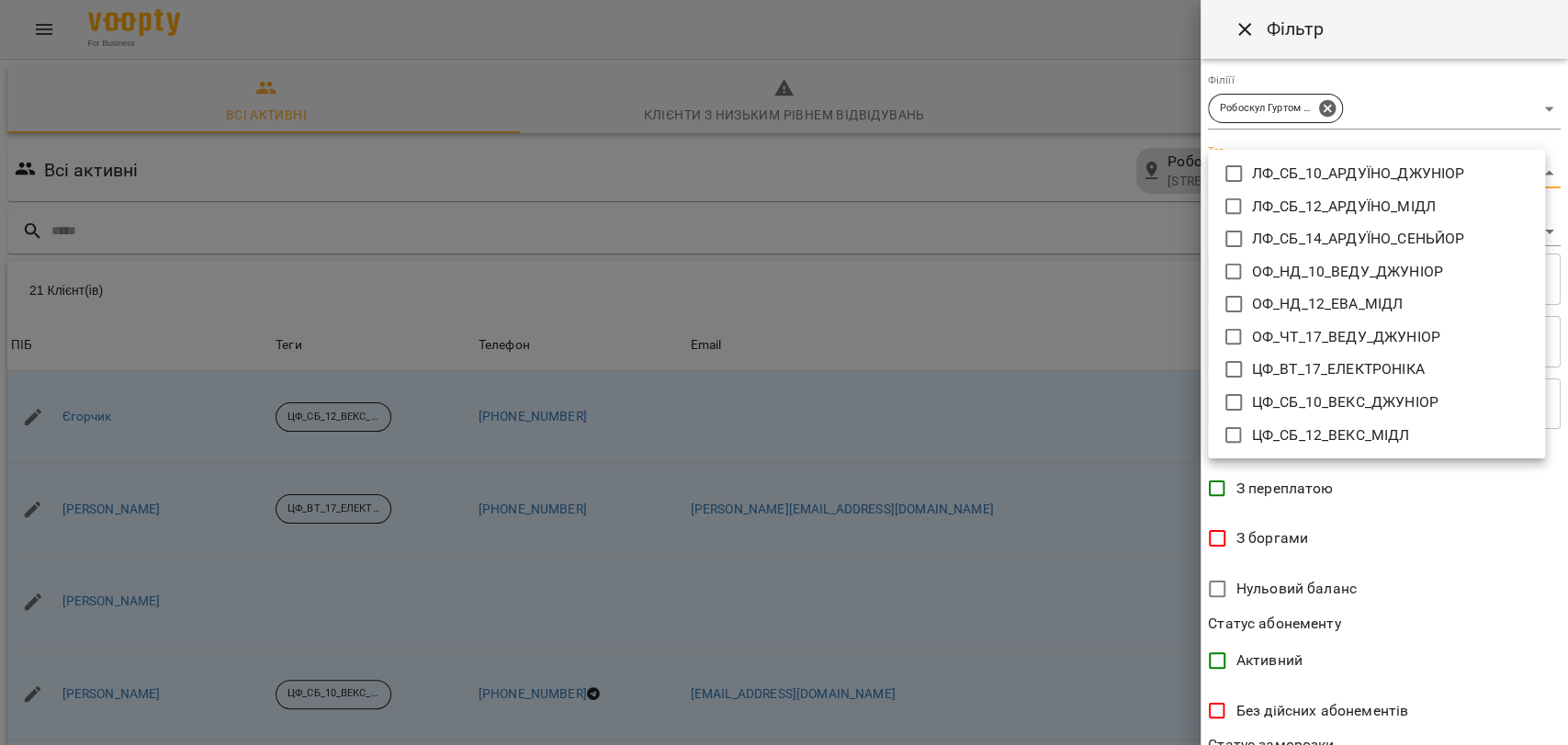
click at [1223, 438] on icon at bounding box center [1233, 435] width 22 height 22
type input "**********"
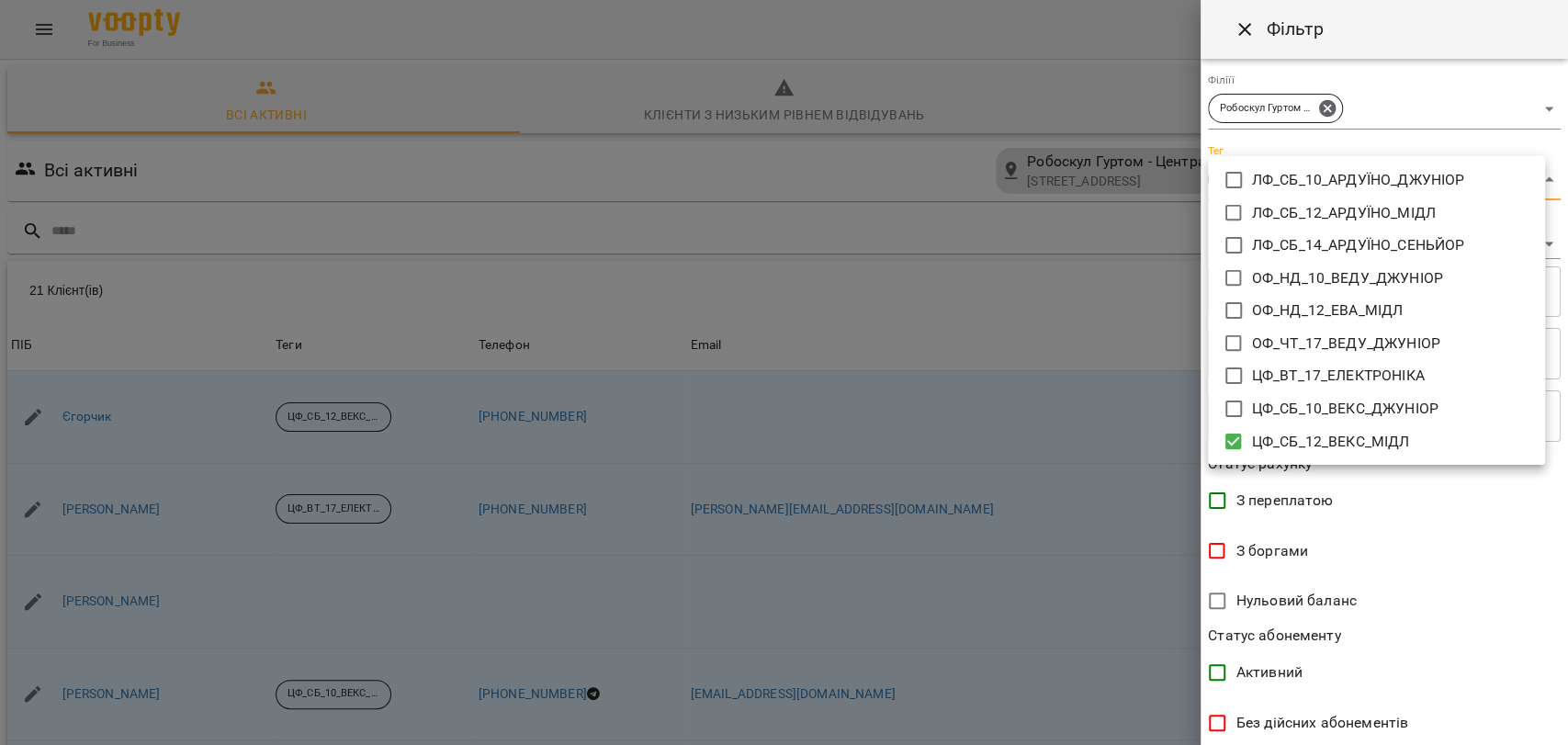
click at [1557, 735] on div at bounding box center [784, 372] width 1568 height 745
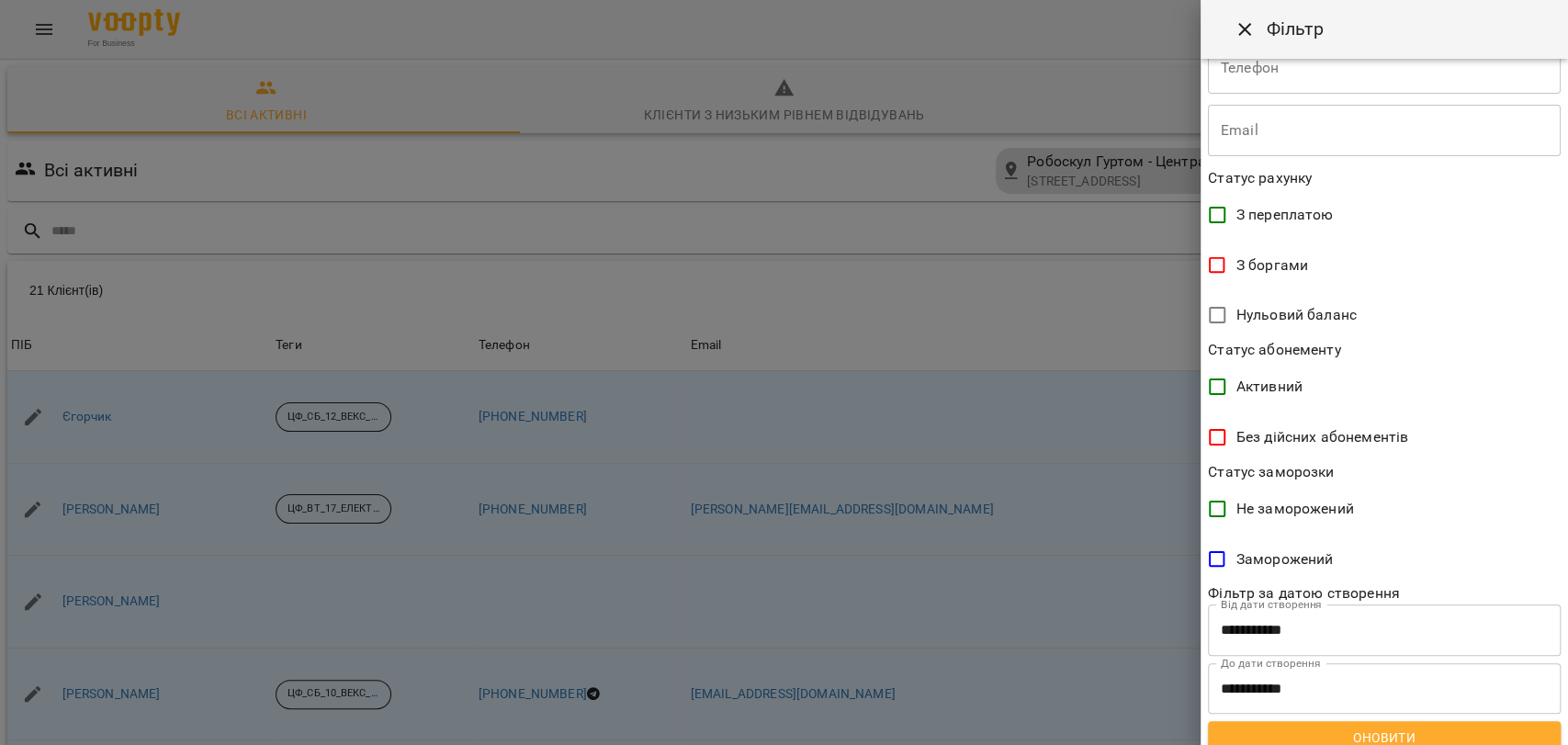
scroll to position [302, 0]
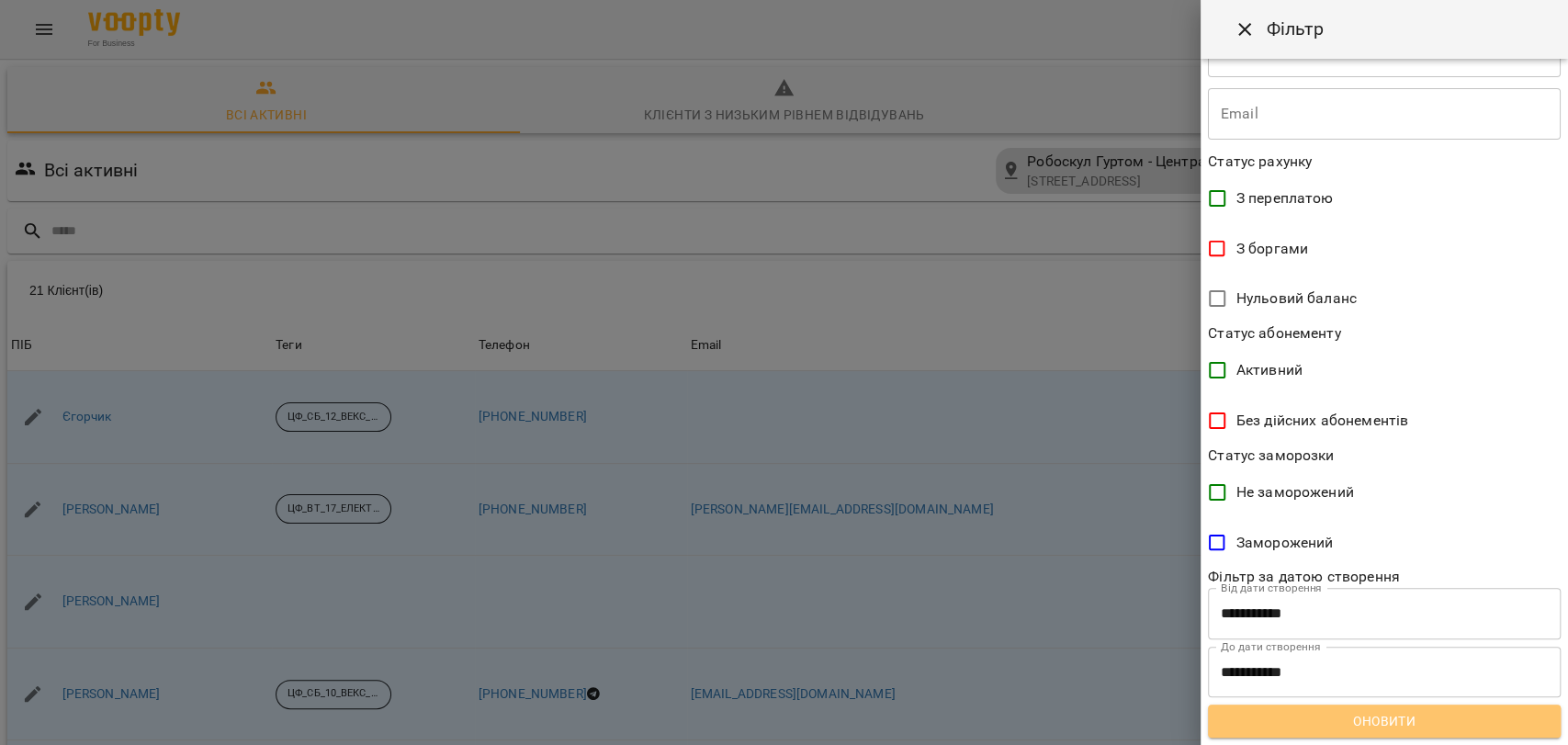
click at [1505, 721] on span "Оновити" at bounding box center [1383, 721] width 323 height 22
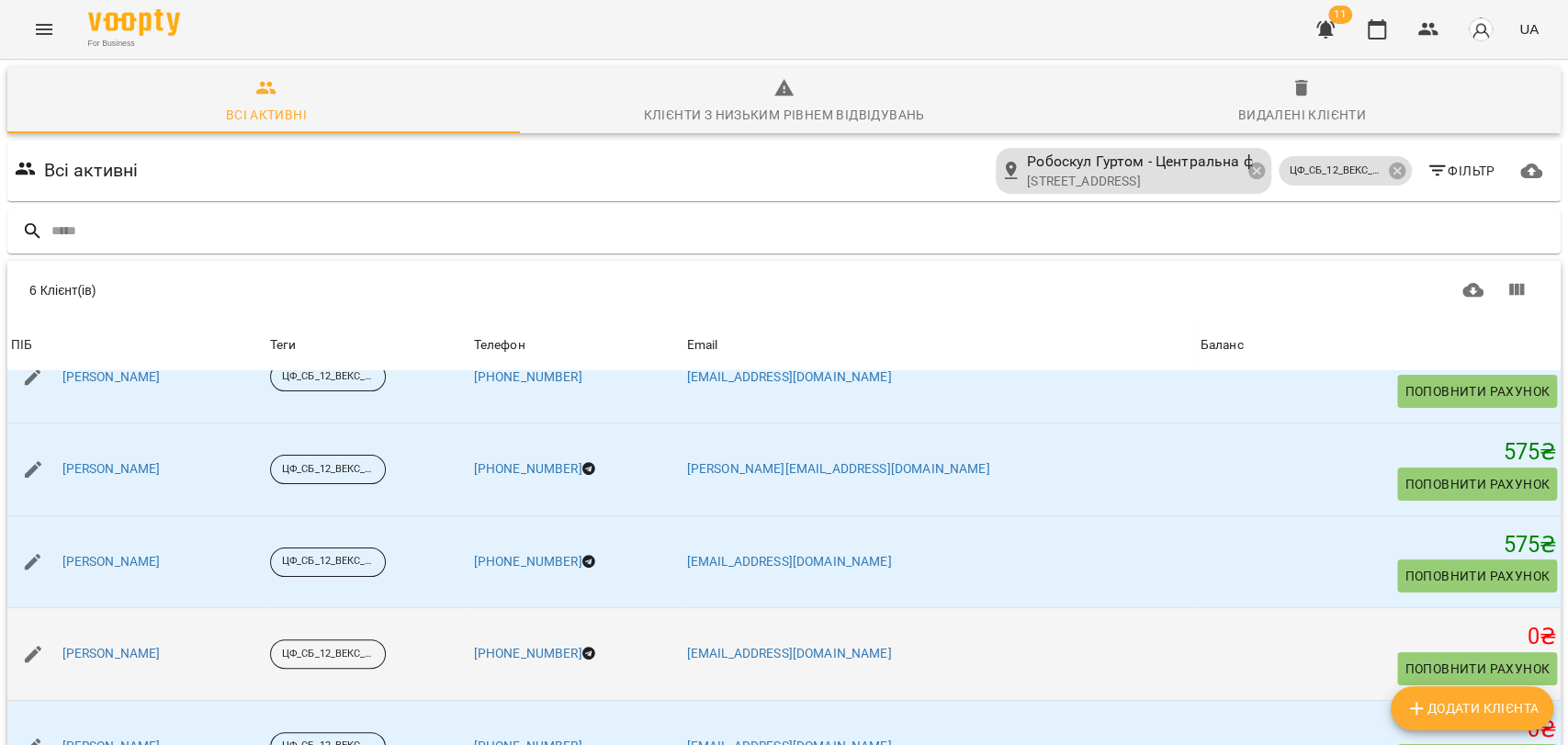
scroll to position [147, 0]
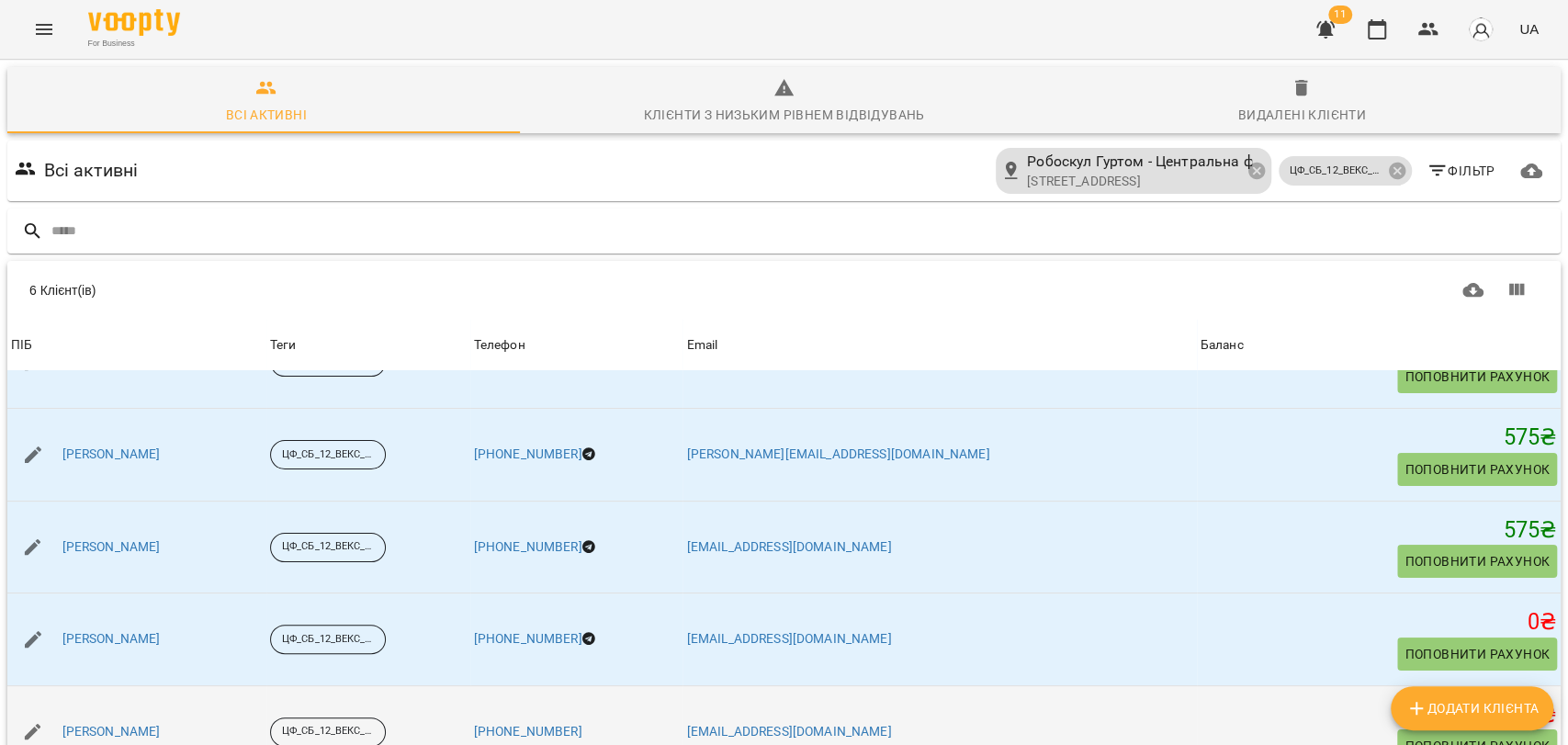
click at [19, 710] on button "button" at bounding box center [33, 732] width 44 height 44
select select "**"
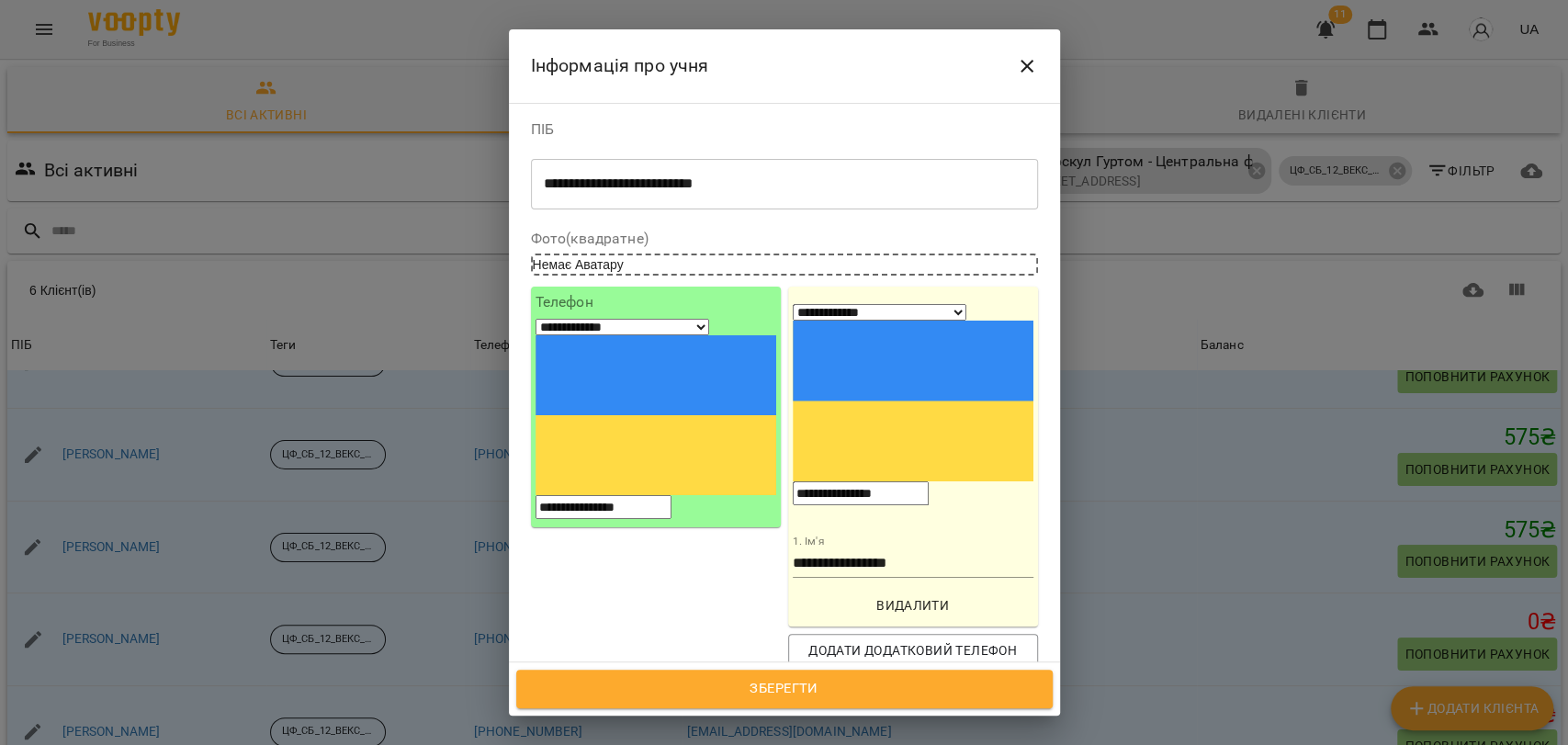
drag, startPoint x: 963, startPoint y: 318, endPoint x: 824, endPoint y: 318, distance: 139.0
click at [824, 318] on div "**********" at bounding box center [913, 403] width 240 height 202
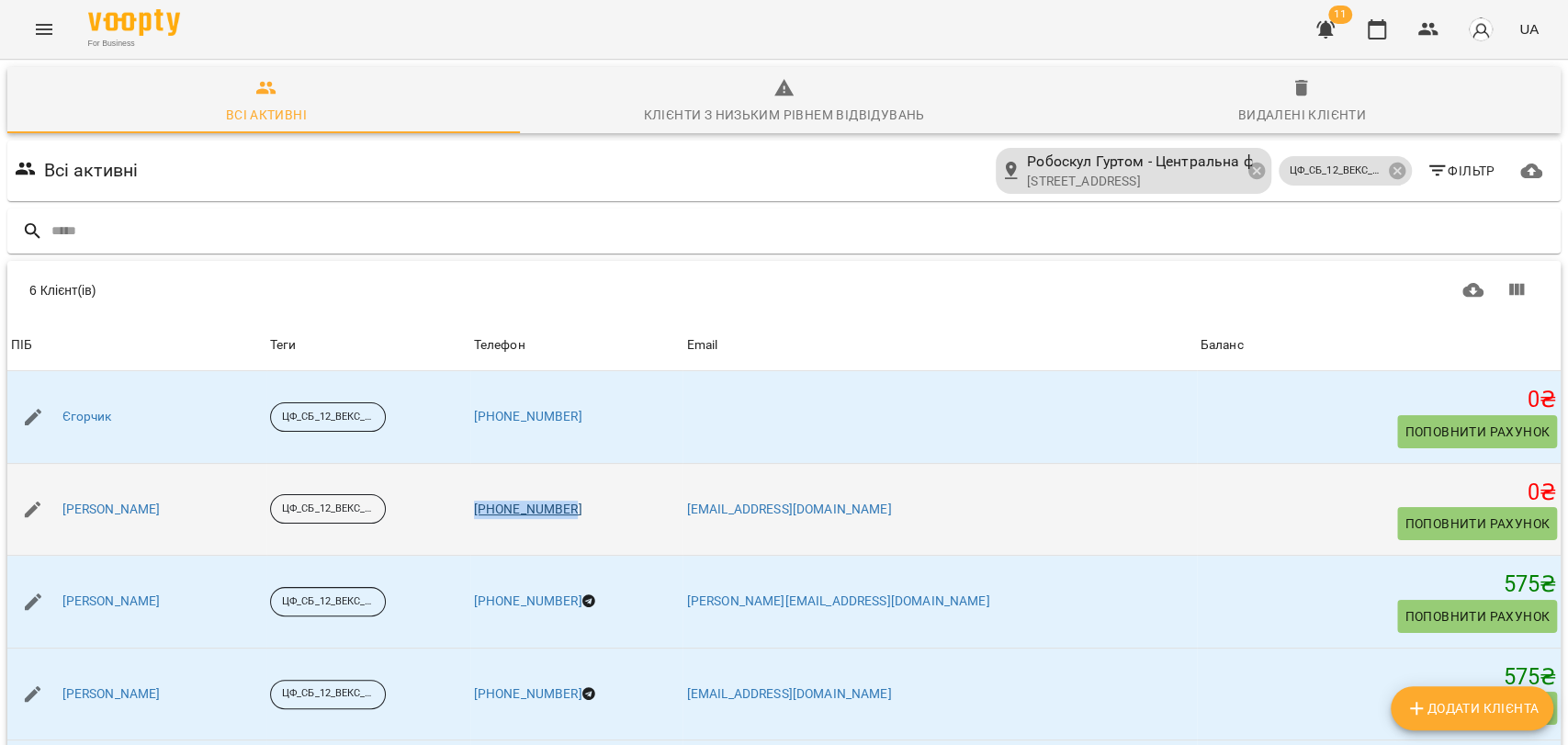
drag, startPoint x: 772, startPoint y: 423, endPoint x: 666, endPoint y: 428, distance: 106.1
click at [666, 463] on td "[PHONE_NUMBER]" at bounding box center [577, 509] width 213 height 93
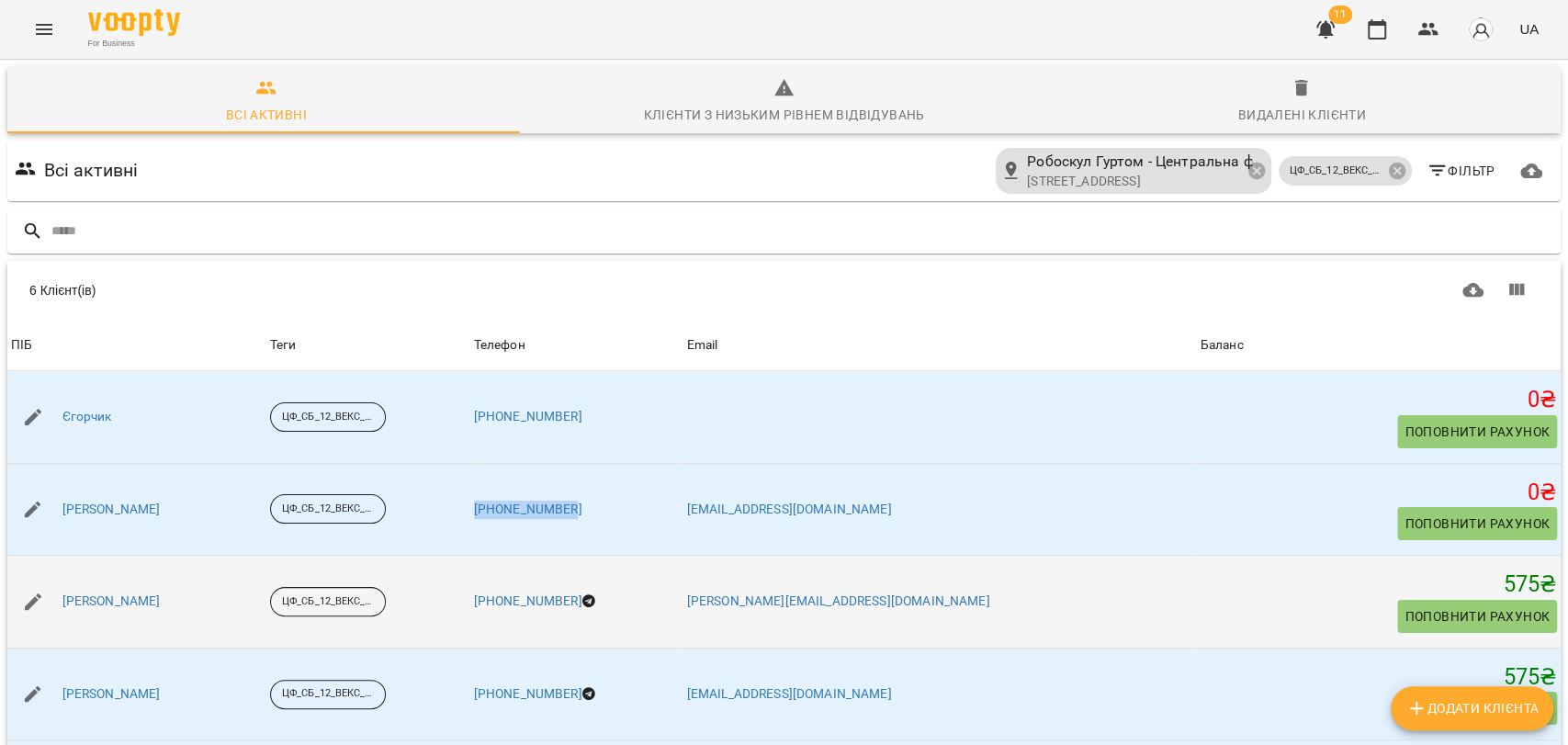
copy link "[PHONE_NUMBER]"
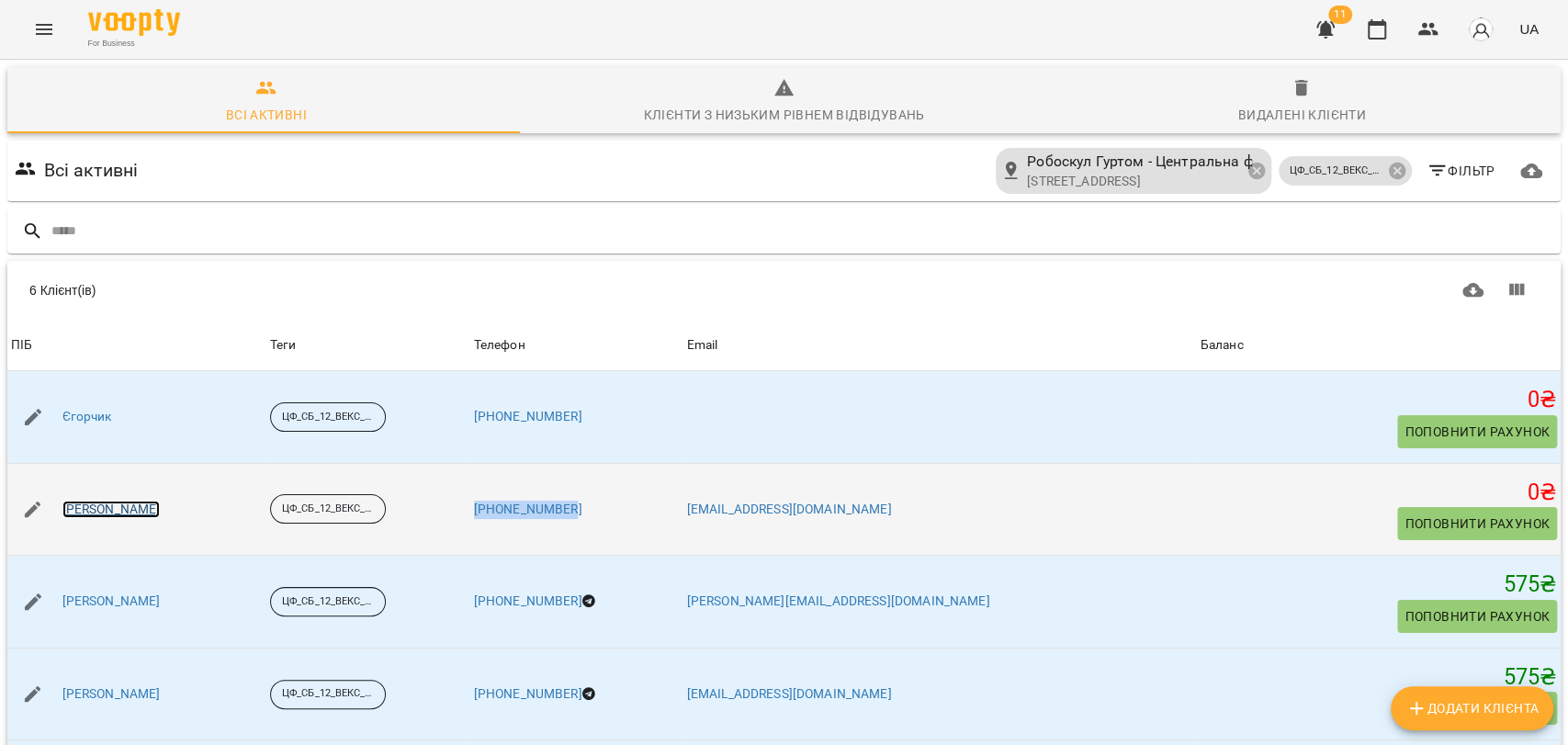
click at [110, 501] on link "[PERSON_NAME]" at bounding box center [112, 510] width 99 height 18
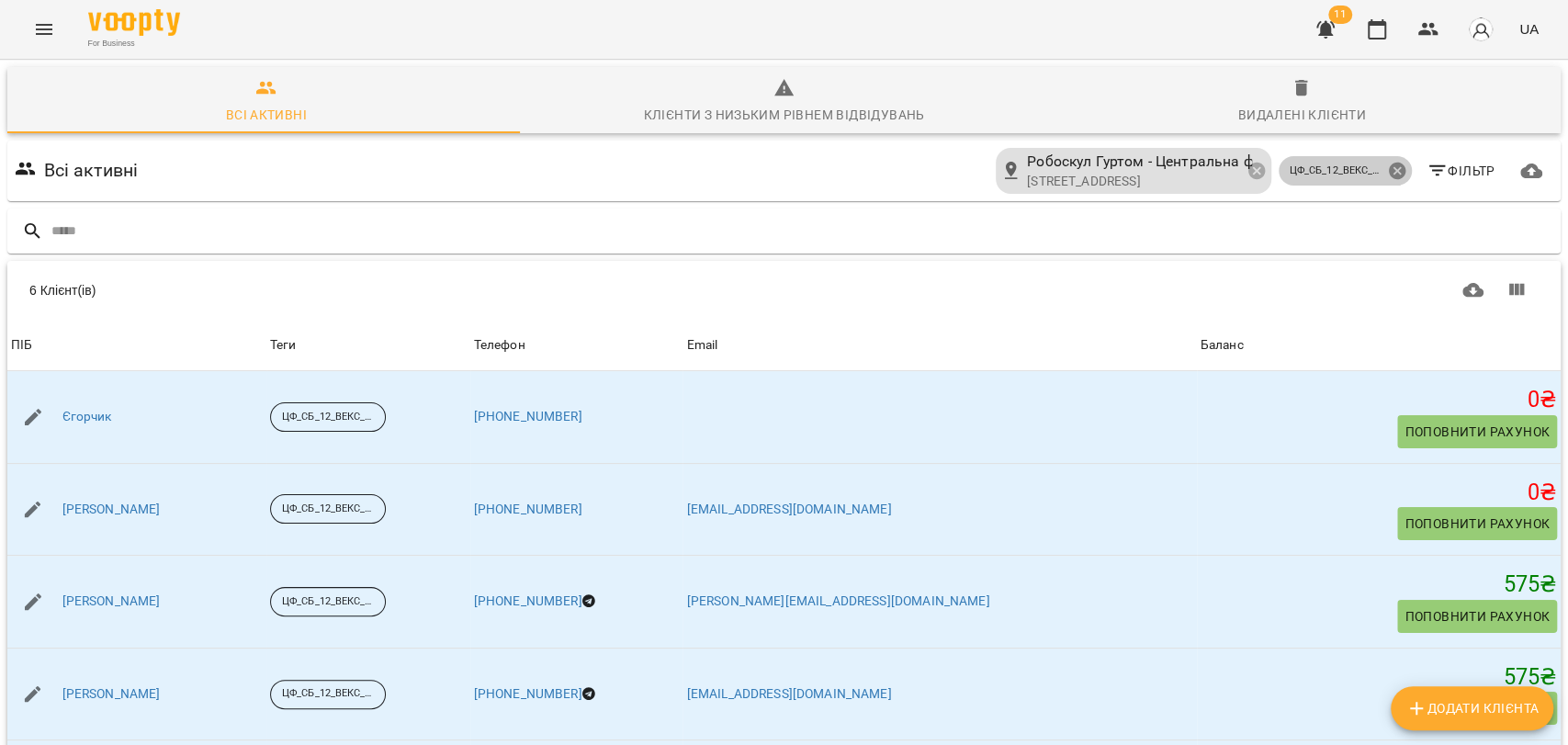
click at [1387, 165] on icon at bounding box center [1395, 171] width 17 height 17
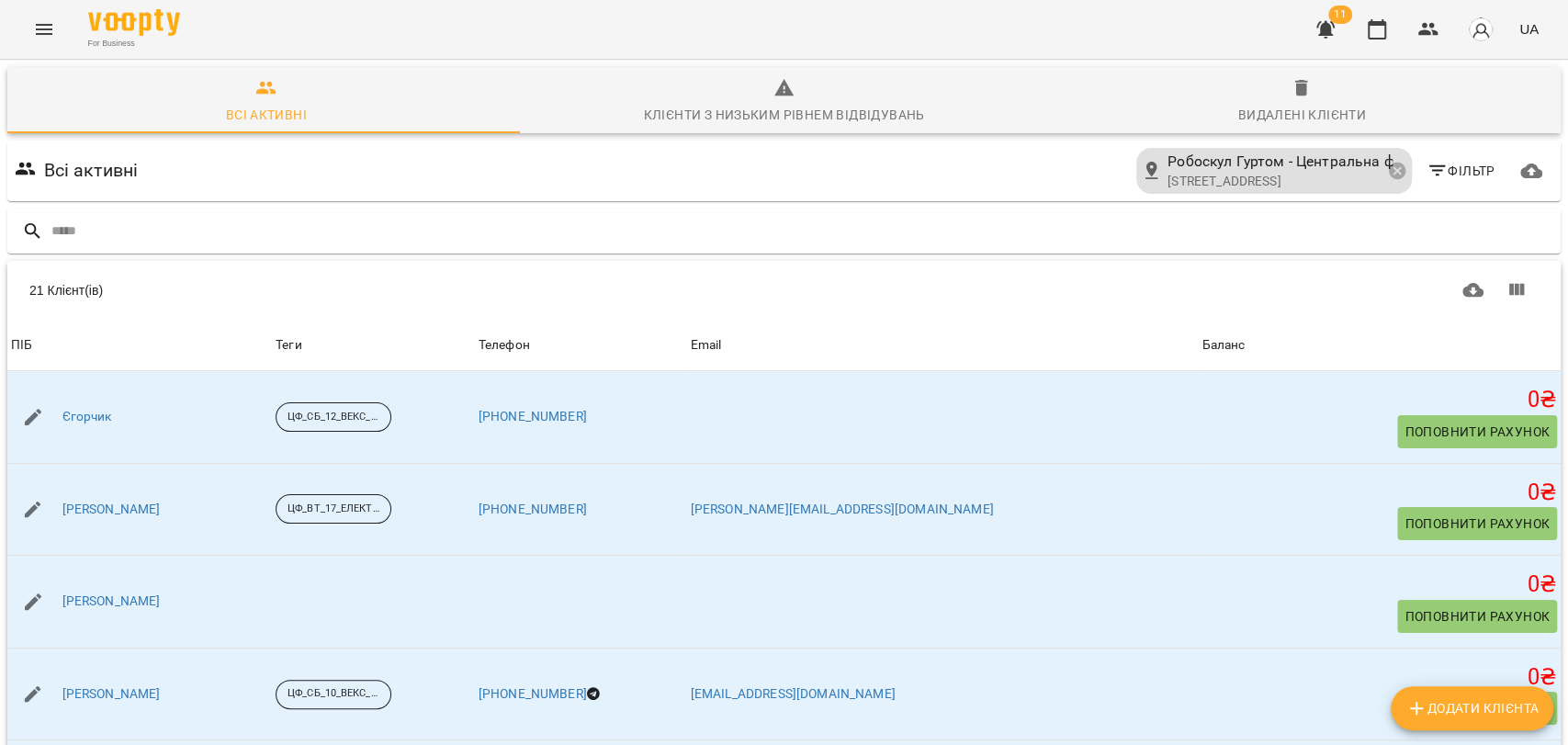
click at [1467, 176] on span "Фільтр" at bounding box center [1460, 171] width 69 height 22
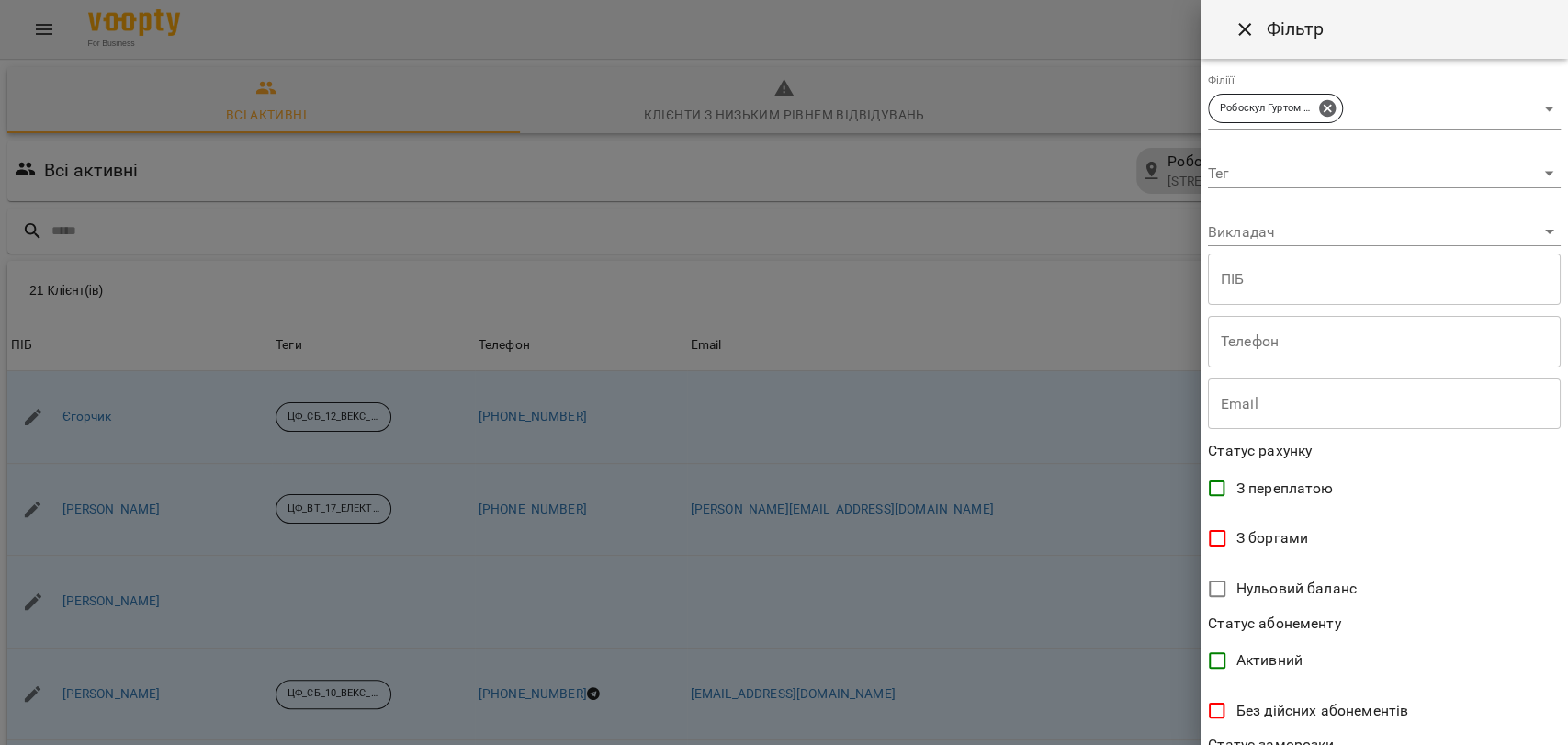
click at [1543, 174] on body "For Business 11 UA Всі активні Клієнти з низьким рівнем відвідувань Видалені кл…" at bounding box center [784, 479] width 1568 height 957
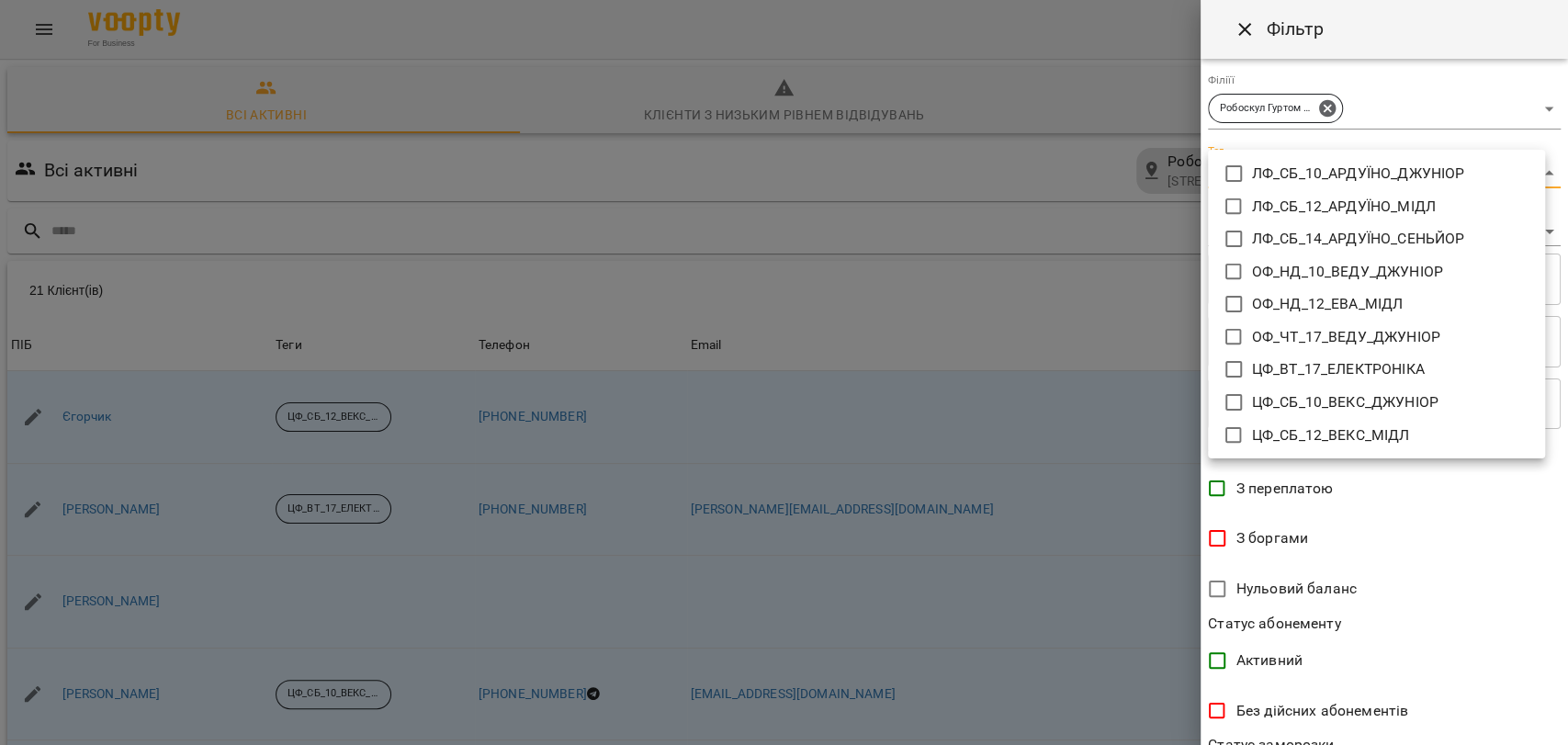
click at [1388, 365] on p "ЦФ_ВТ_17_ЕЛЕКТРОНІКА" at bounding box center [1338, 369] width 173 height 22
type input "**********"
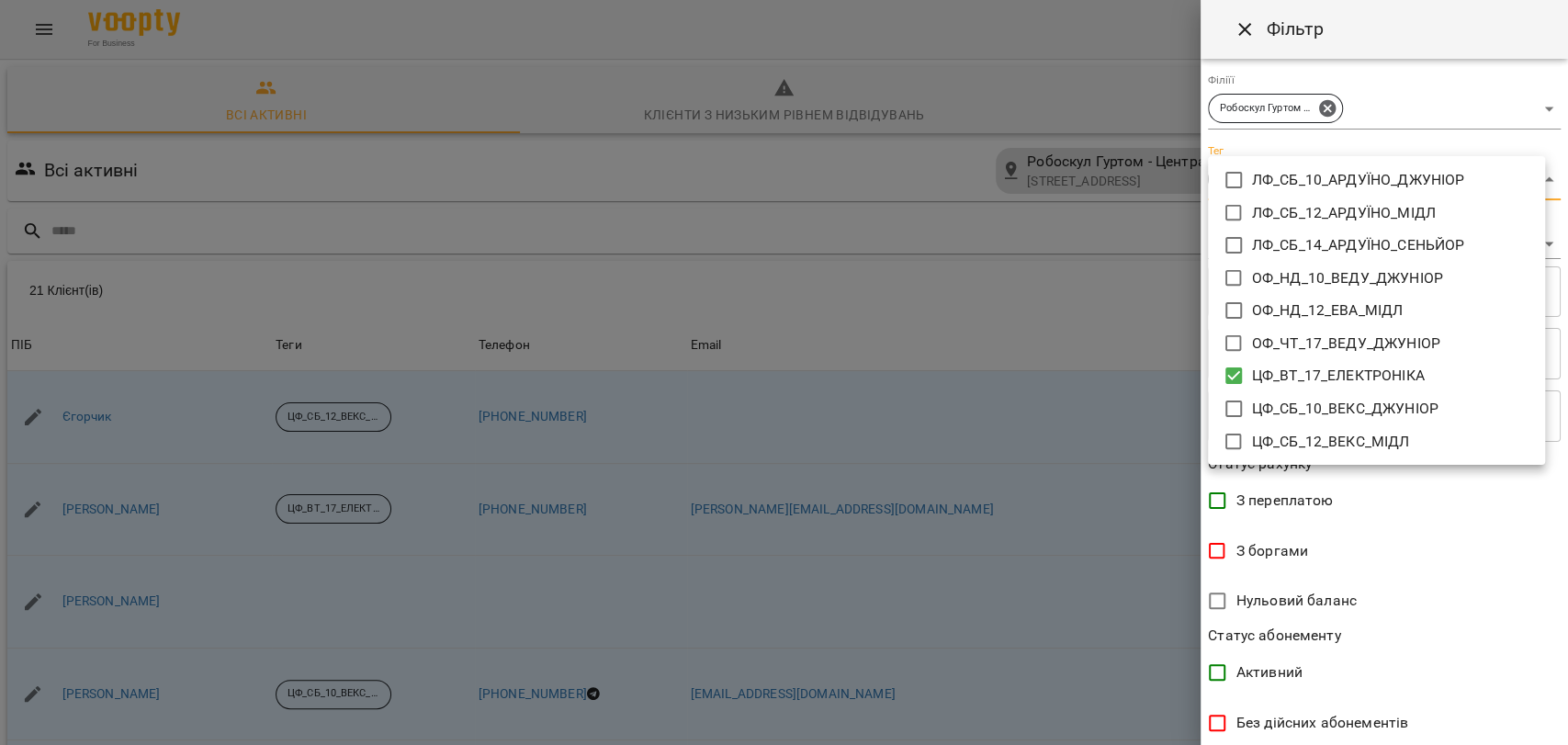
click at [1562, 735] on div at bounding box center [784, 372] width 1568 height 745
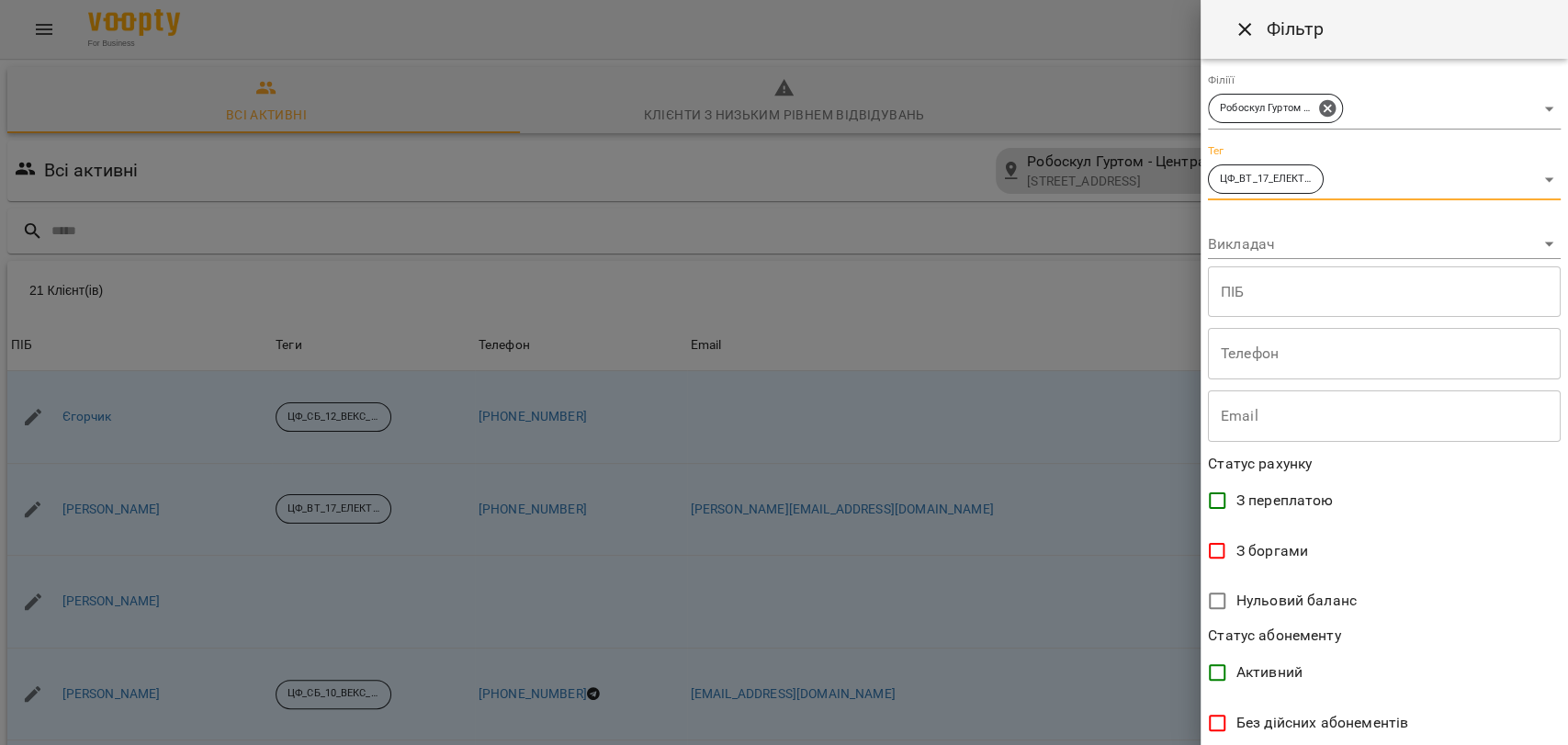
click at [1562, 735] on div "ЛФ_СБ_10_АРДУЇНО_ДЖУНІОР ЛФ_СБ_12_АРДУЇНО_МІДЛ ЛФ_СБ_14_АРДУЇНО_СЕНЬЙОР ОФ_НД_1…" at bounding box center [784, 372] width 1568 height 745
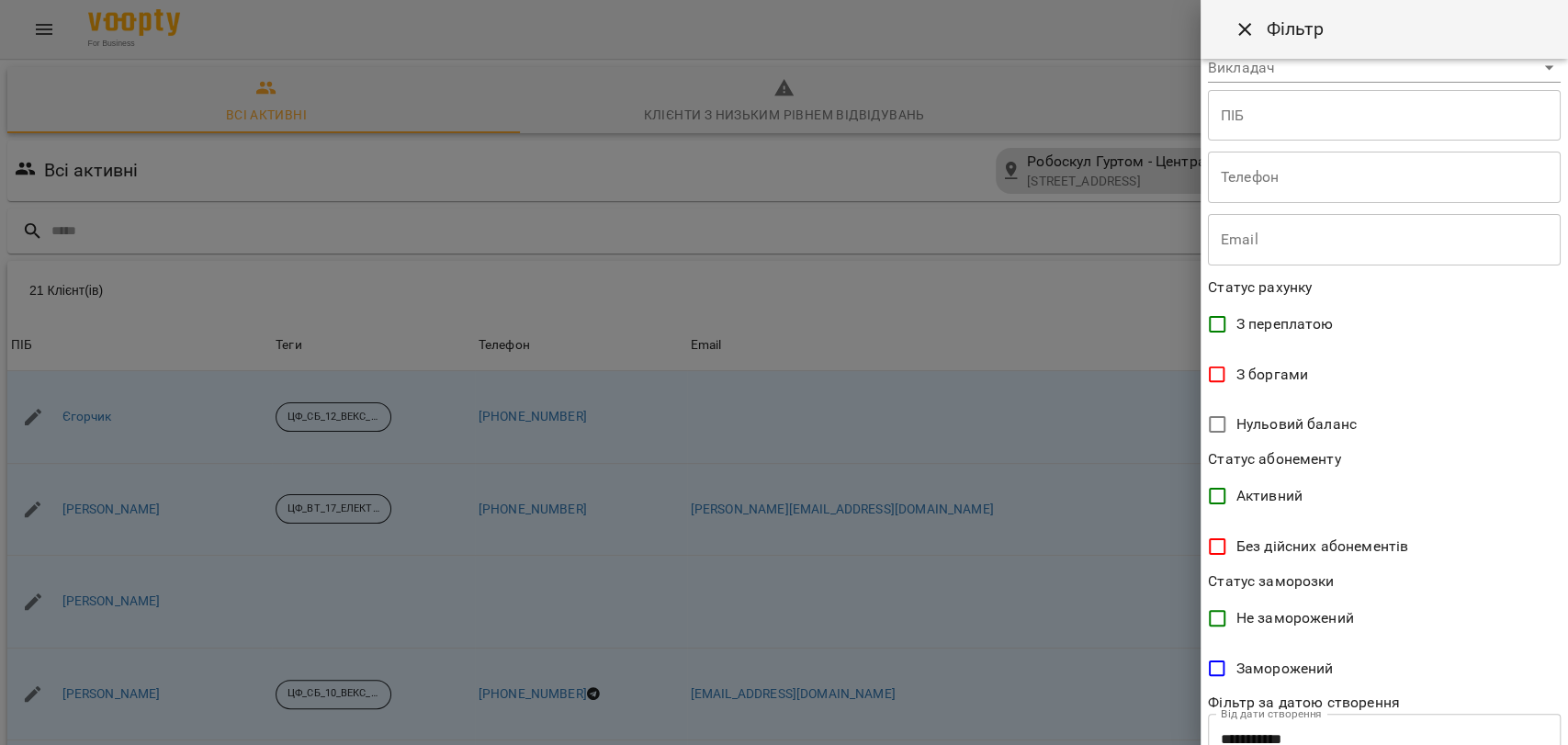
scroll to position [302, 0]
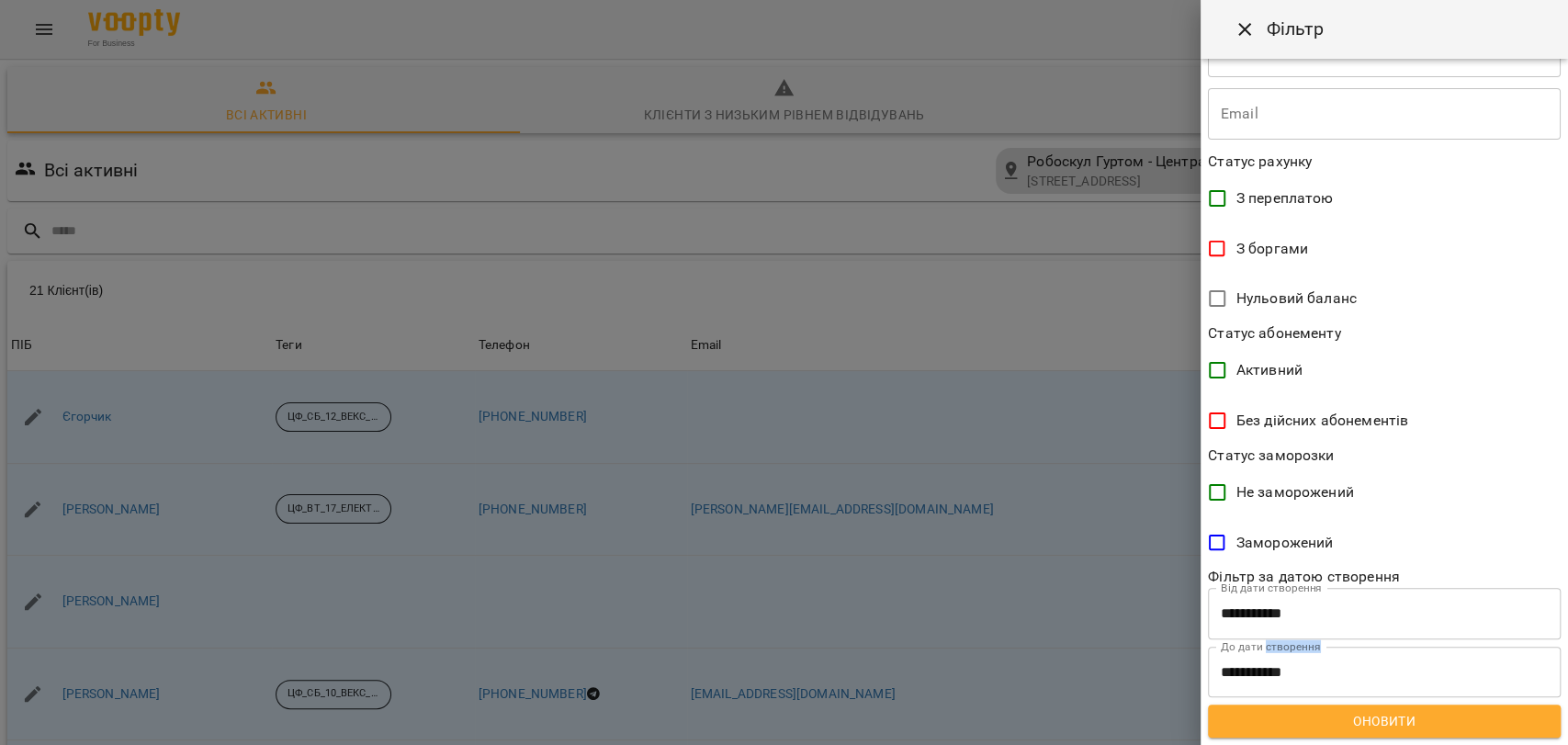
click at [1406, 718] on span "Оновити" at bounding box center [1383, 721] width 323 height 22
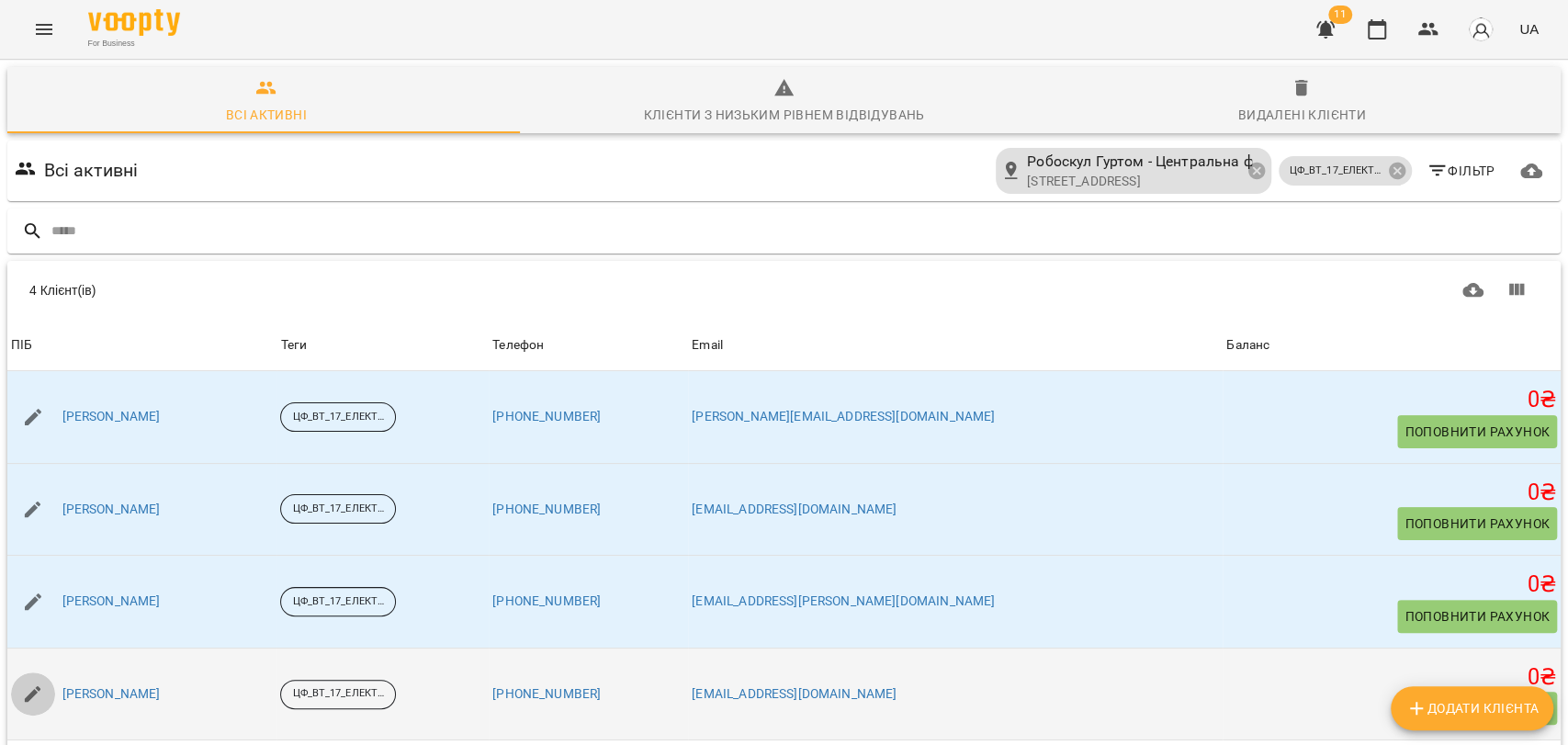
click at [37, 692] on icon "button" at bounding box center [33, 694] width 22 height 22
select select "**"
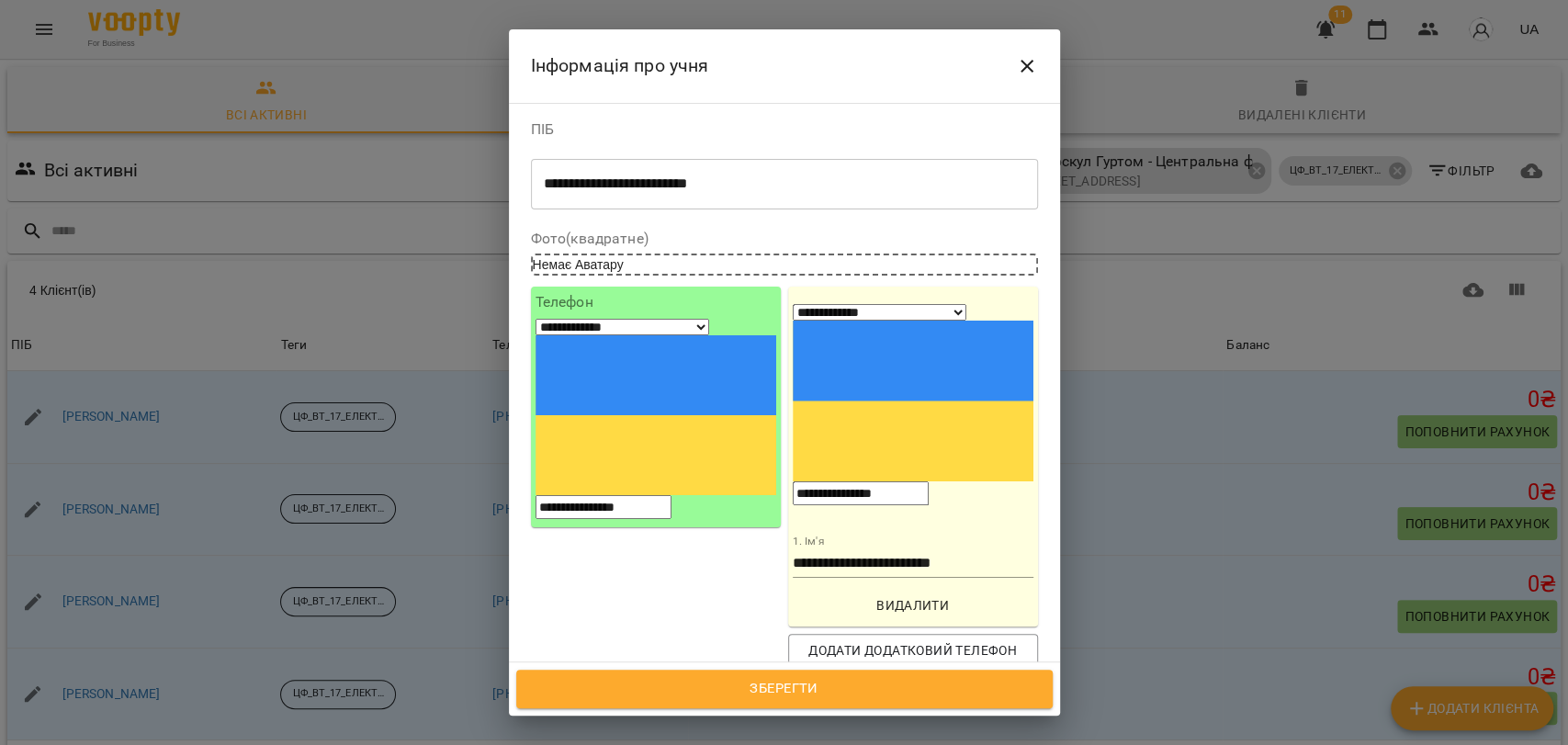
click at [1024, 68] on icon "Close" at bounding box center [1026, 66] width 13 height 13
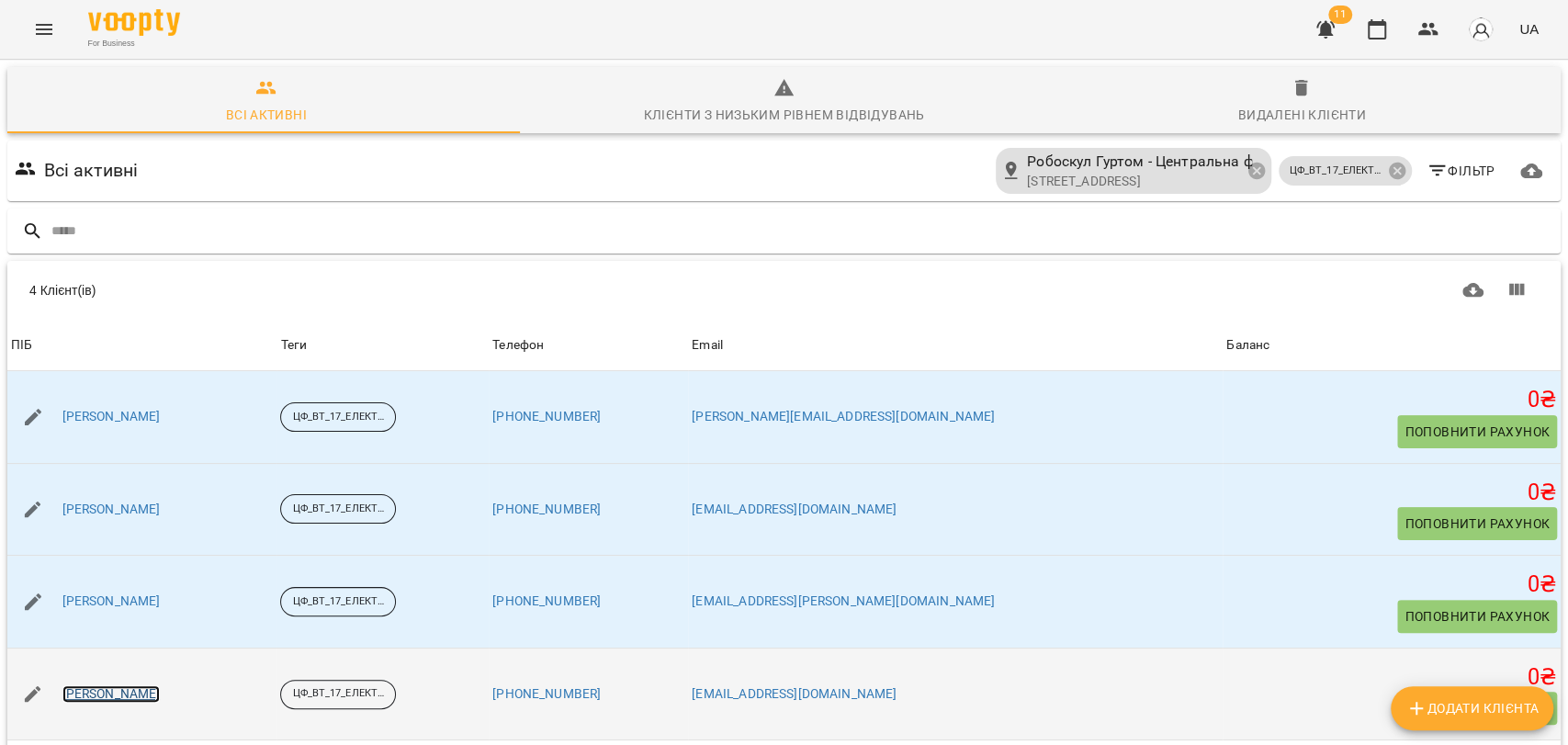
click at [161, 691] on link "[PERSON_NAME]" at bounding box center [112, 694] width 99 height 18
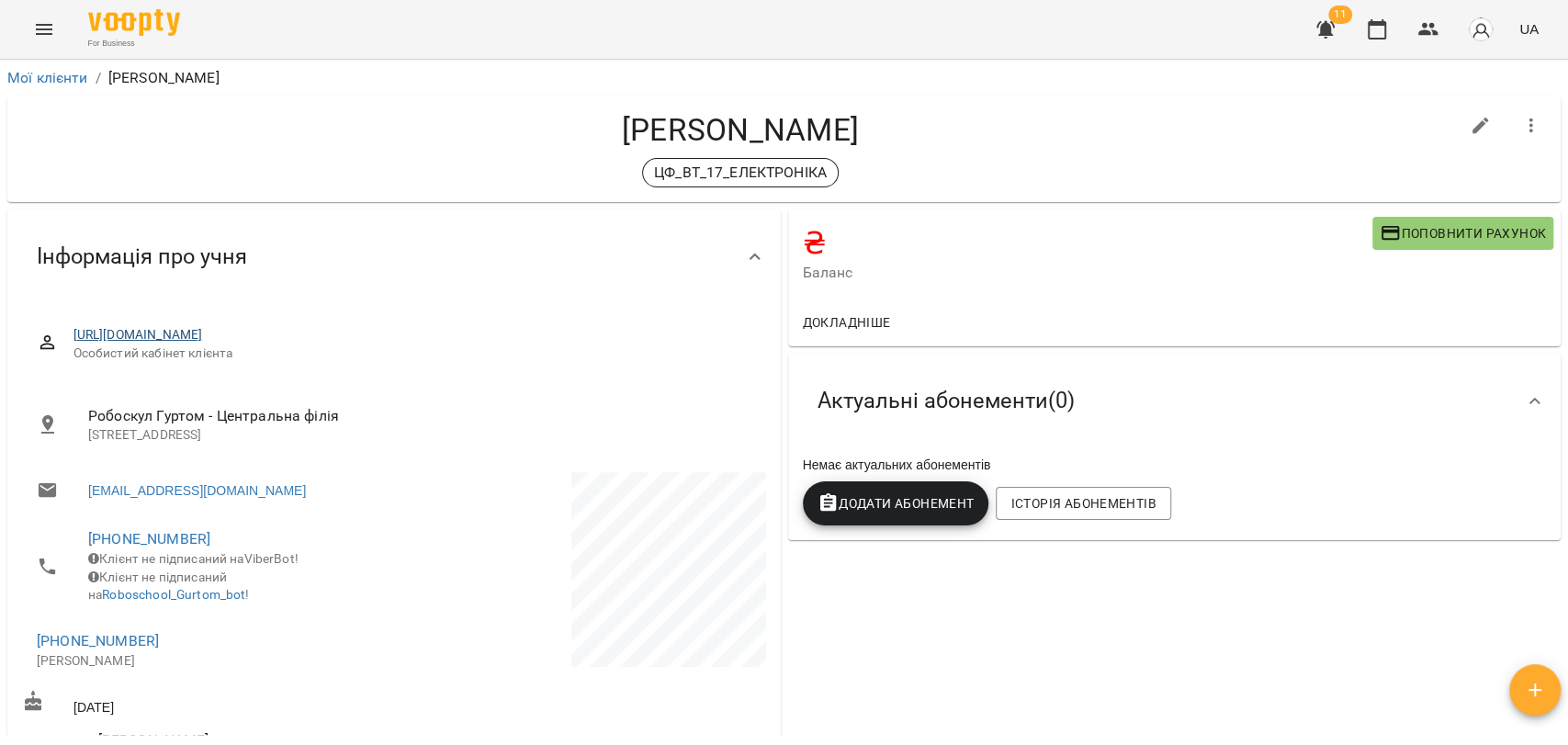
drag, startPoint x: 621, startPoint y: 332, endPoint x: 74, endPoint y: 339, distance: 547.0
click at [74, 339] on span "[URL][DOMAIN_NAME]" at bounding box center [412, 335] width 677 height 18
copy link "[URL][DOMAIN_NAME]"
click at [1469, 120] on icon "button" at bounding box center [1480, 126] width 22 height 22
select select "**"
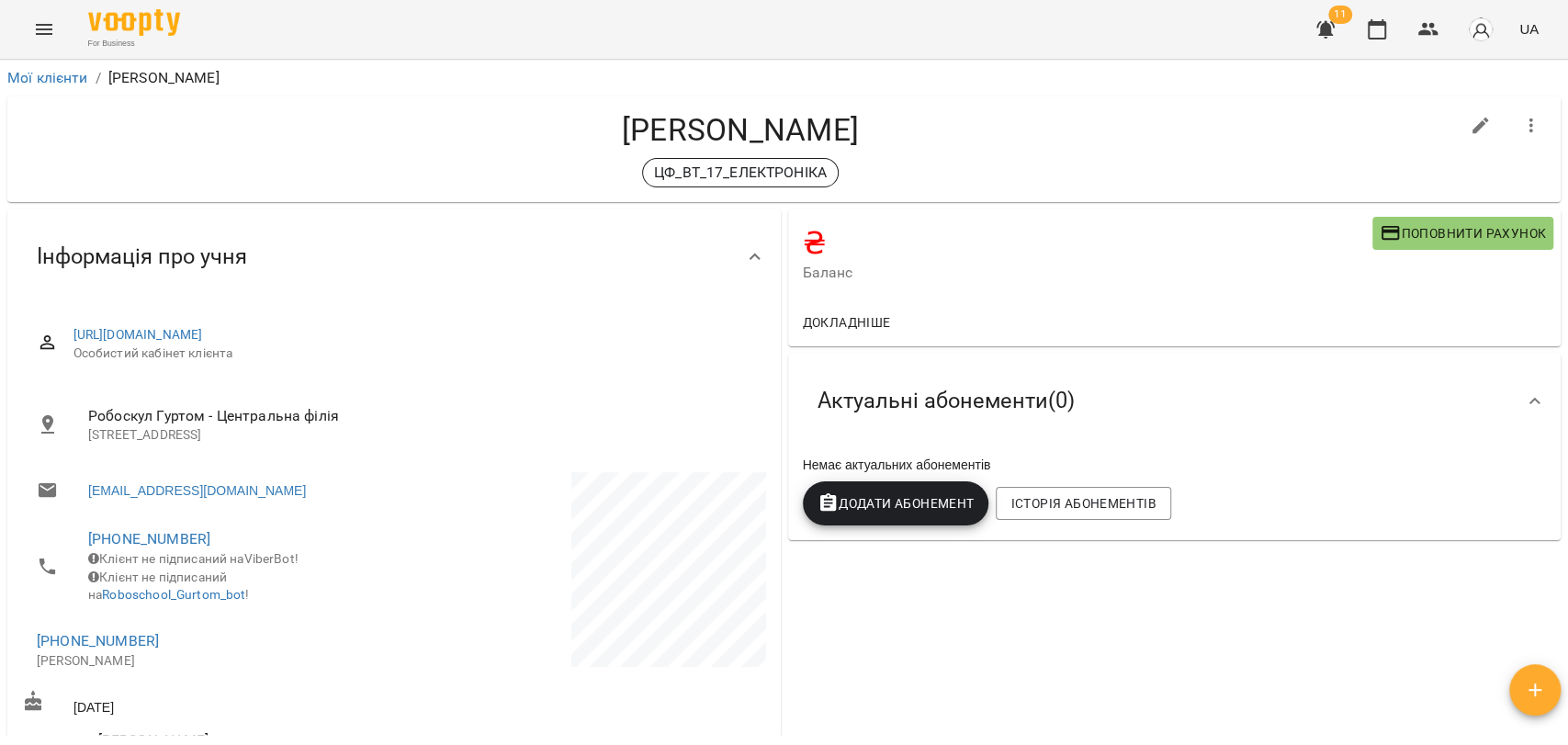
select select "**"
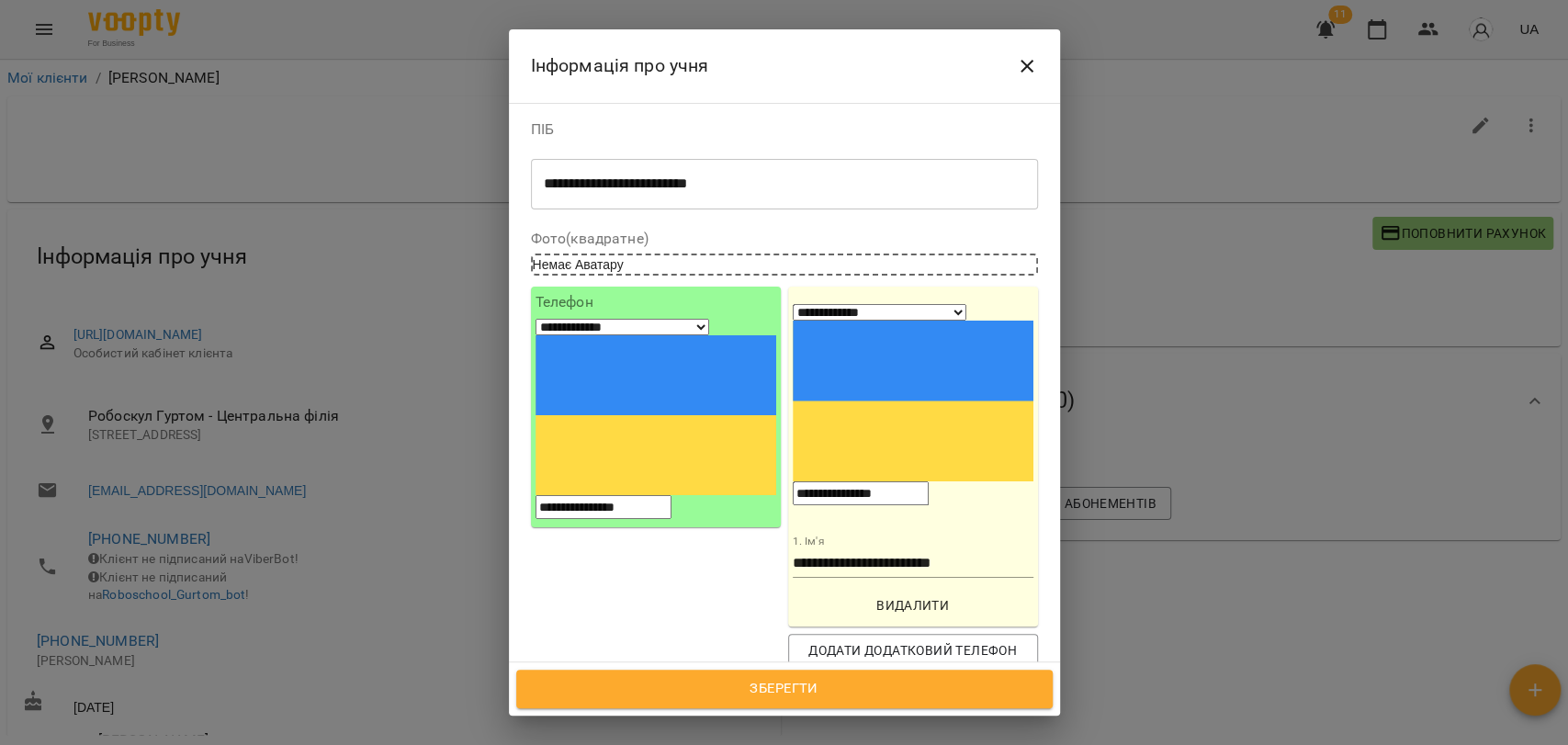
click at [929, 481] on input "**********" at bounding box center [861, 493] width 136 height 24
drag, startPoint x: 928, startPoint y: 316, endPoint x: 828, endPoint y: 308, distance: 100.3
click at [828, 481] on input "**********" at bounding box center [861, 493] width 136 height 24
click at [671, 495] on input "**********" at bounding box center [603, 507] width 136 height 24
drag, startPoint x: 700, startPoint y: 330, endPoint x: 578, endPoint y: 330, distance: 122.0
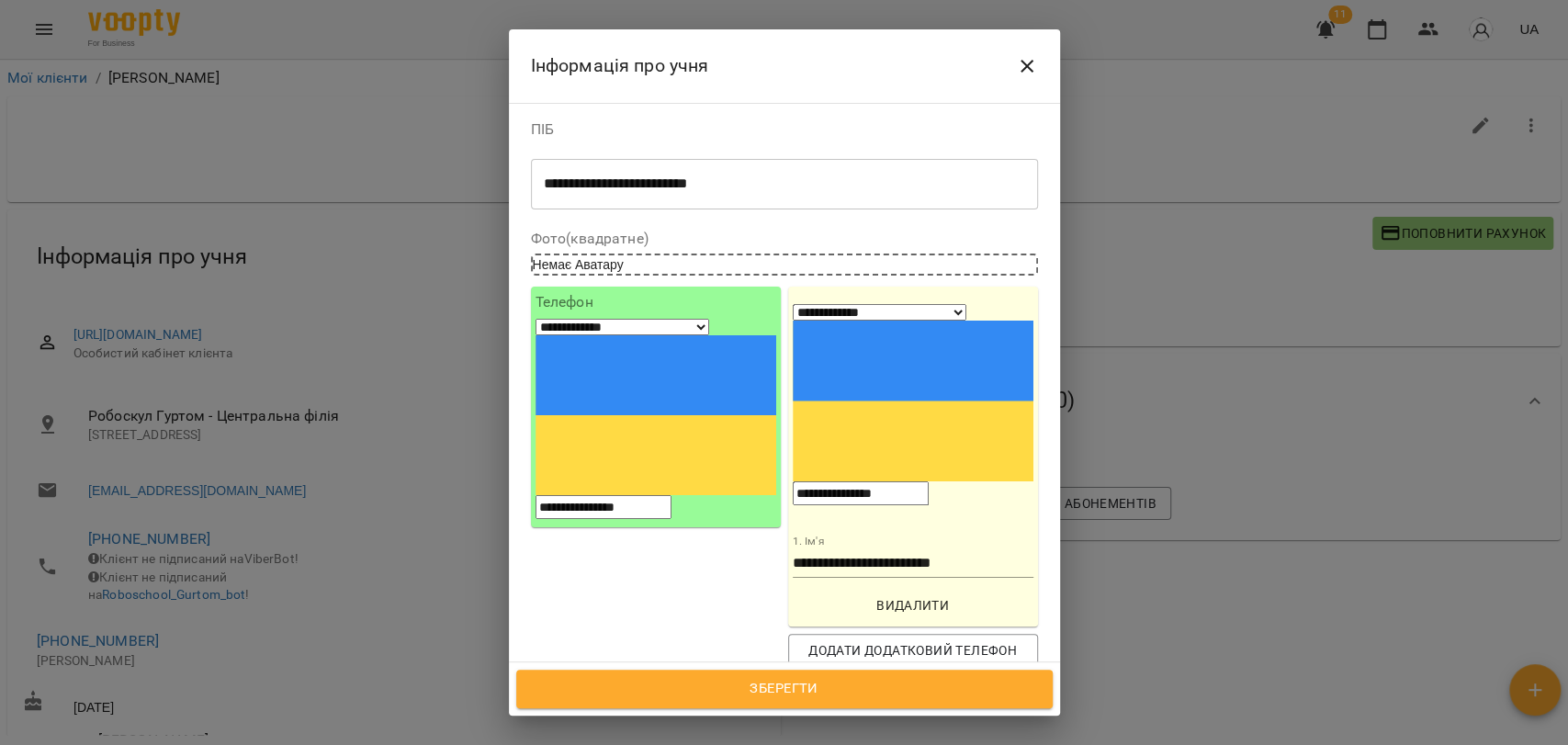
click at [578, 330] on div "**********" at bounding box center [655, 418] width 240 height 202
paste input "tel"
type input "**********"
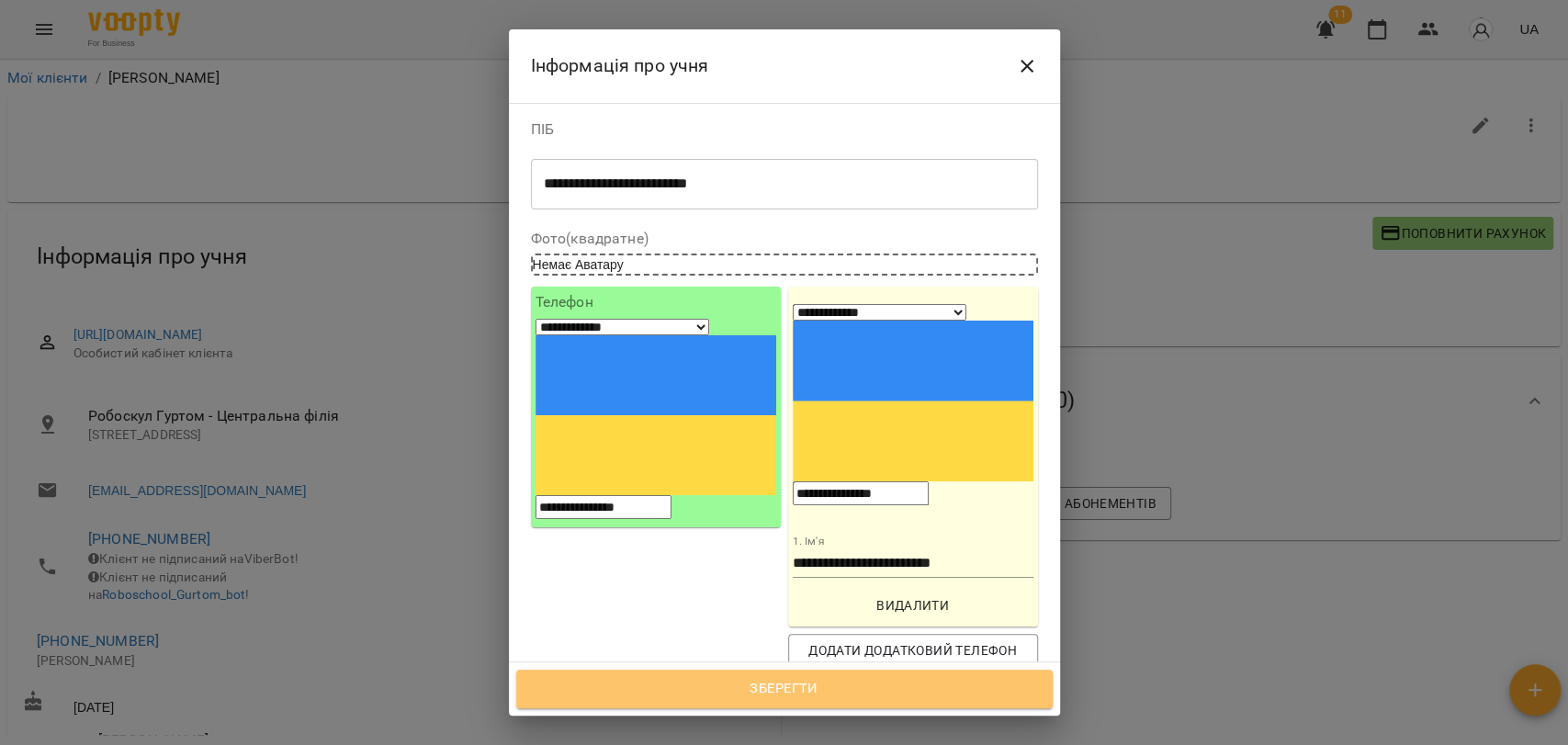
click at [764, 692] on span "Зберегти" at bounding box center [784, 689] width 496 height 24
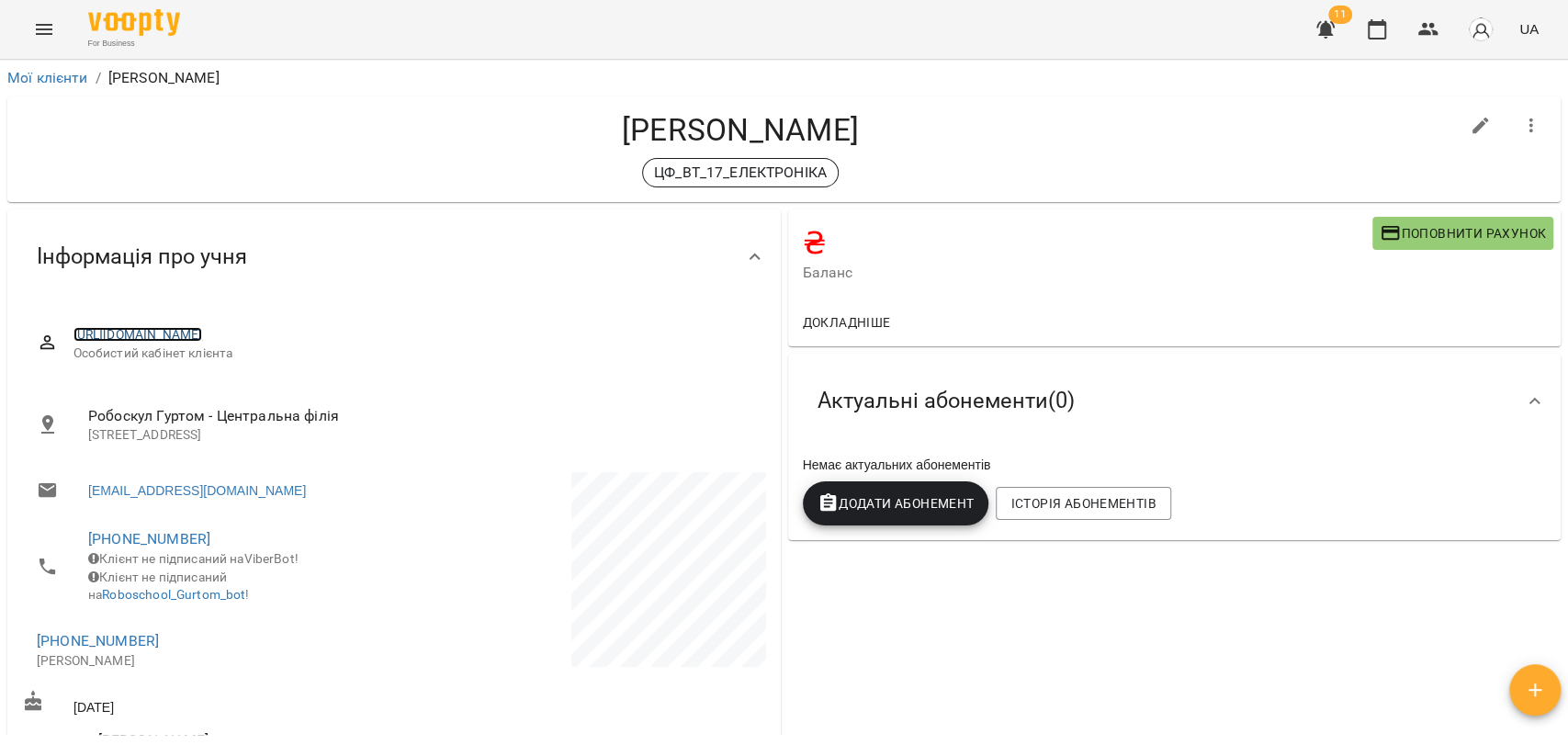
click at [202, 340] on link "[URL][DOMAIN_NAME]" at bounding box center [139, 334] width 130 height 15
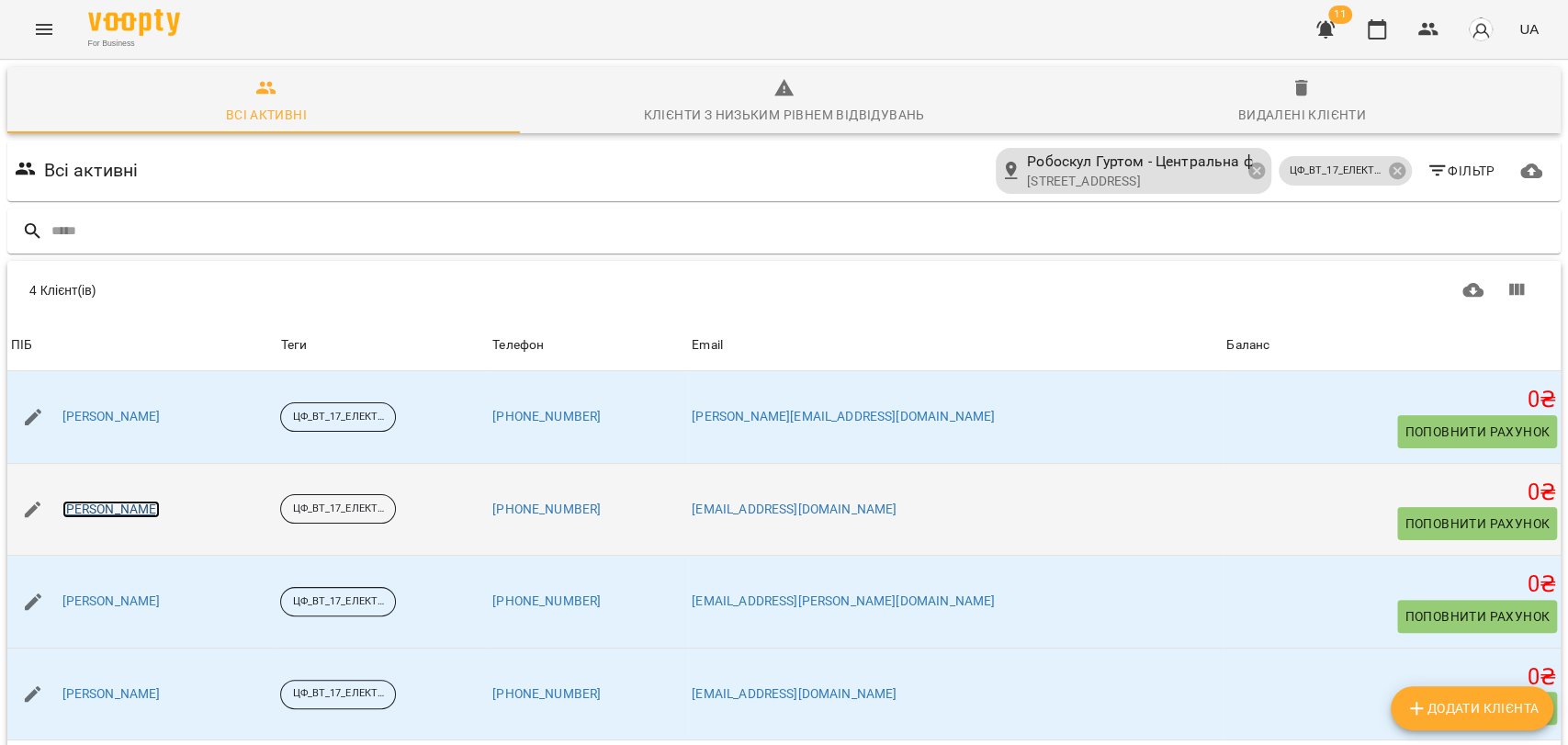
click at [133, 510] on link "[PERSON_NAME]" at bounding box center [112, 510] width 99 height 18
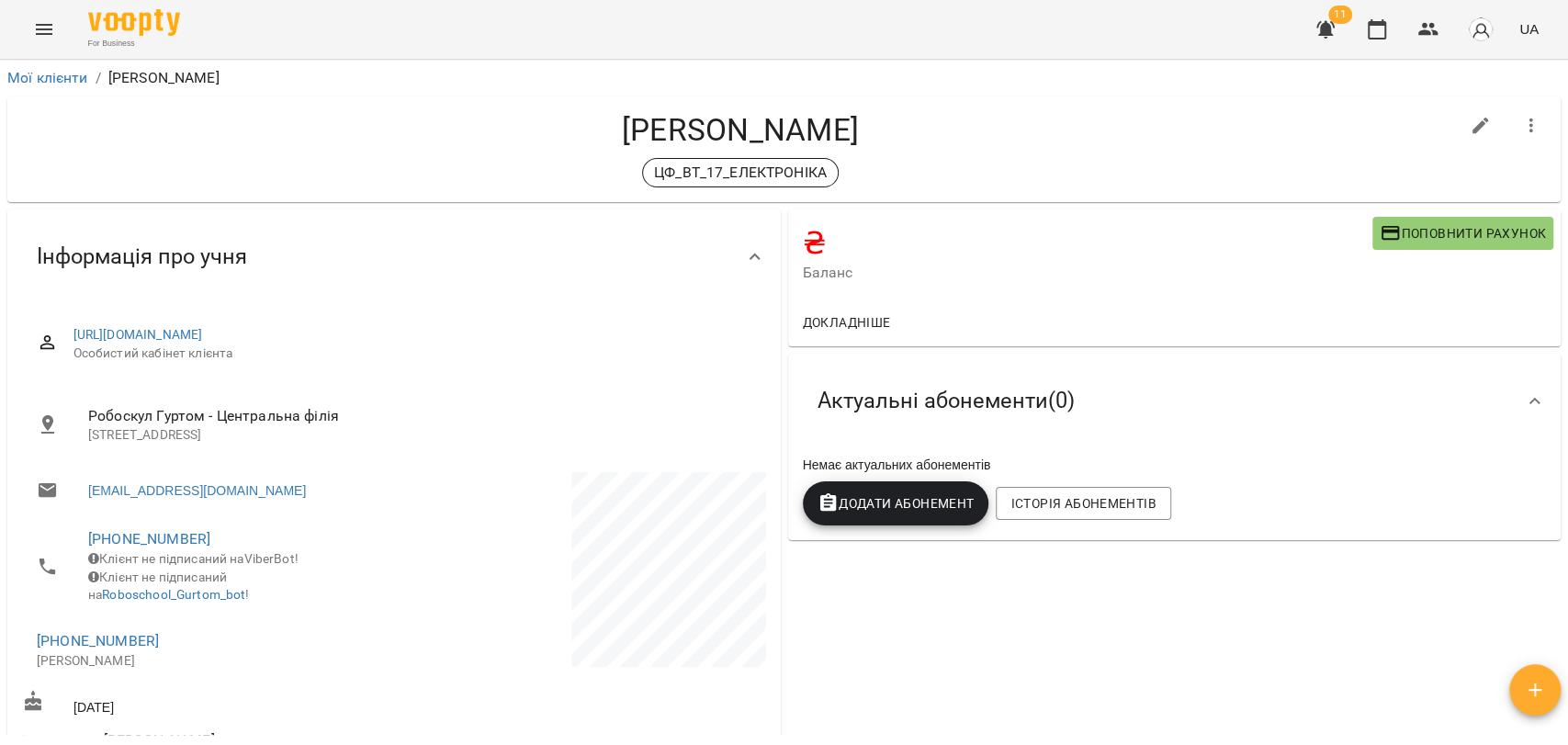
drag, startPoint x: 627, startPoint y: 333, endPoint x: 66, endPoint y: 319, distance: 561.2
click at [66, 319] on div "[URL][DOMAIN_NAME] Особистий кабінет клієнта" at bounding box center [394, 343] width 744 height 65
copy link "[URL][DOMAIN_NAME]"
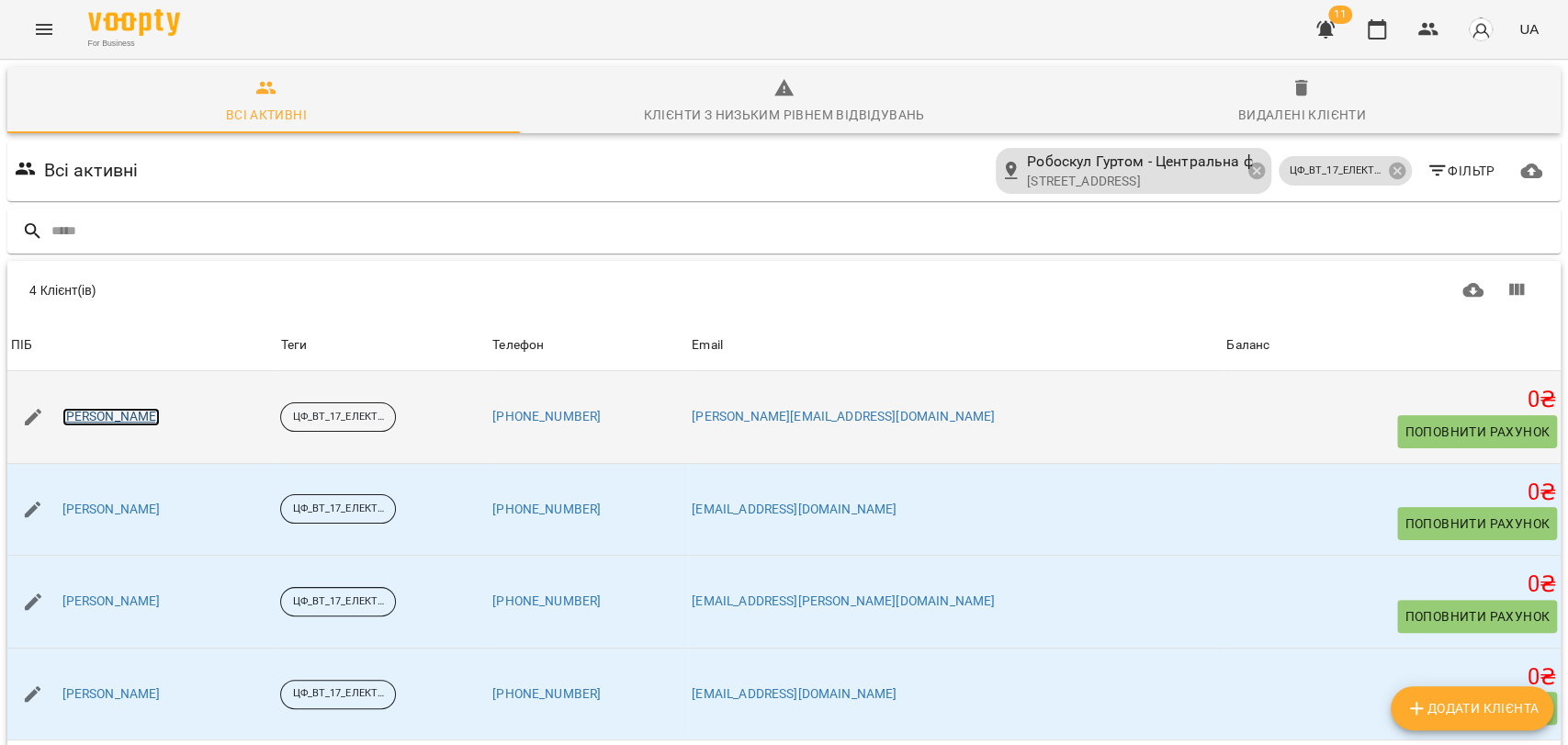
click at [88, 422] on link "[PERSON_NAME]" at bounding box center [112, 417] width 99 height 18
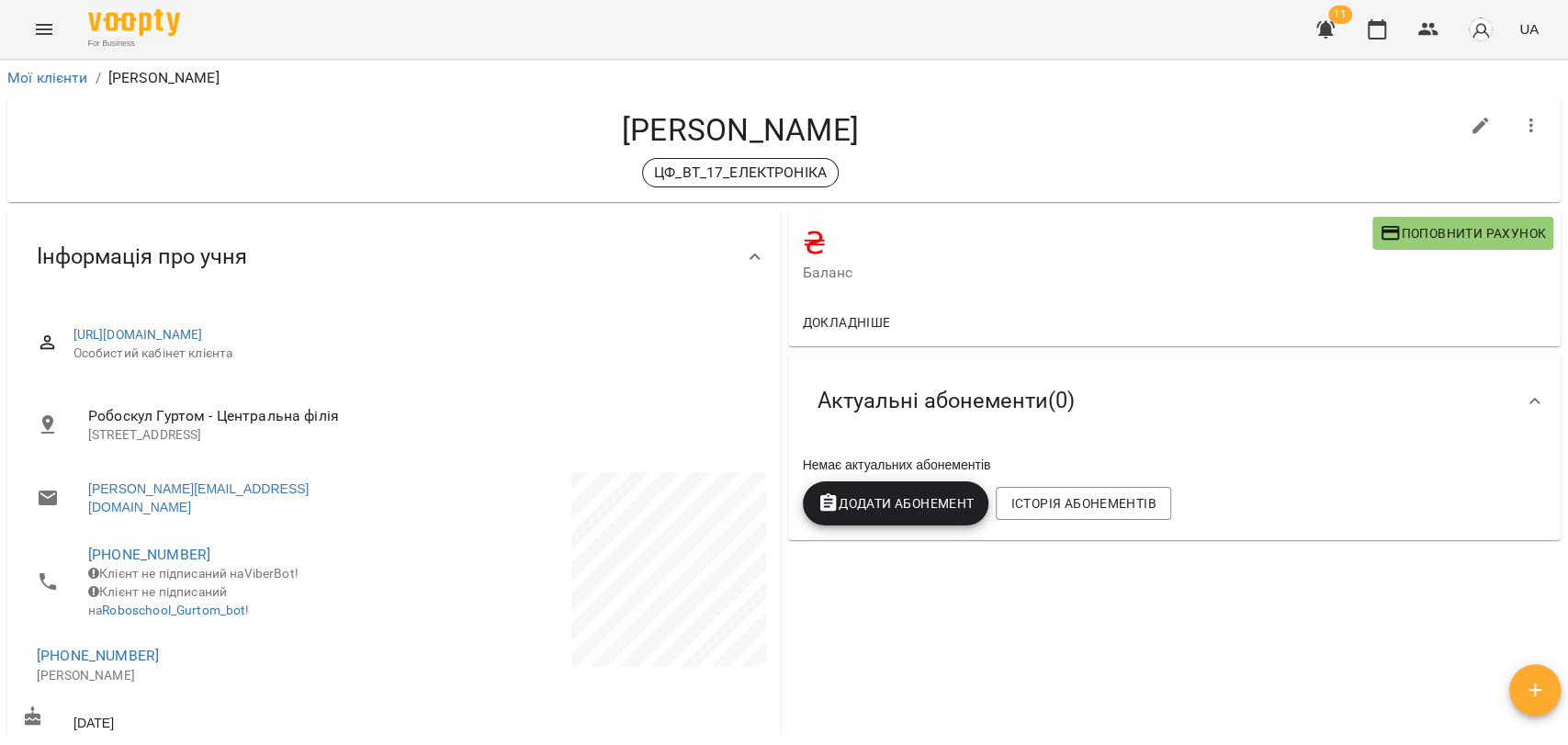
drag, startPoint x: 630, startPoint y: 334, endPoint x: 110, endPoint y: 300, distance: 521.1
click at [110, 300] on div "Інформація про учня [URL][DOMAIN_NAME] Особистий кабінет клієнта Робоскул Гурто…" at bounding box center [393, 556] width 773 height 693
copy link "[URL][DOMAIN_NAME]"
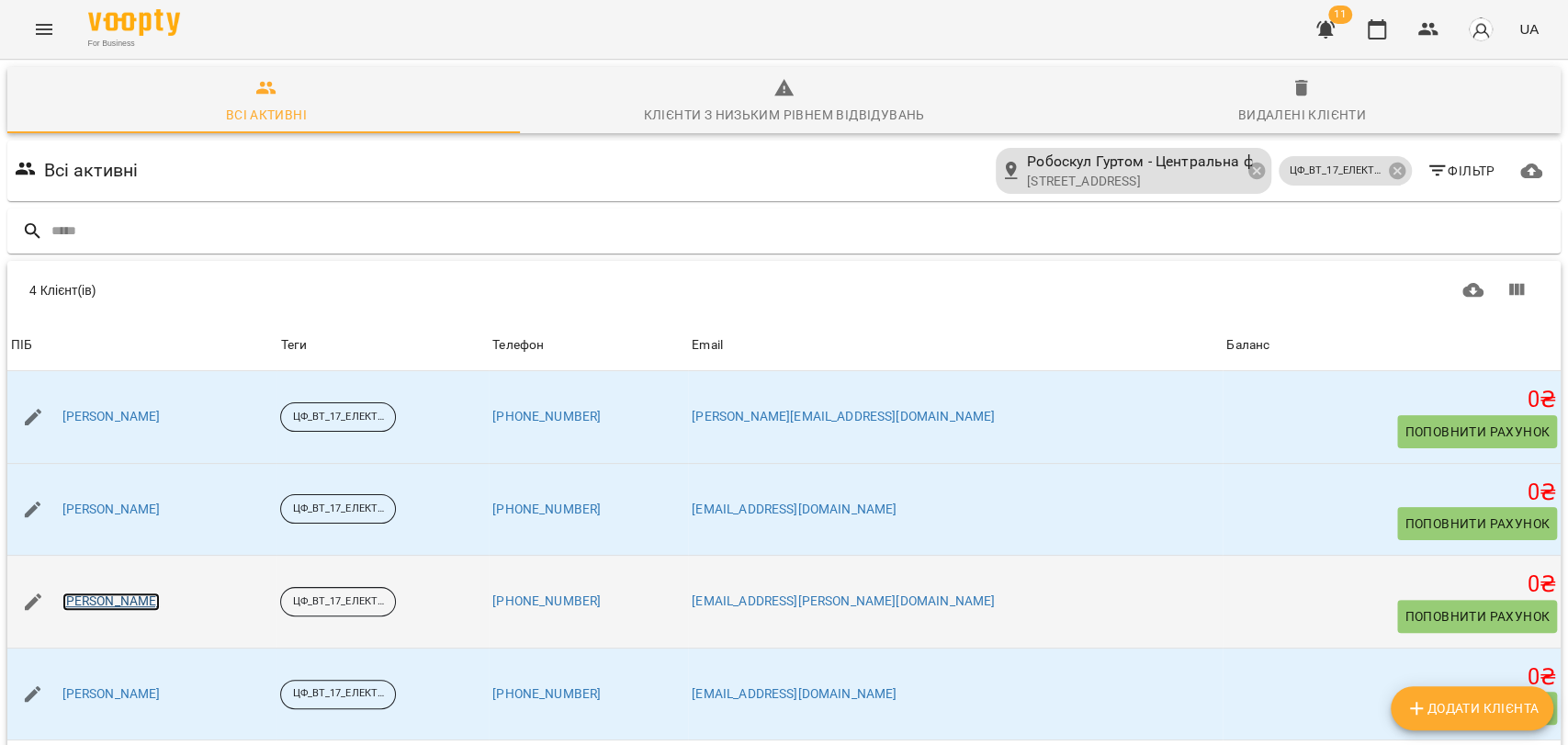
click at [119, 600] on link "[PERSON_NAME]" at bounding box center [112, 601] width 99 height 18
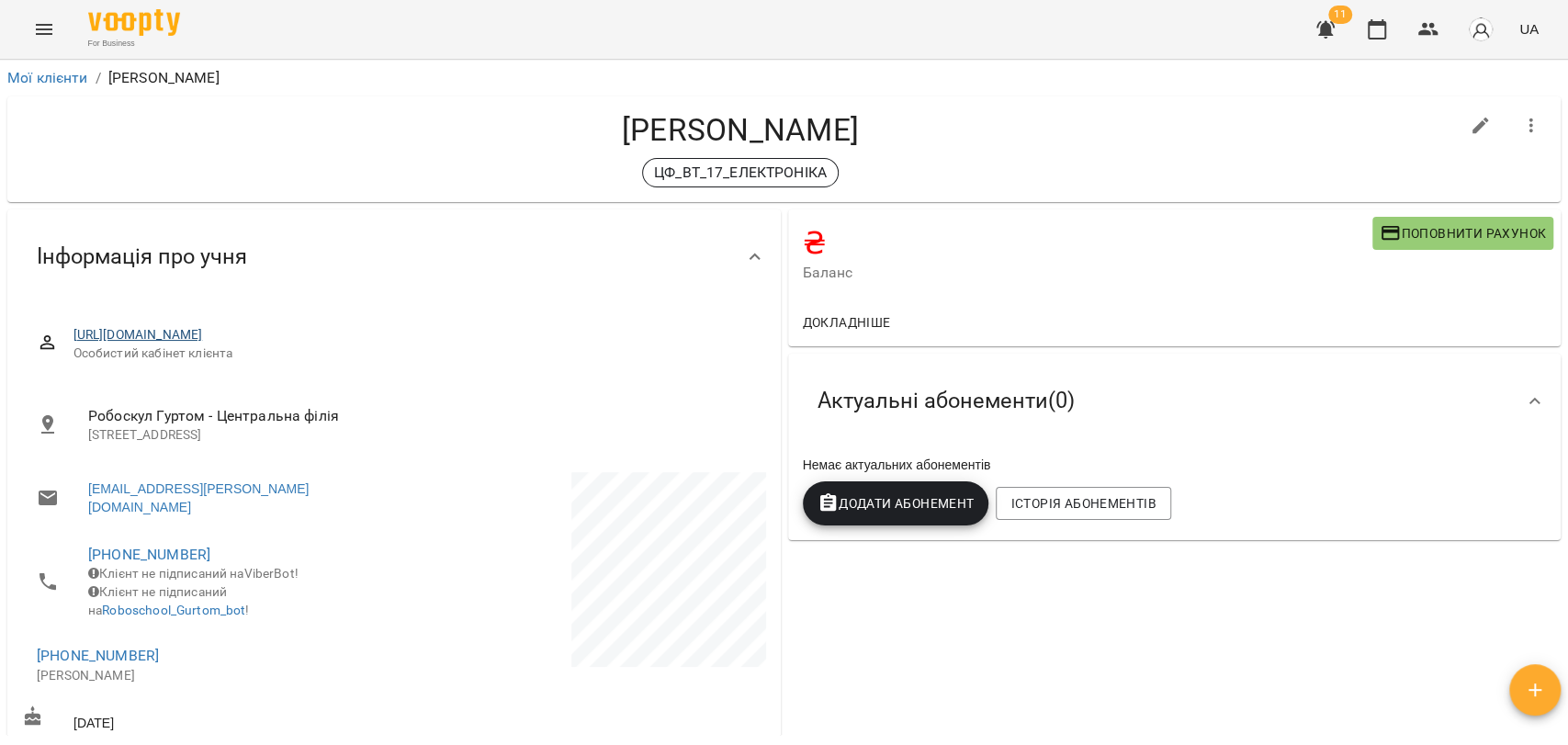
drag, startPoint x: 624, startPoint y: 335, endPoint x: 73, endPoint y: 331, distance: 551.0
click at [74, 331] on span "[URL][DOMAIN_NAME]" at bounding box center [412, 335] width 677 height 18
copy link "[URL][DOMAIN_NAME]"
click at [44, 34] on icon "Menu" at bounding box center [44, 29] width 17 height 11
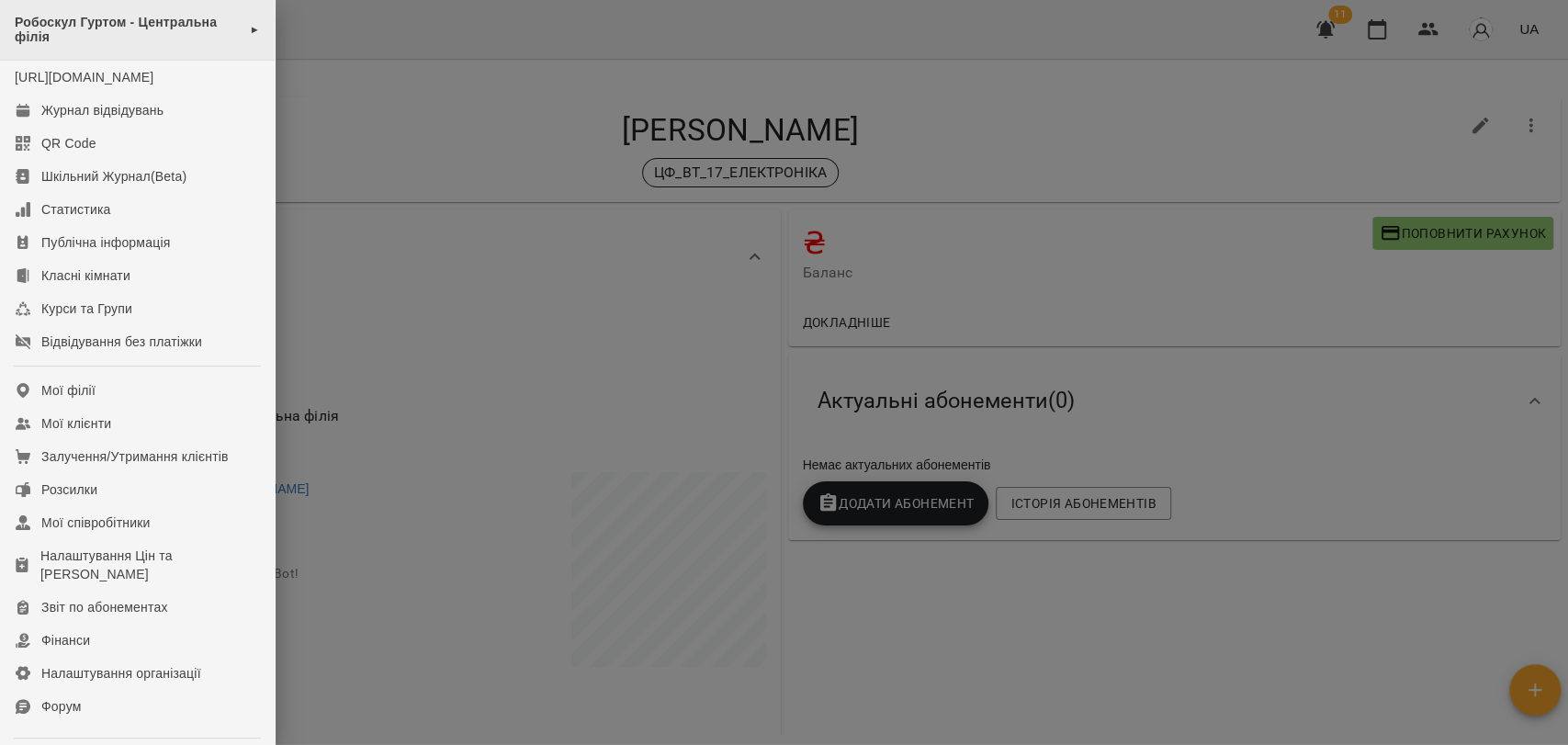
click at [64, 28] on span "Робоскул Гуртом - Центральна філія" at bounding box center [128, 30] width 225 height 30
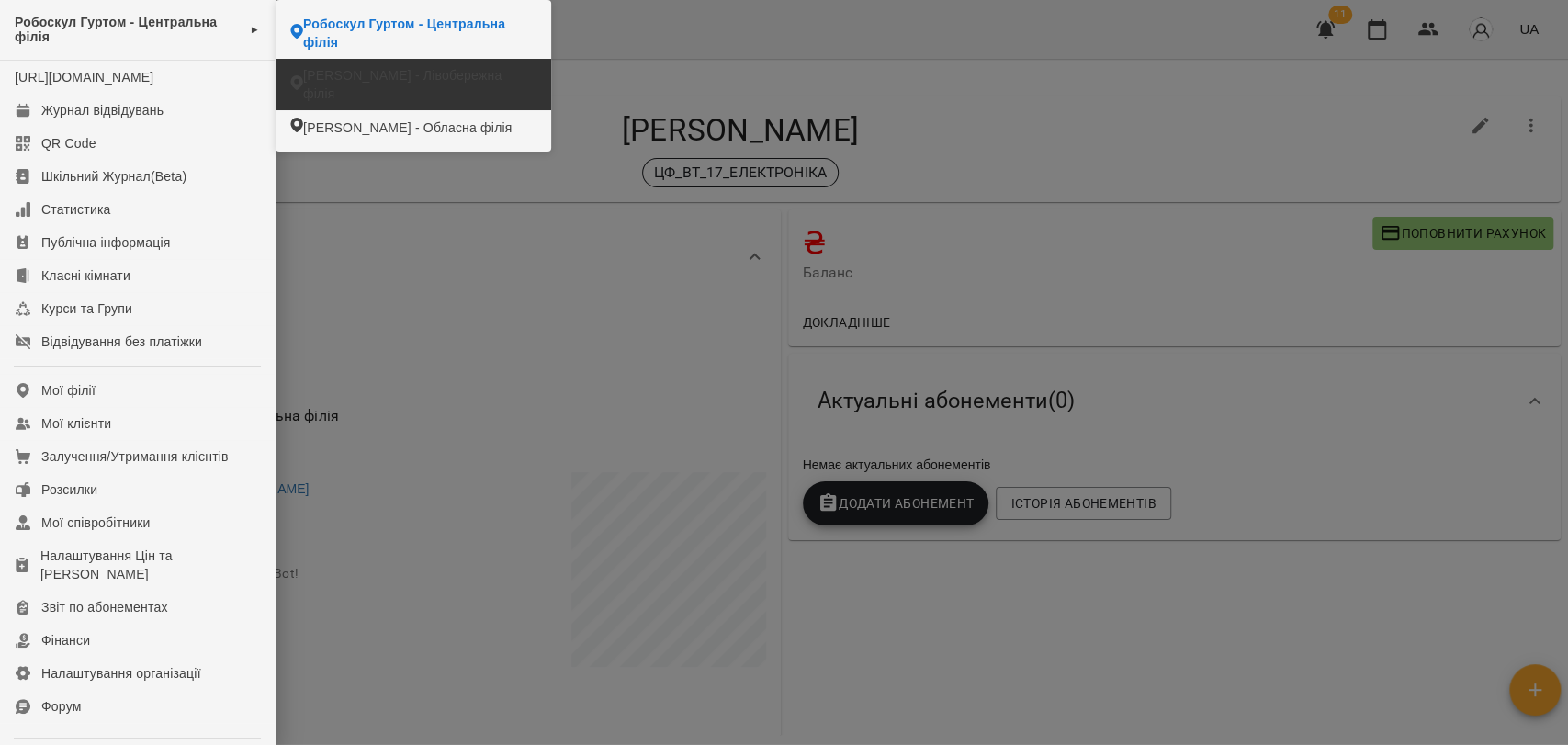
click at [374, 66] on span "[PERSON_NAME] - Лівобережна філія" at bounding box center [420, 84] width 233 height 37
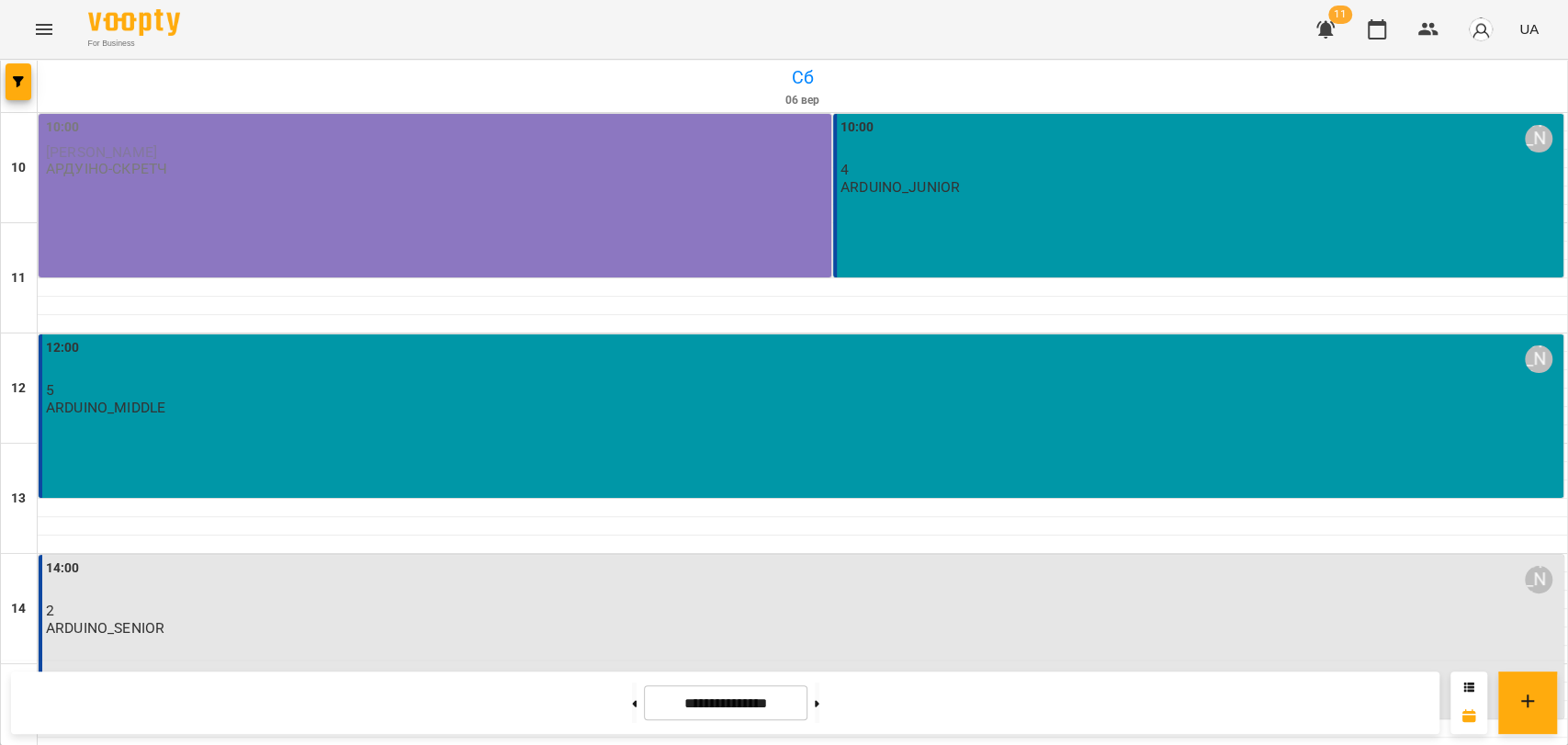
click at [33, 24] on icon "Menu" at bounding box center [44, 29] width 22 height 22
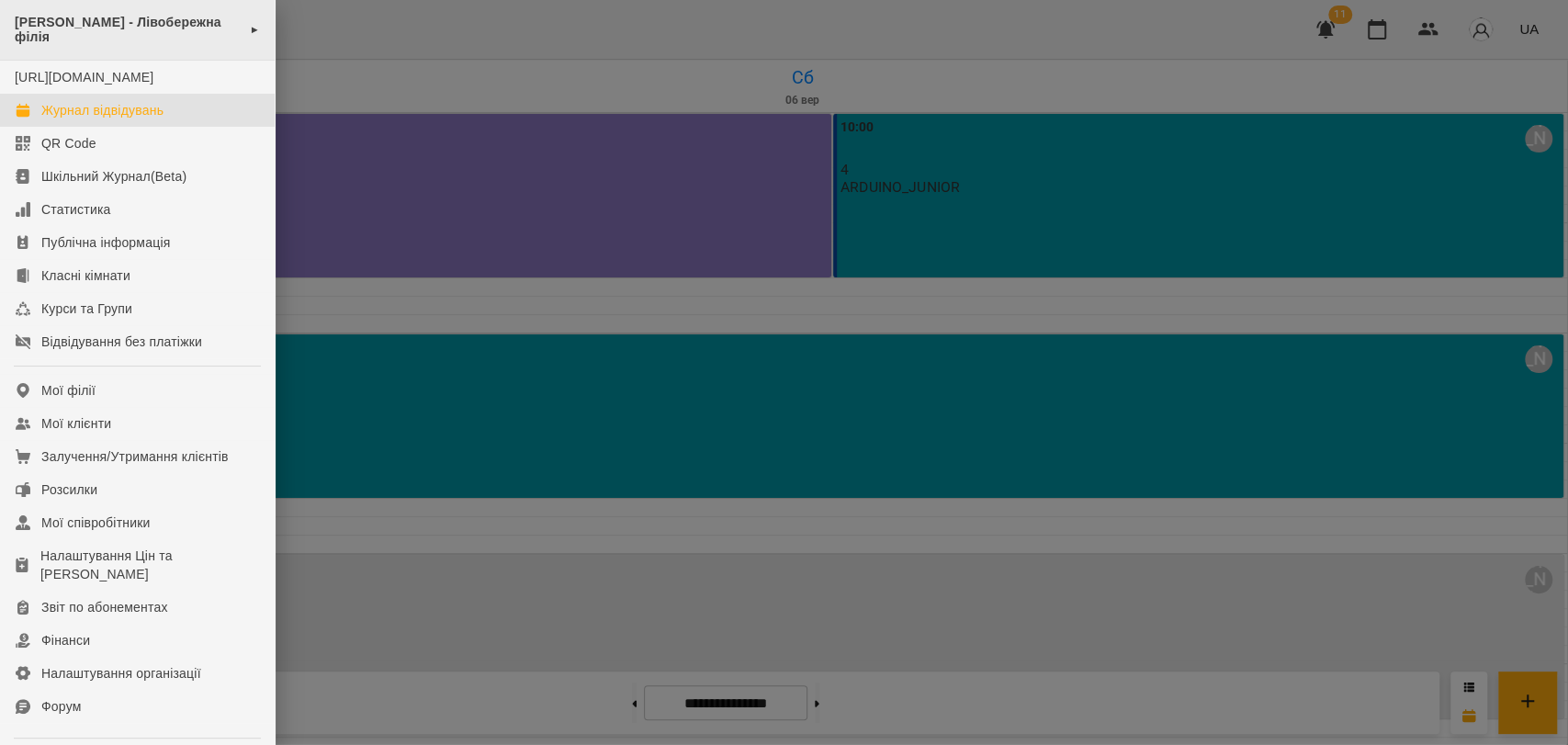
click at [145, 31] on span "[PERSON_NAME] - Лівобережна філія" at bounding box center [128, 30] width 225 height 30
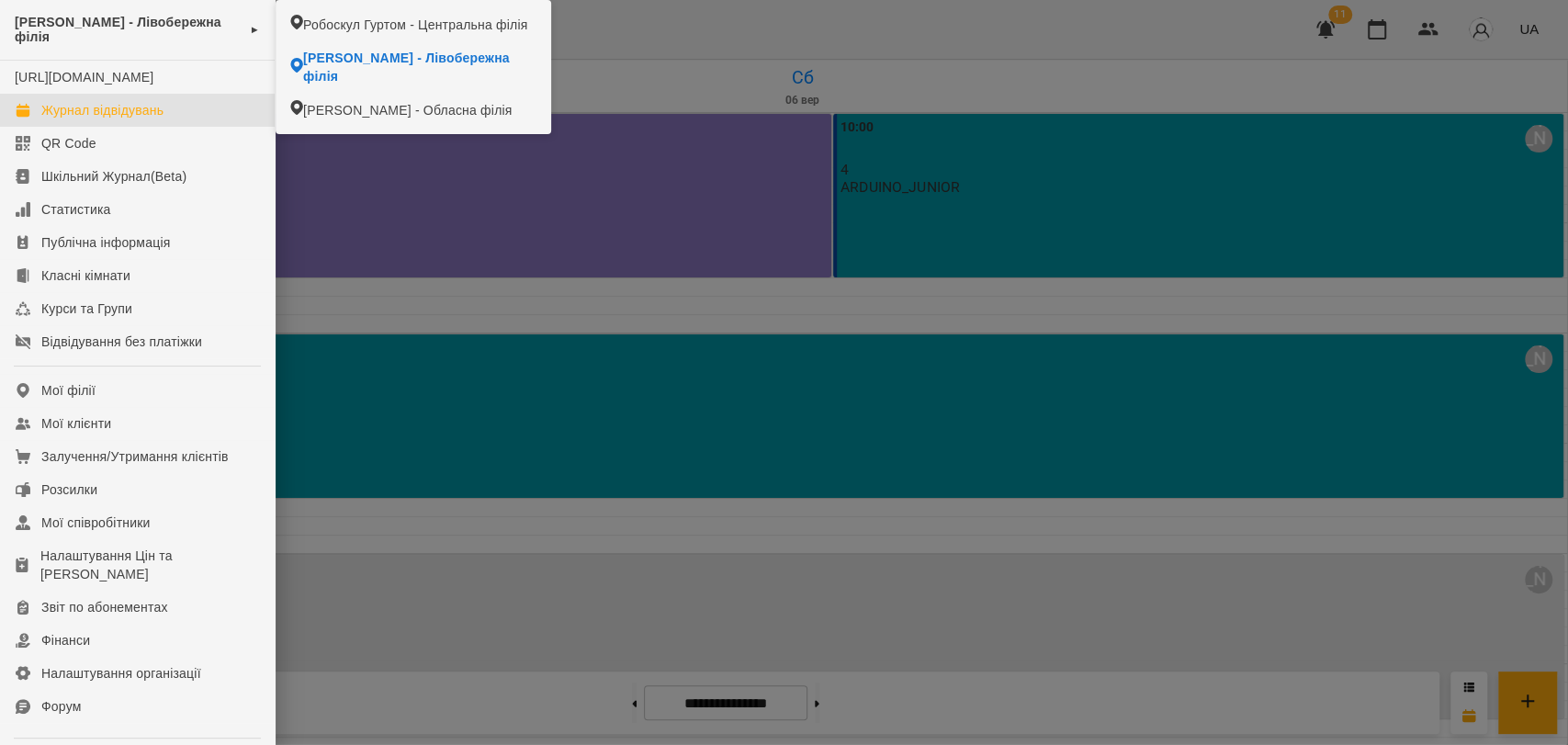
click at [904, 9] on div at bounding box center [784, 372] width 1568 height 745
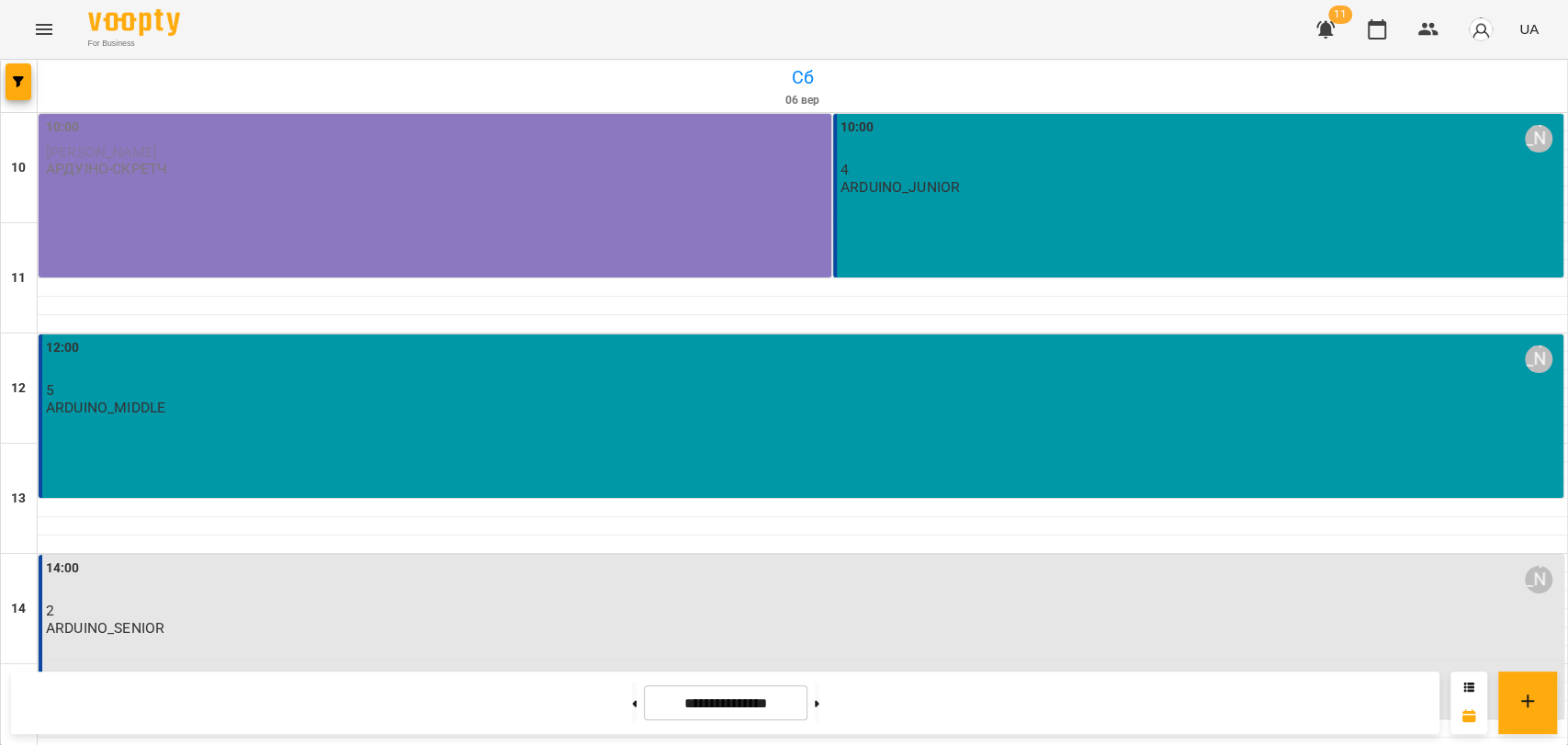
click at [22, 7] on button "Menu" at bounding box center [44, 29] width 44 height 44
